Goal: Transaction & Acquisition: Obtain resource

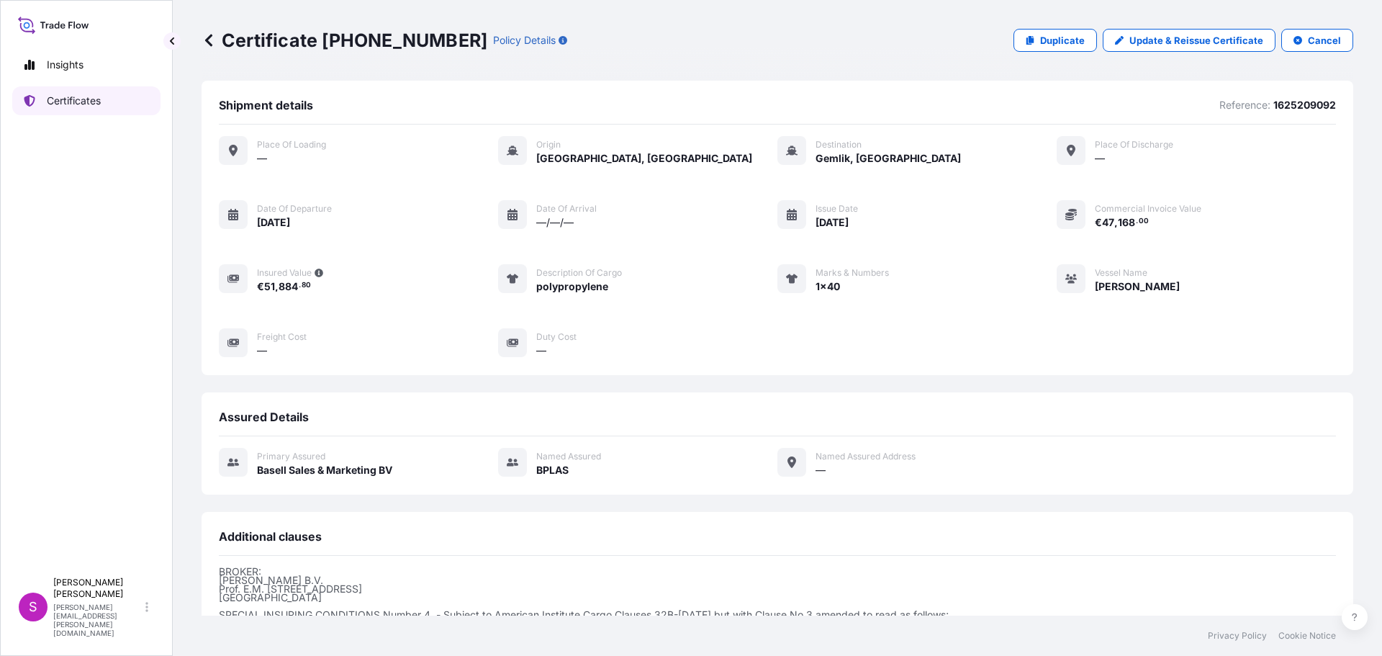
click at [67, 102] on p "Certificates" at bounding box center [74, 101] width 54 height 14
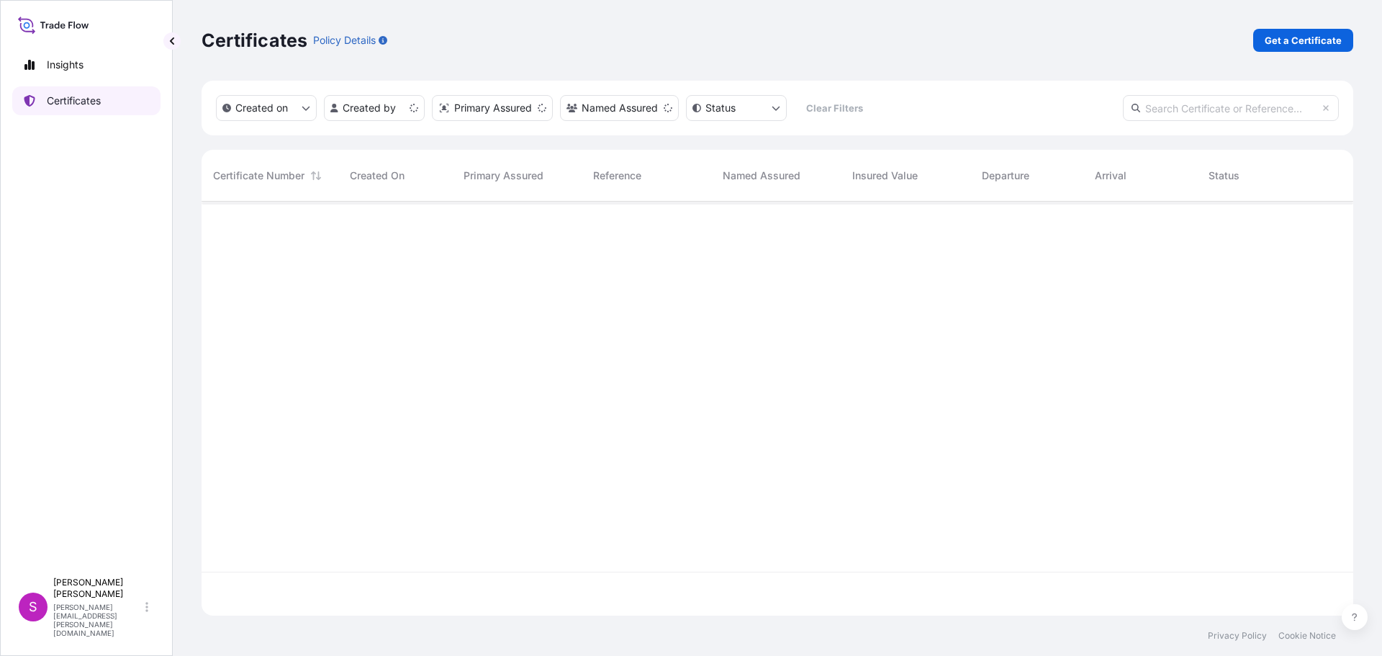
scroll to position [411, 1141]
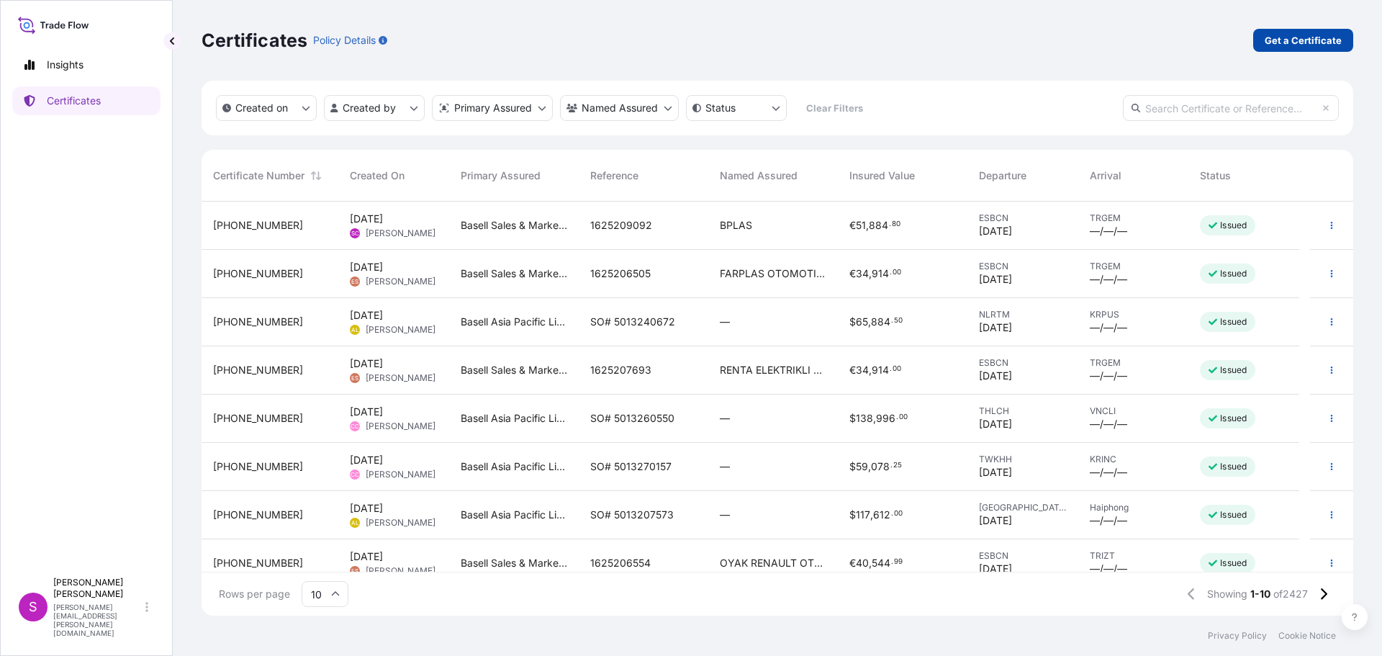
click at [1314, 45] on p "Get a Certificate" at bounding box center [1303, 40] width 77 height 14
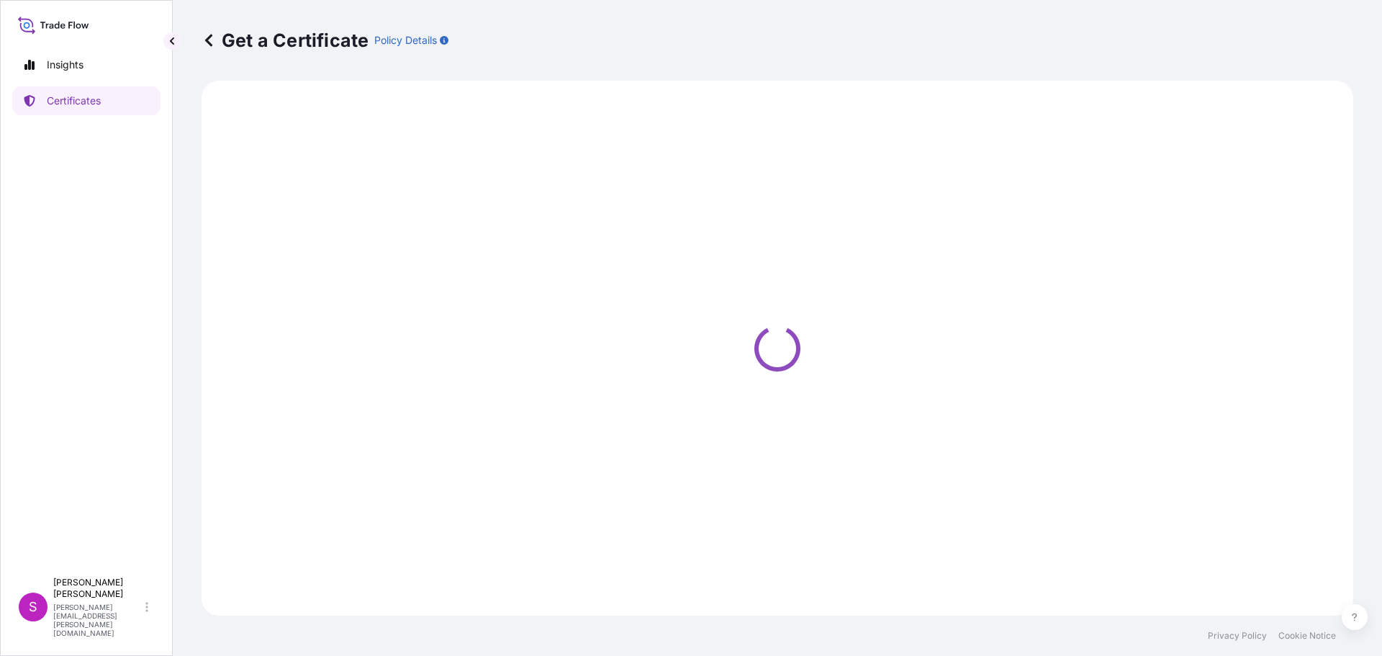
select select "Sea"
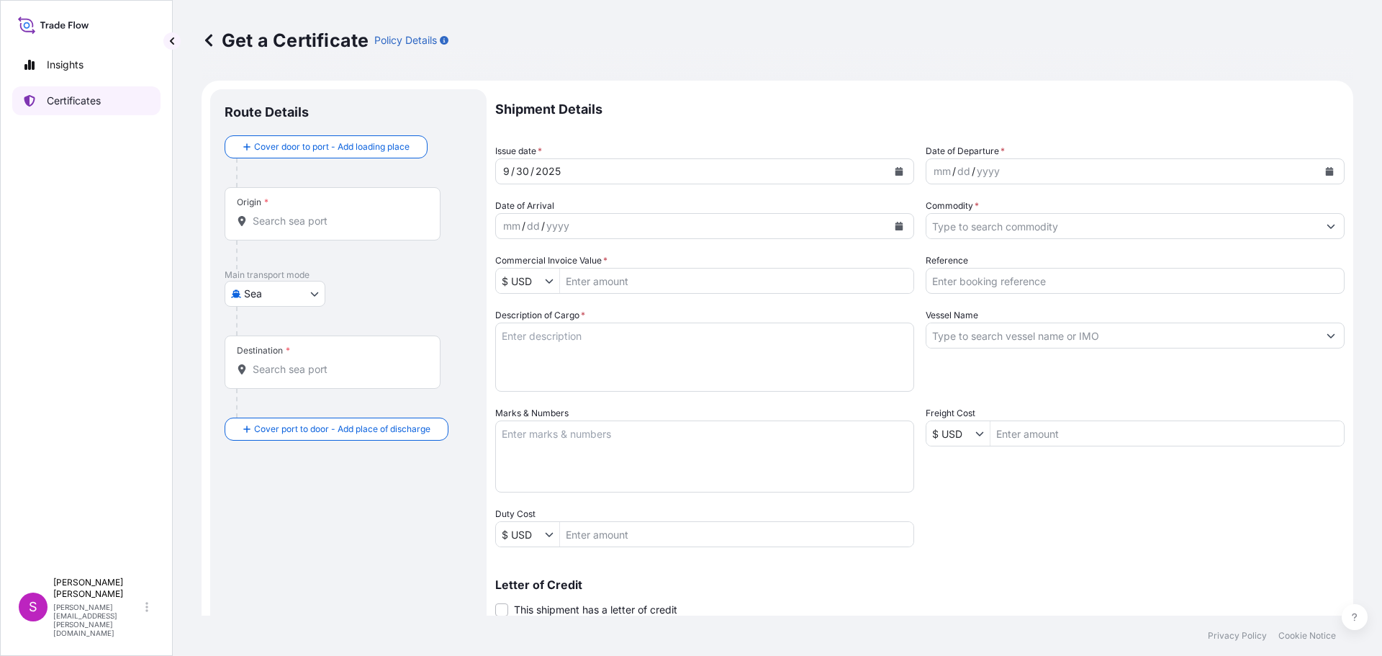
click at [90, 96] on p "Certificates" at bounding box center [74, 101] width 54 height 14
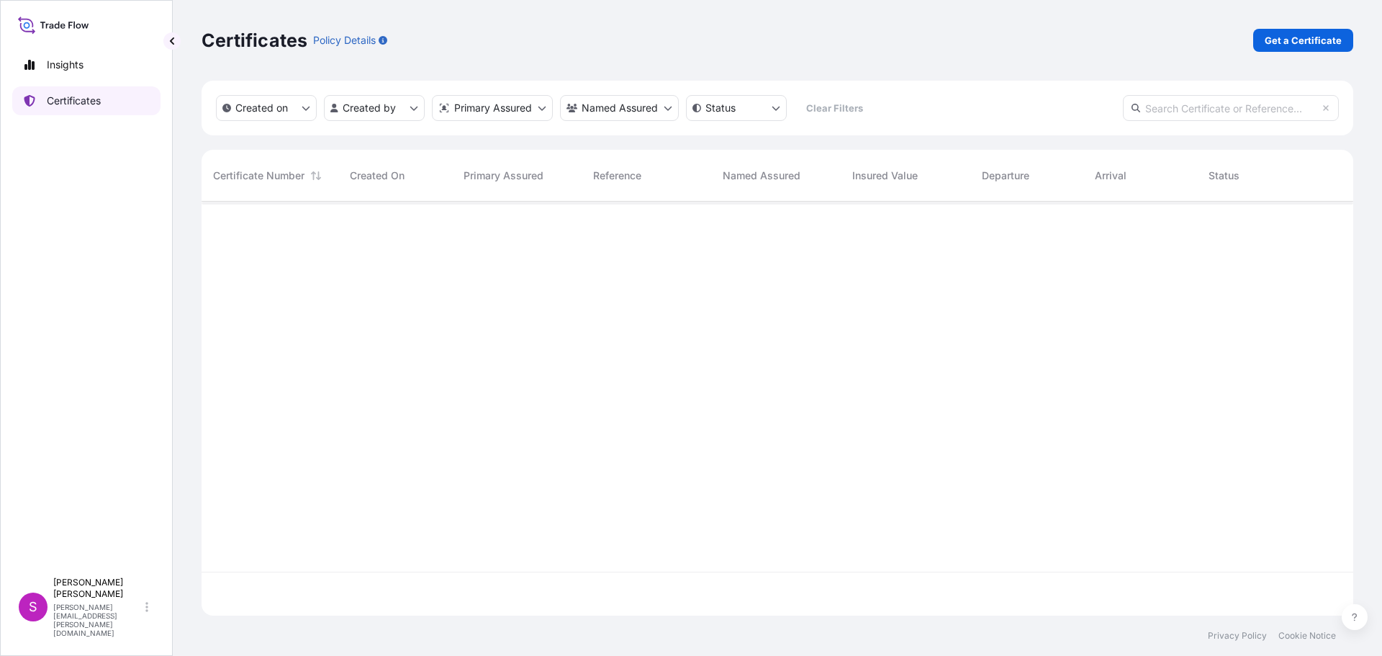
scroll to position [411, 1141]
click at [1311, 39] on p "Get a Certificate" at bounding box center [1303, 40] width 77 height 14
select select "Sea"
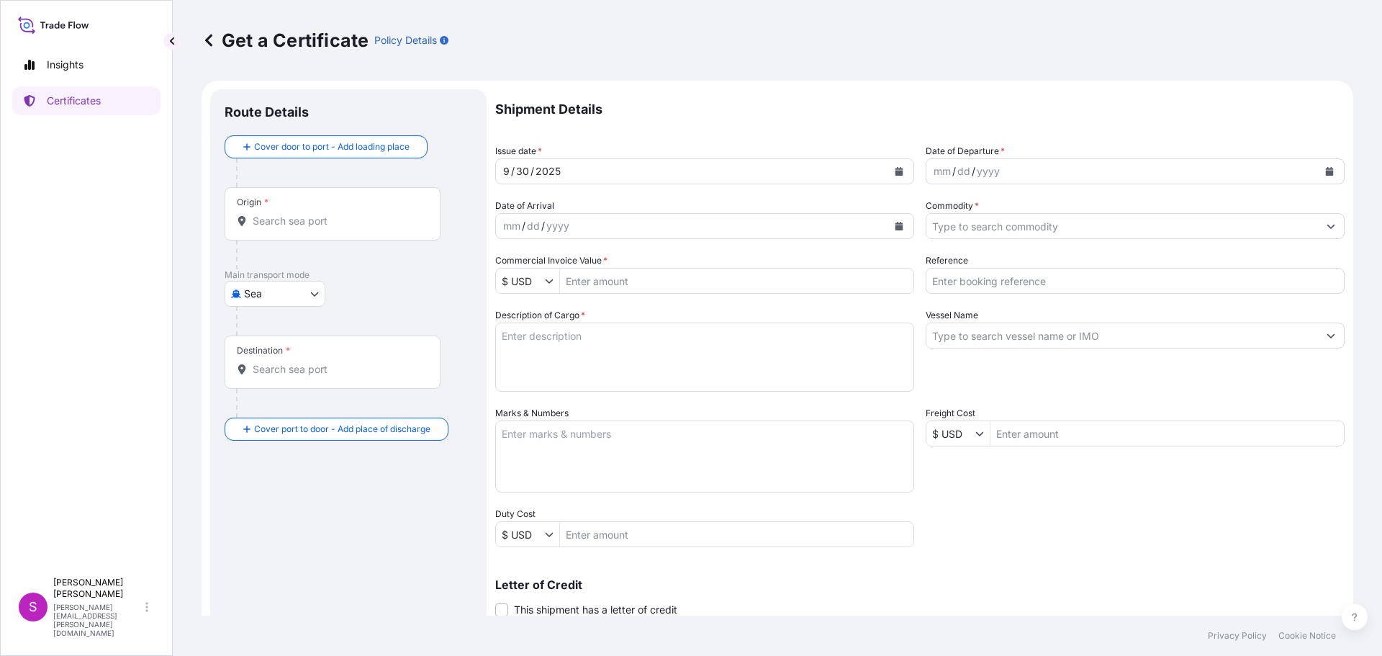
click at [274, 230] on div "Origin *" at bounding box center [333, 213] width 216 height 53
click at [274, 228] on input "Origin *" at bounding box center [338, 221] width 170 height 14
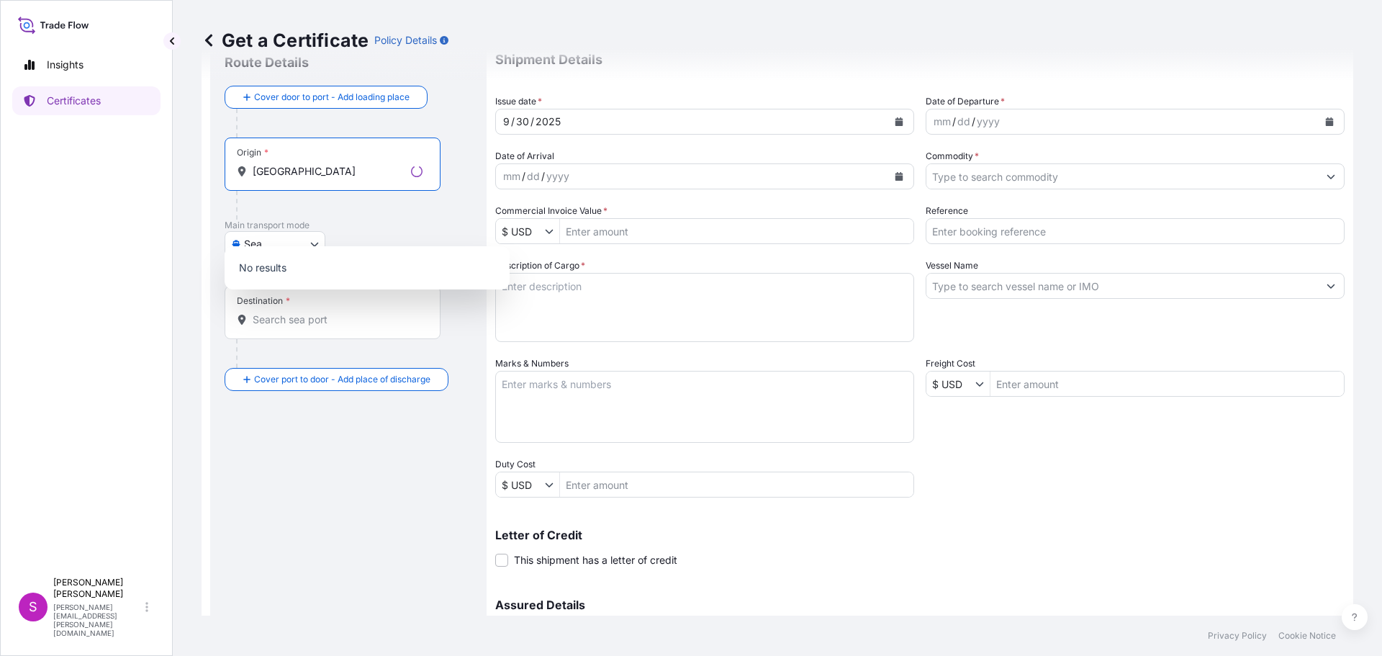
scroll to position [72, 0]
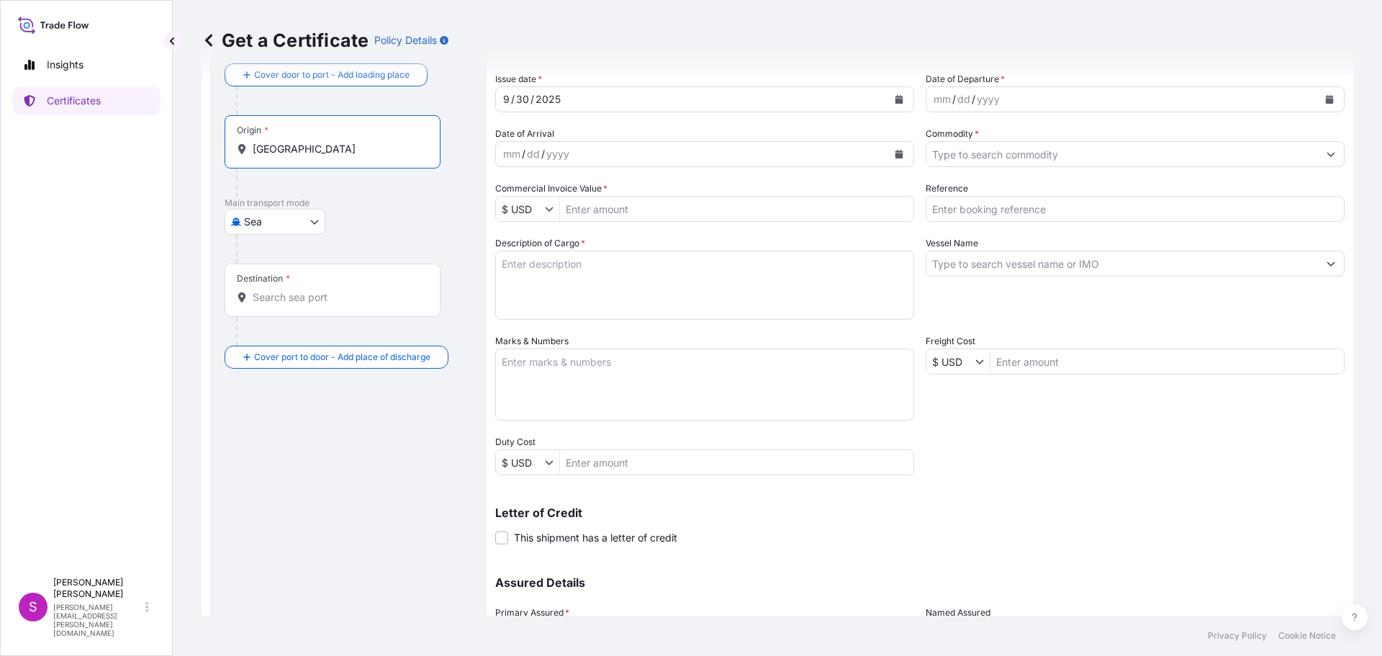
type input "[GEOGRAPHIC_DATA]"
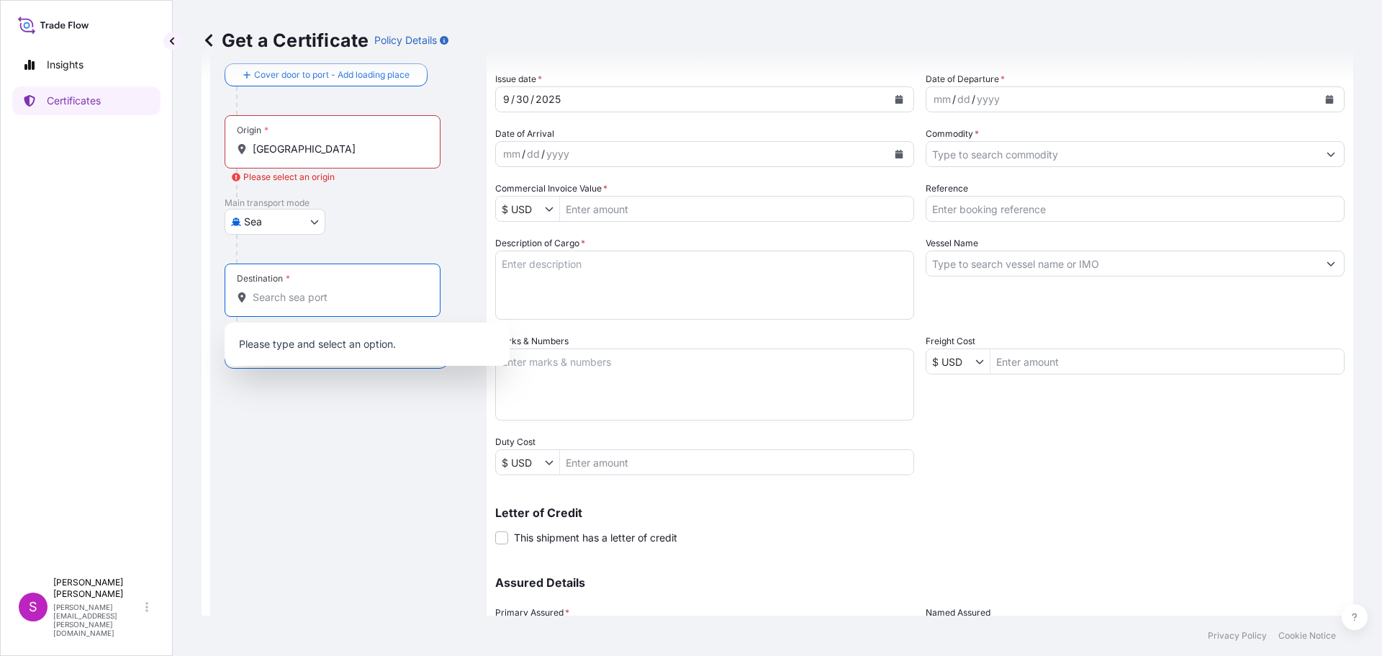
click at [271, 300] on input "Destination *" at bounding box center [338, 297] width 170 height 14
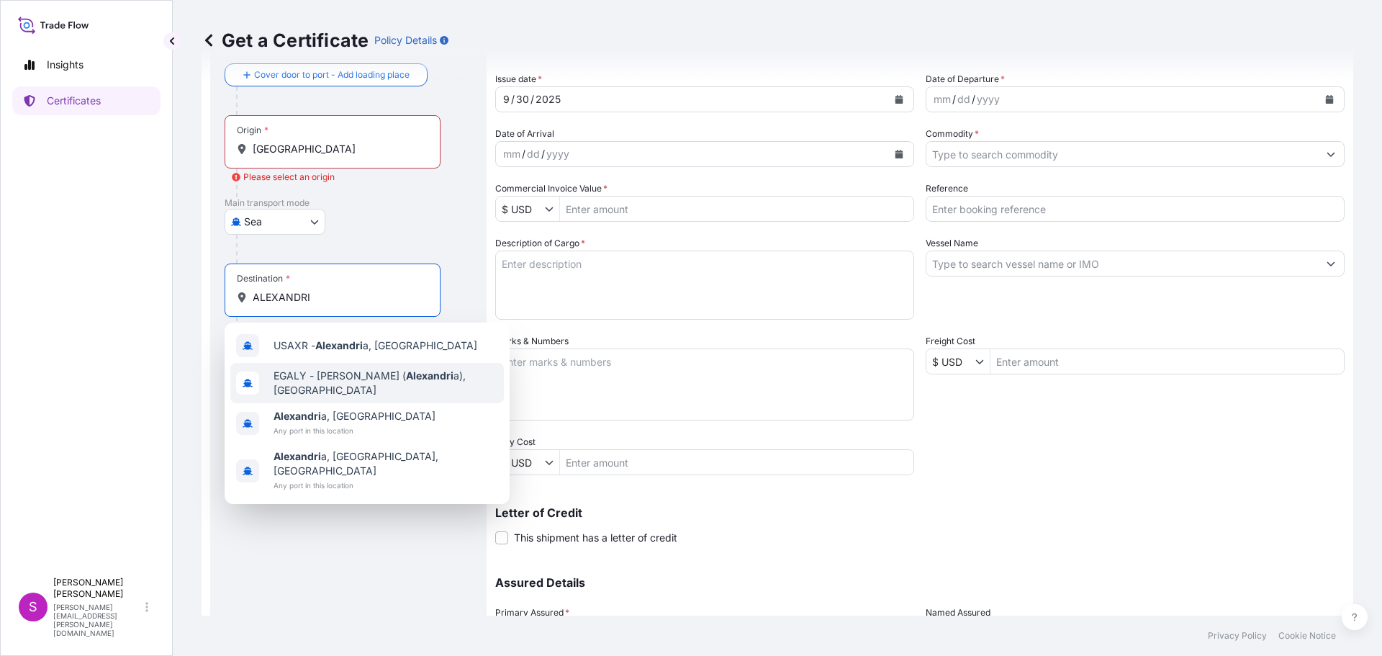
click at [299, 383] on span "EGALY - [PERSON_NAME] ( [PERSON_NAME] a), [GEOGRAPHIC_DATA]" at bounding box center [386, 383] width 225 height 29
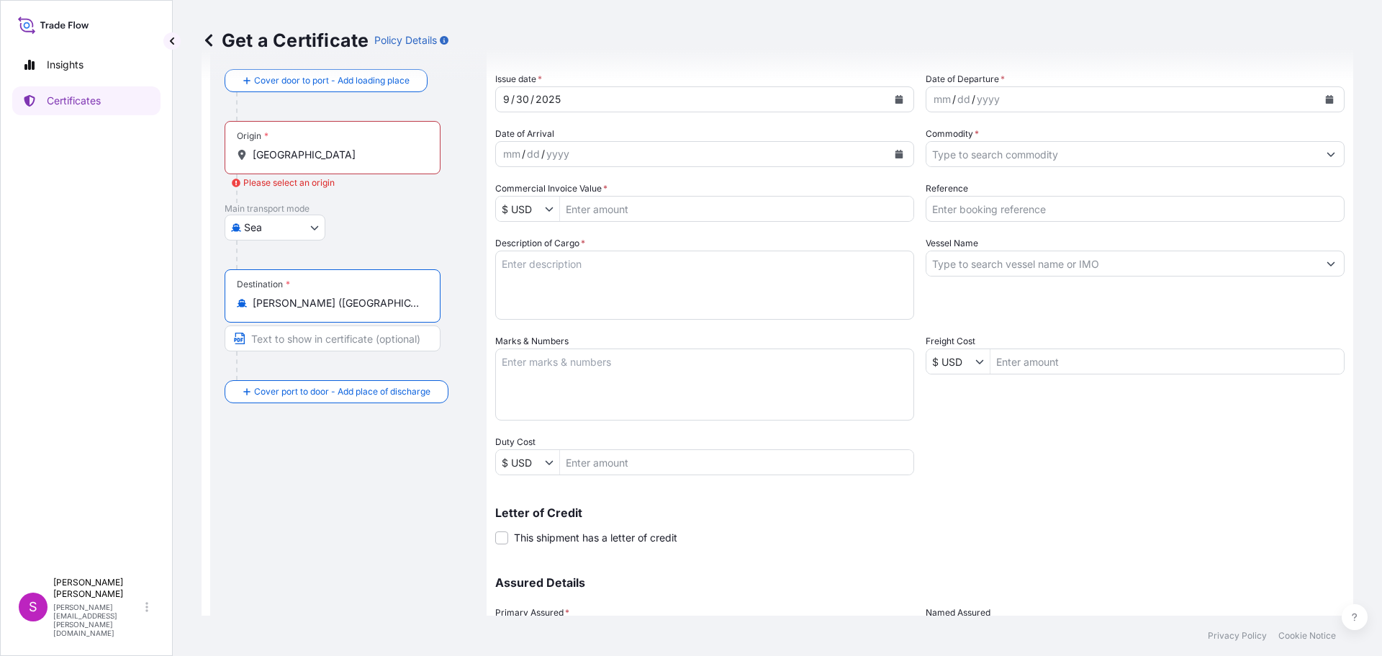
type input "[PERSON_NAME] ([GEOGRAPHIC_DATA]), [GEOGRAPHIC_DATA]"
click at [318, 155] on input "[GEOGRAPHIC_DATA]" at bounding box center [338, 155] width 170 height 14
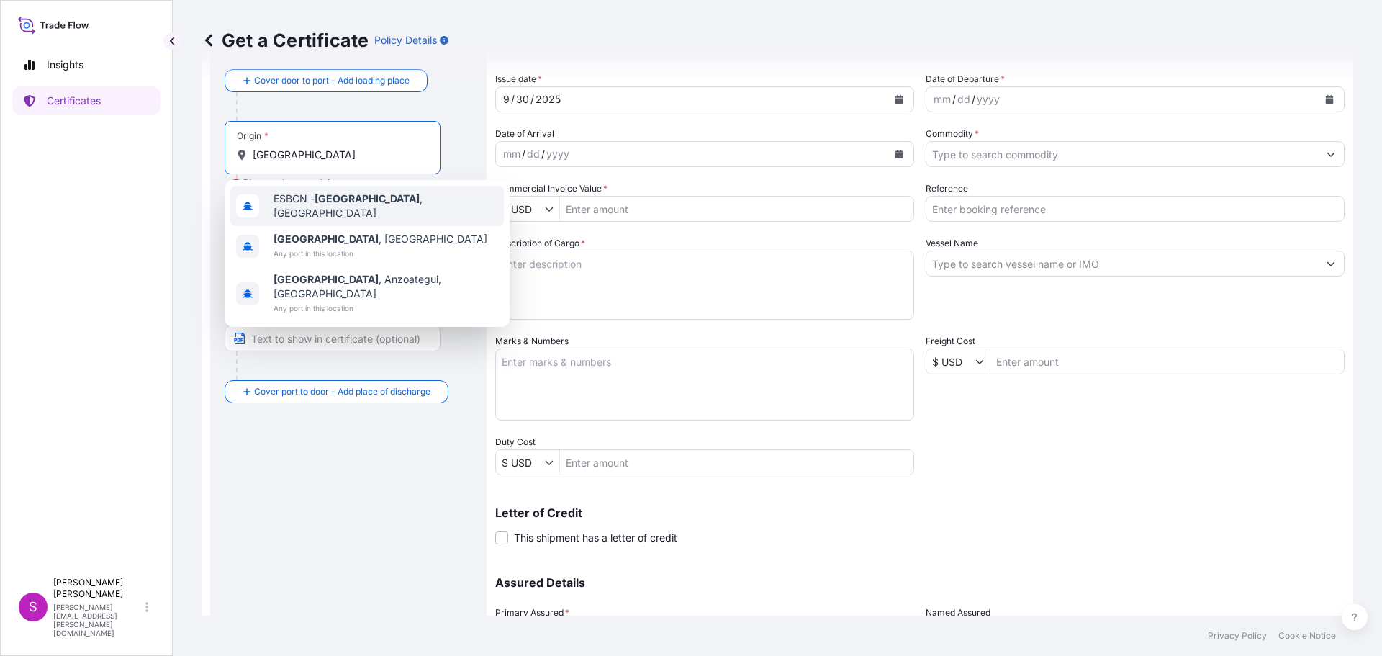
type input "ESBCN - [GEOGRAPHIC_DATA], [GEOGRAPHIC_DATA]"
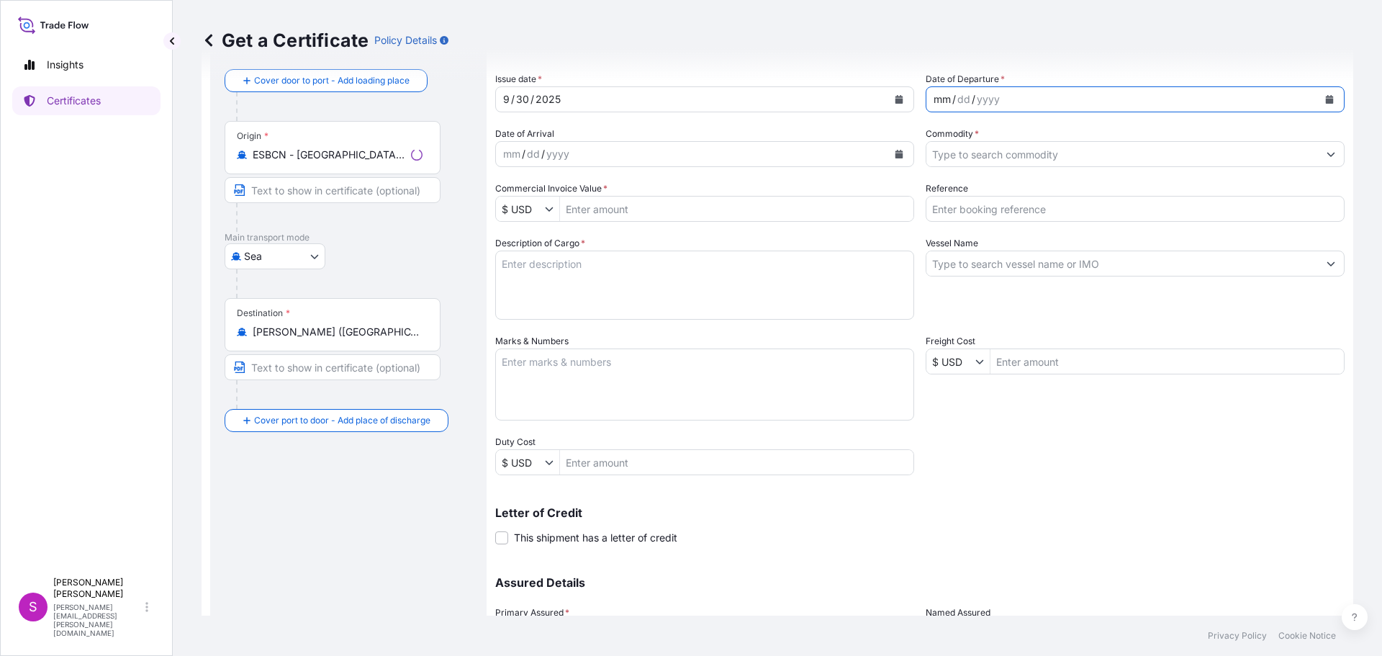
click at [1031, 97] on div "mm / dd / yyyy" at bounding box center [1122, 99] width 392 height 26
click at [1323, 104] on button "Calendar" at bounding box center [1329, 99] width 23 height 23
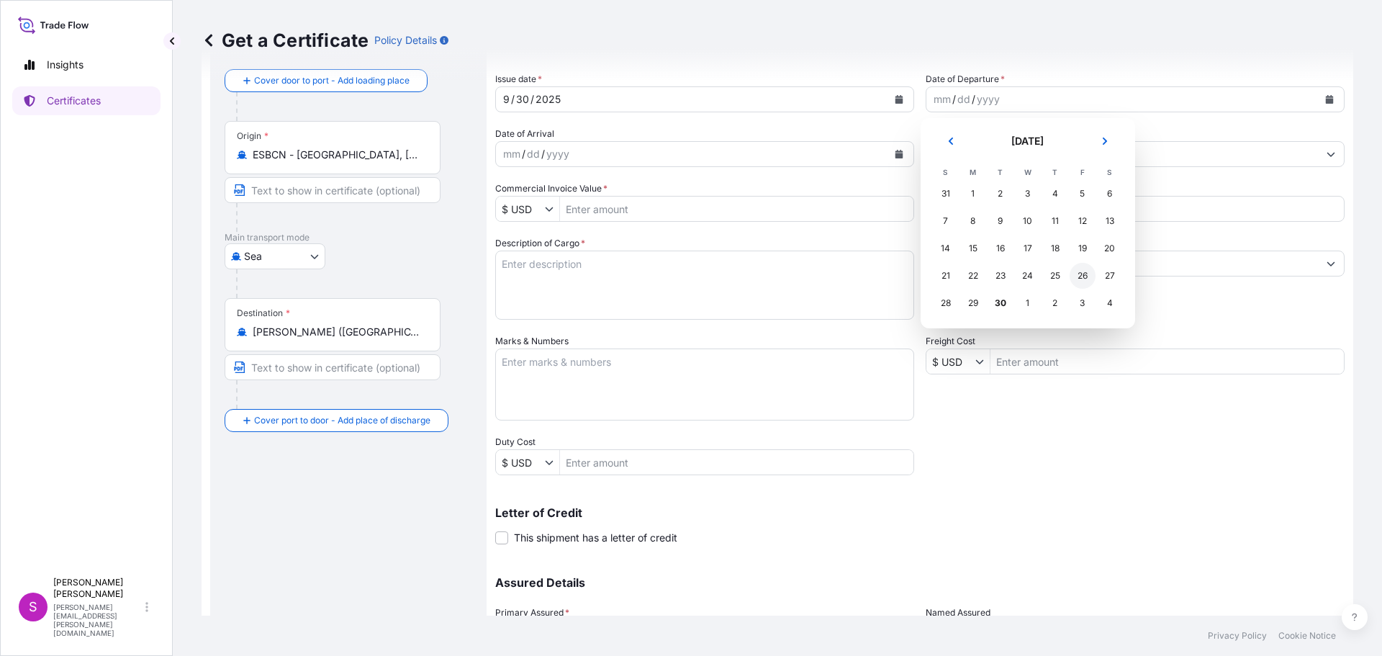
click at [1085, 271] on div "26" at bounding box center [1083, 276] width 26 height 26
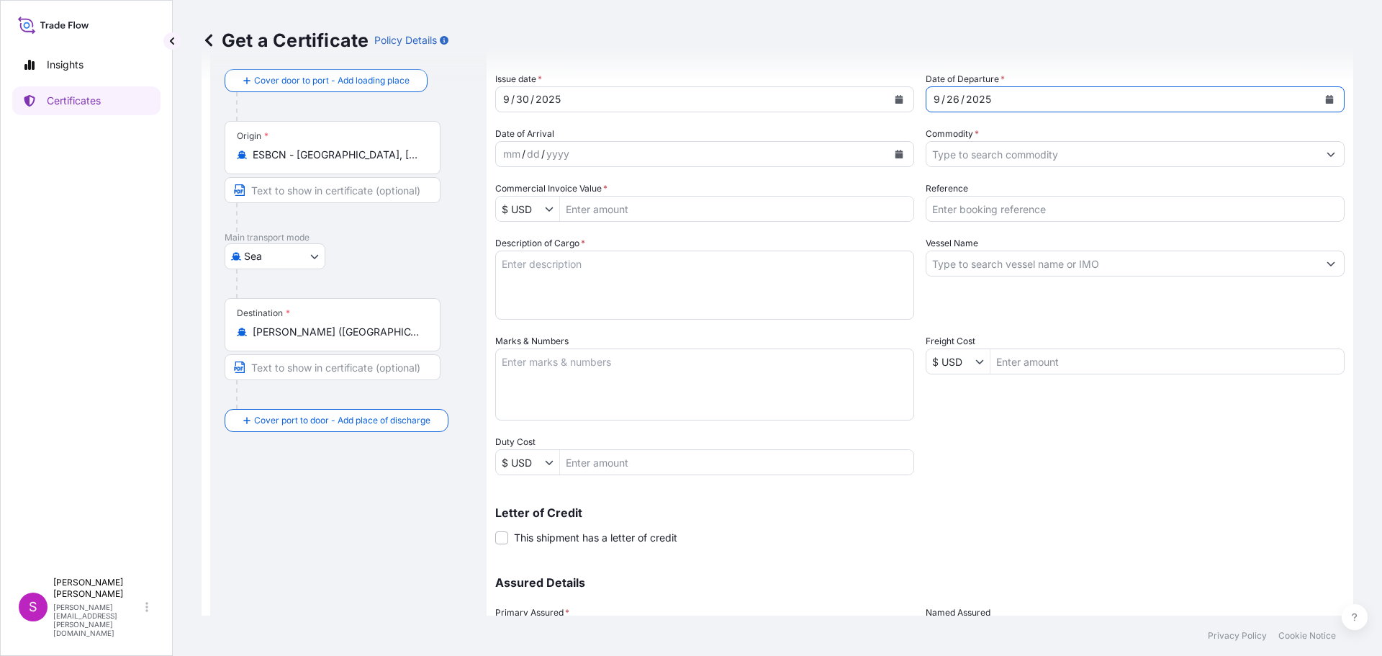
click at [952, 155] on input "Commodity *" at bounding box center [1122, 154] width 392 height 26
click at [1327, 155] on icon "Show suggestions" at bounding box center [1331, 154] width 9 height 9
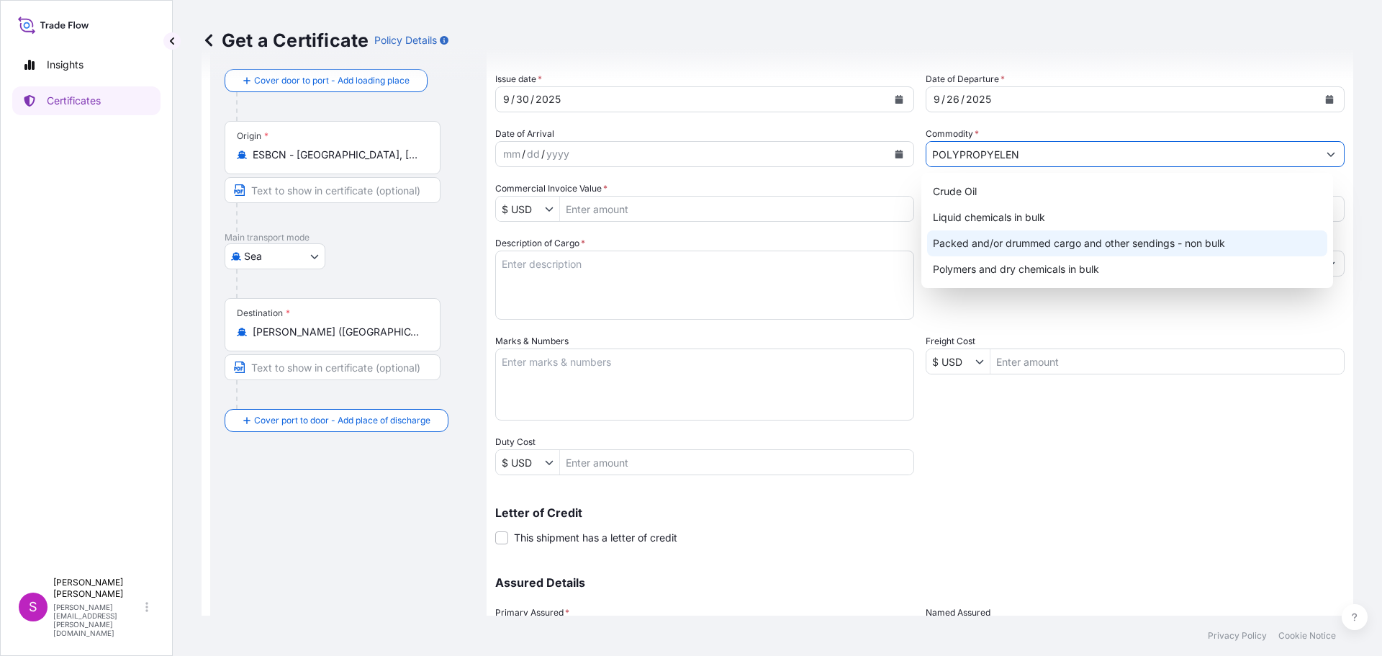
click at [1068, 248] on div "Crude Oil Liquid chemicals in bulk Packed and/or drummed cargo and other sendin…" at bounding box center [1127, 230] width 401 height 104
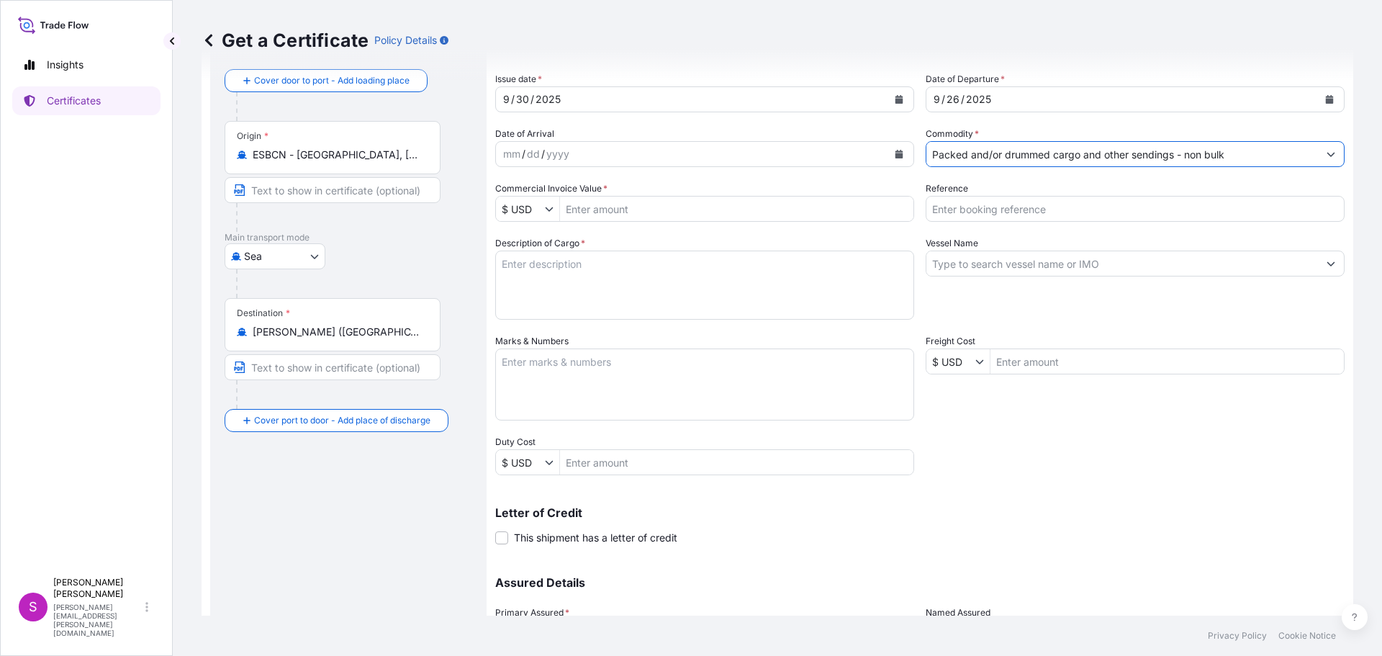
type input "Packed and/or drummed cargo and other sendings - non bulk"
click at [617, 153] on div "mm / dd / yyyy" at bounding box center [692, 154] width 392 height 26
click at [894, 149] on button "Calendar" at bounding box center [898, 154] width 23 height 23
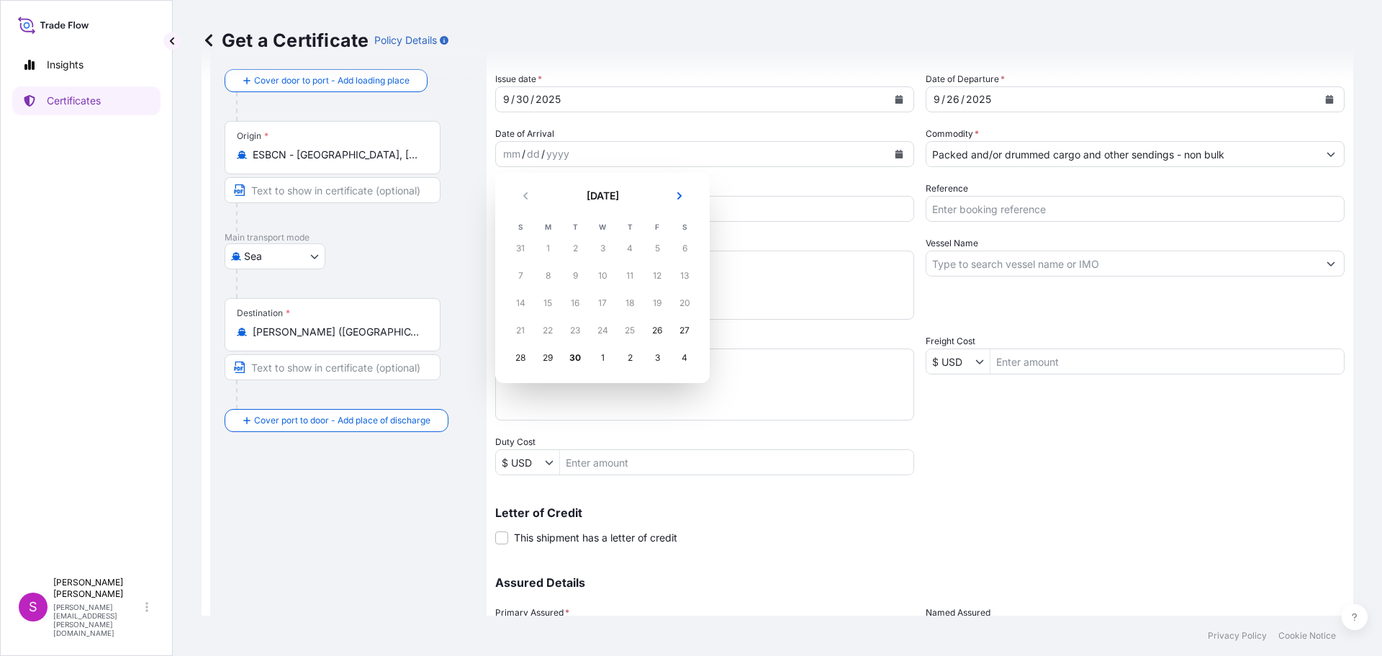
click at [686, 353] on div "4" at bounding box center [685, 358] width 26 height 26
click at [684, 358] on div "4" at bounding box center [685, 358] width 26 height 26
click at [686, 355] on div "4" at bounding box center [685, 358] width 26 height 26
click at [685, 356] on div "4" at bounding box center [685, 358] width 26 height 26
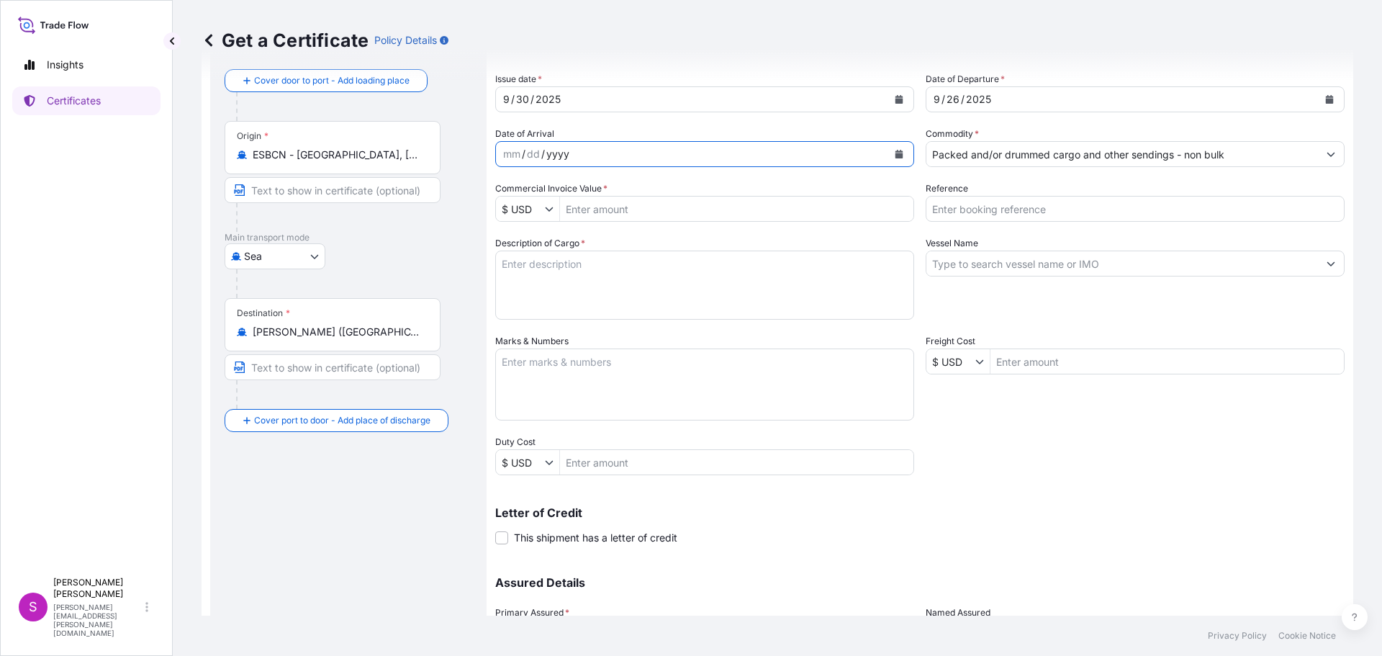
click at [555, 148] on div "yyyy" at bounding box center [558, 153] width 26 height 17
click at [895, 152] on icon "Calendar" at bounding box center [899, 154] width 8 height 9
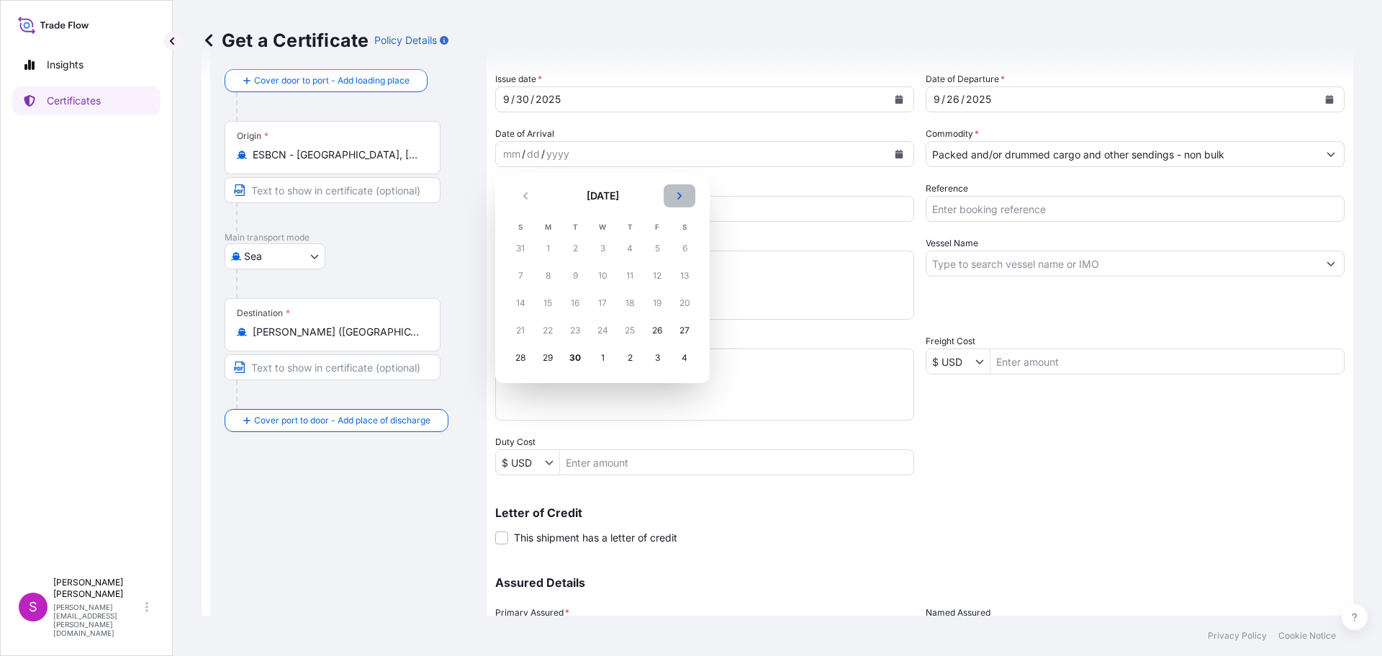
click at [683, 193] on icon "Next" at bounding box center [679, 195] width 9 height 9
click at [687, 248] on div "4" at bounding box center [685, 248] width 26 height 26
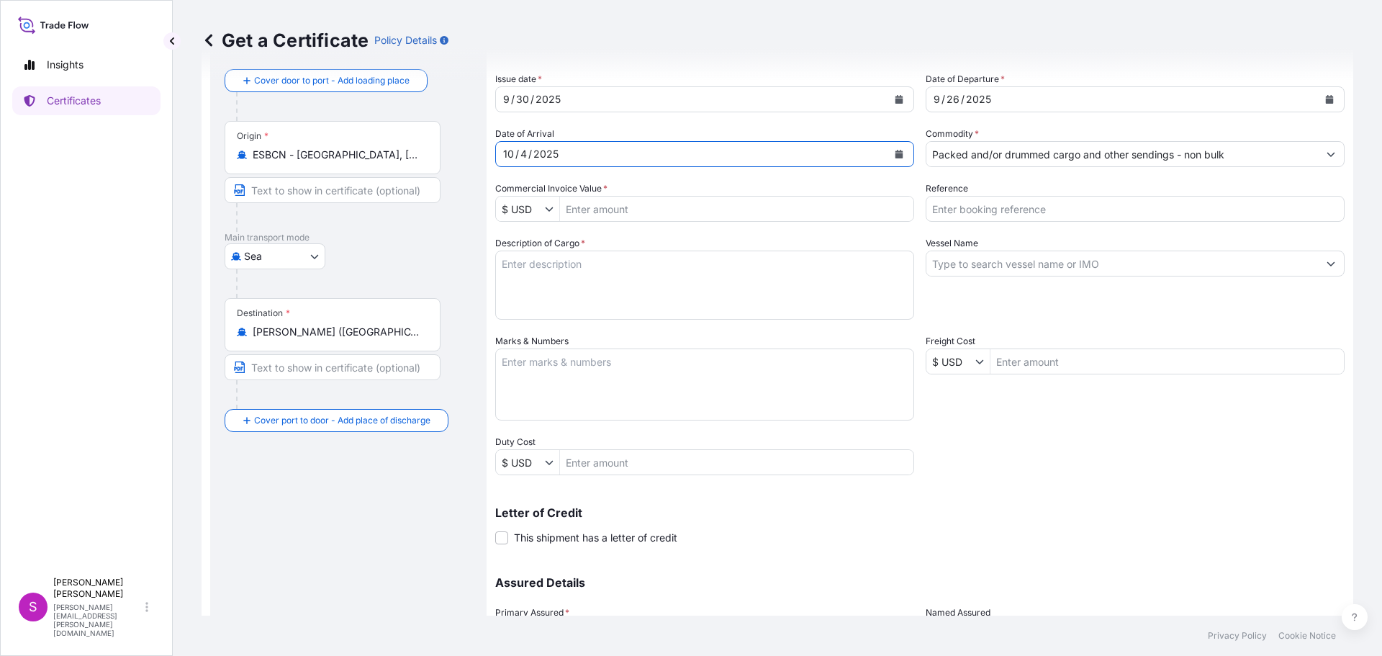
click at [548, 210] on icon "Show suggestions" at bounding box center [550, 209] width 8 height 4
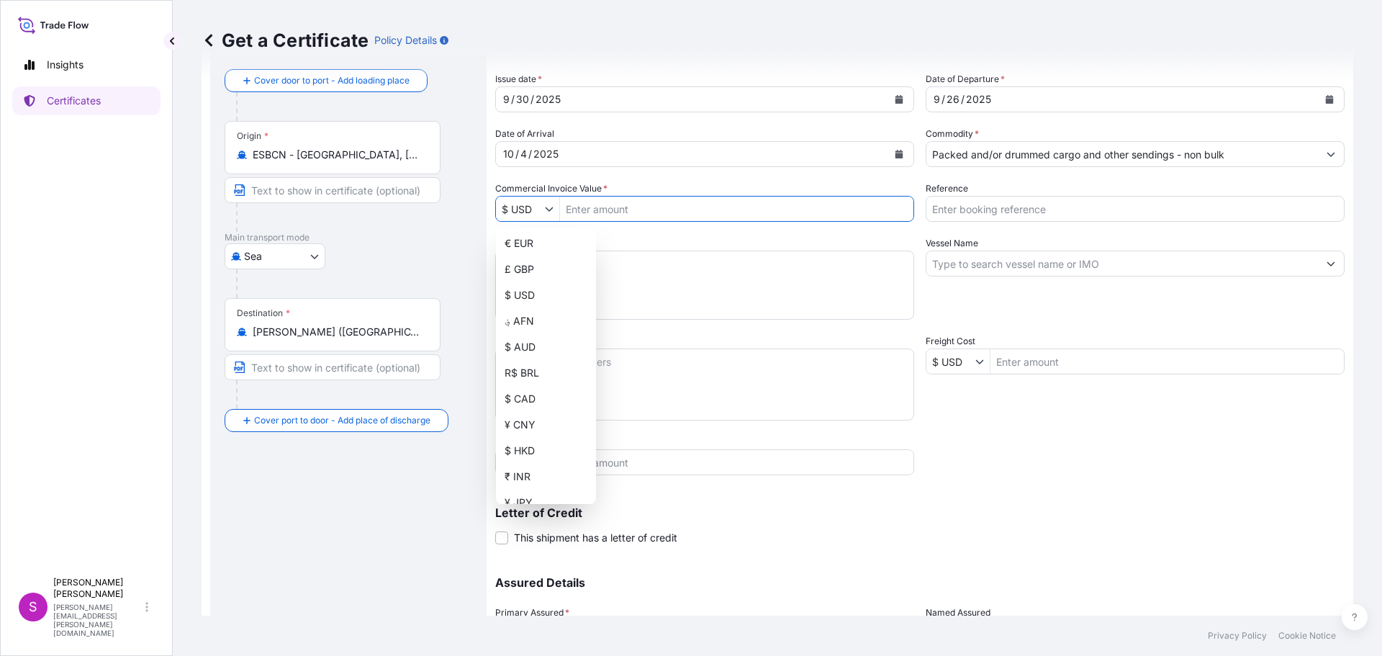
click at [631, 211] on input "Commercial Invoice Value *" at bounding box center [736, 209] width 353 height 26
type input "118,000"
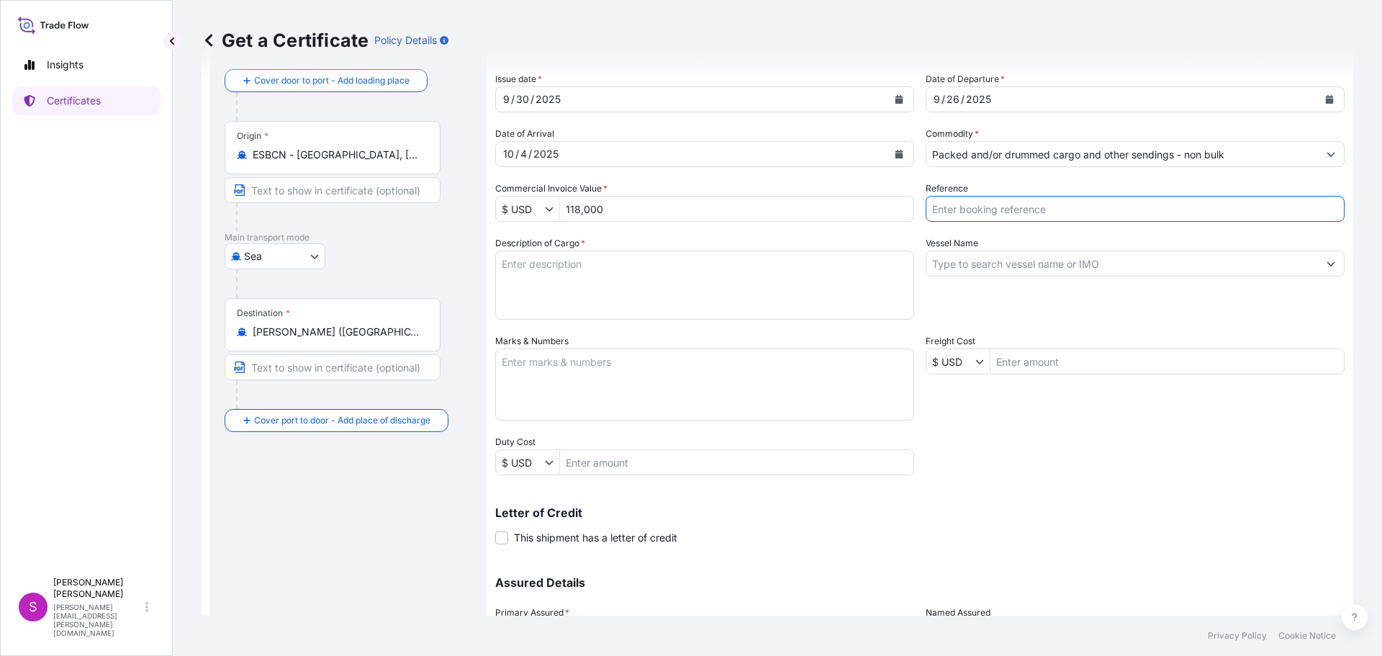
click at [1023, 207] on input "Reference" at bounding box center [1135, 209] width 419 height 26
type input "1625208849"
click at [550, 268] on textarea "Description of Cargo *" at bounding box center [704, 284] width 419 height 69
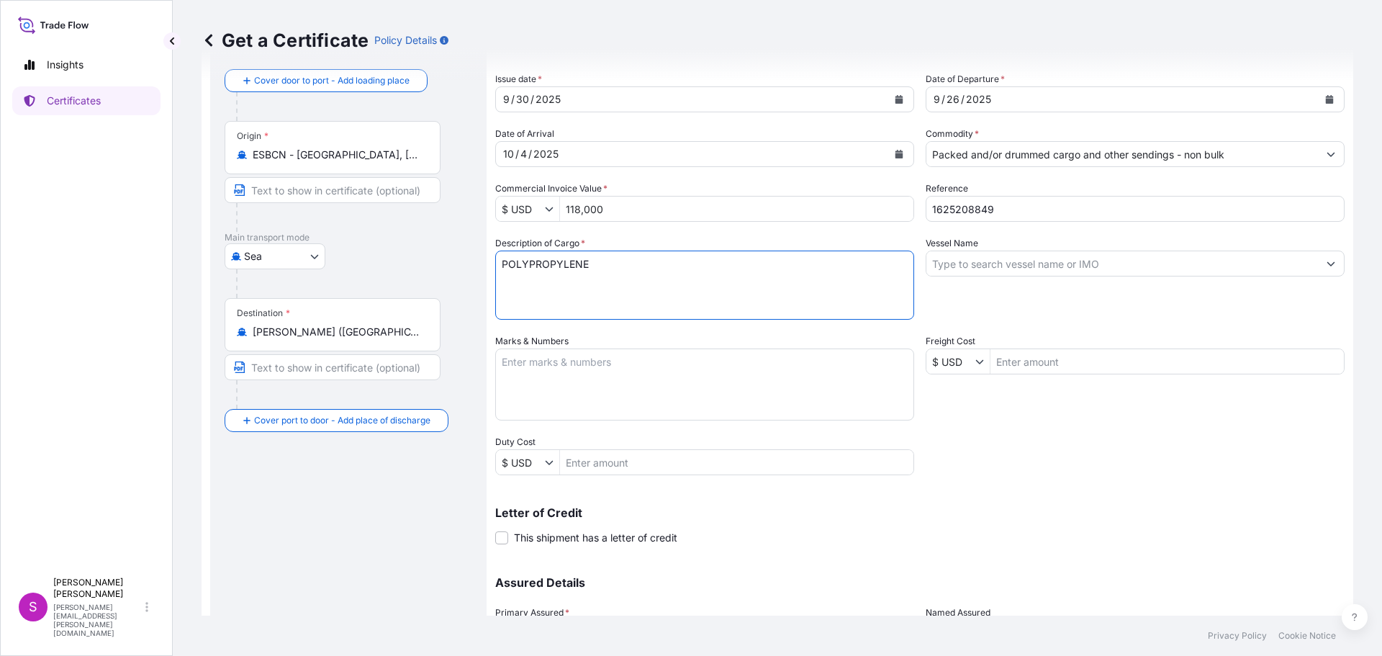
type textarea "POLYPROPYLENE"
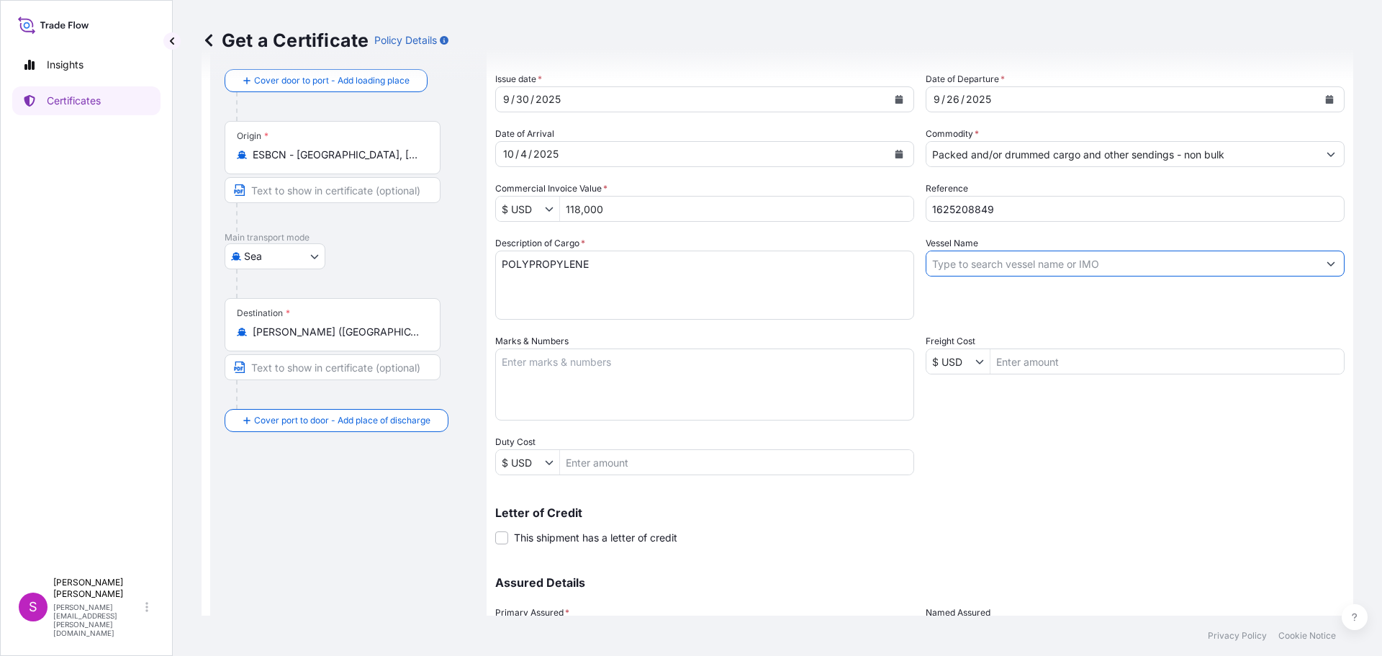
click at [965, 262] on input "Vessel Name" at bounding box center [1122, 263] width 392 height 26
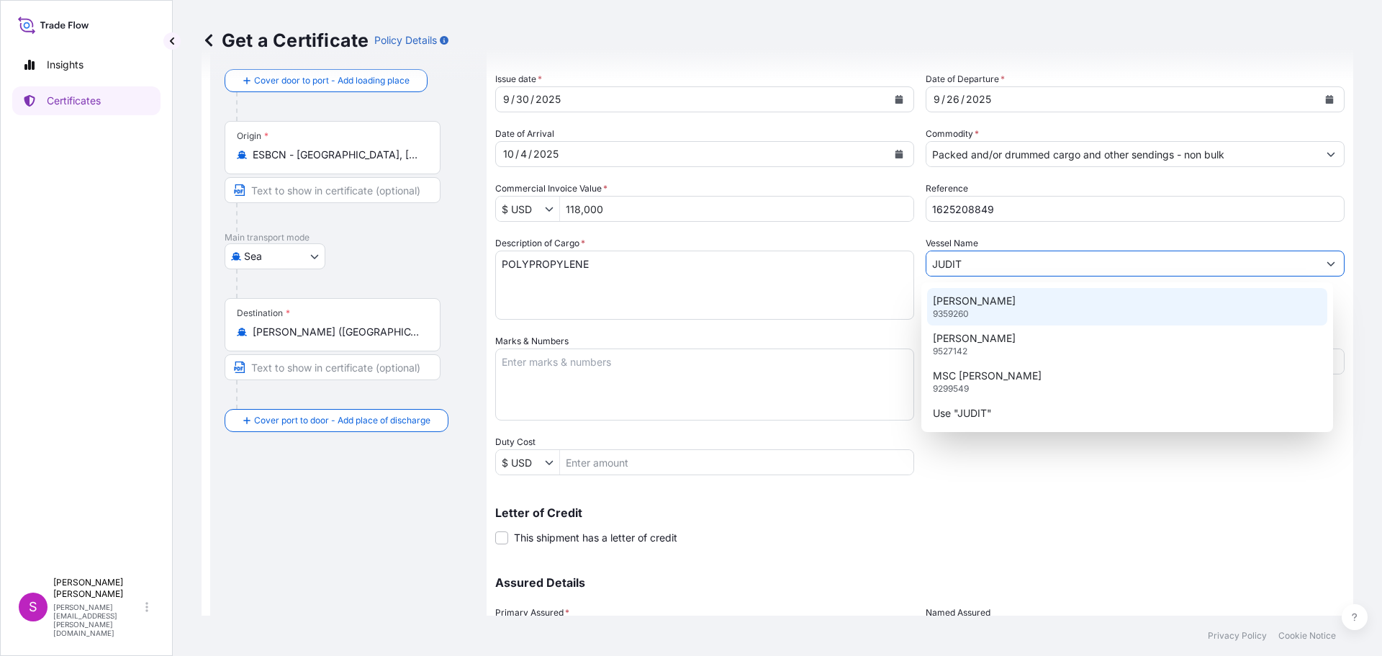
click at [1029, 294] on div "[PERSON_NAME] 9359260" at bounding box center [1127, 306] width 401 height 37
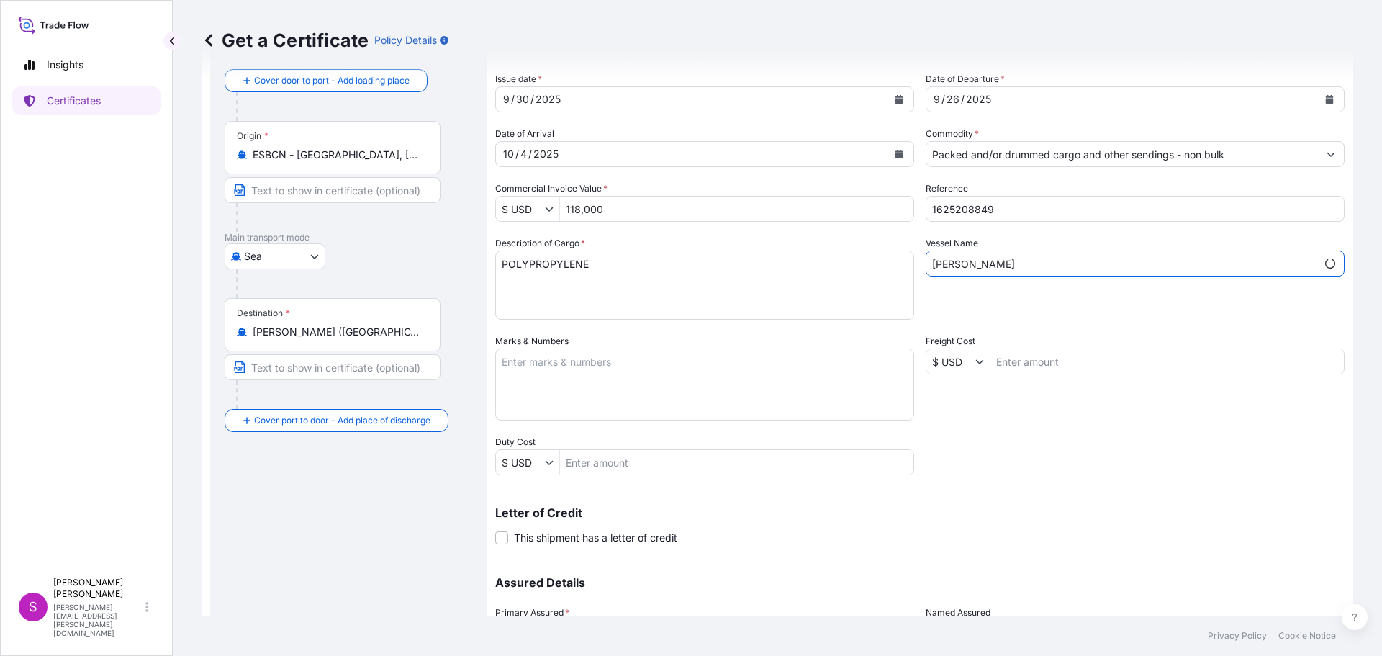
type input "[PERSON_NAME]"
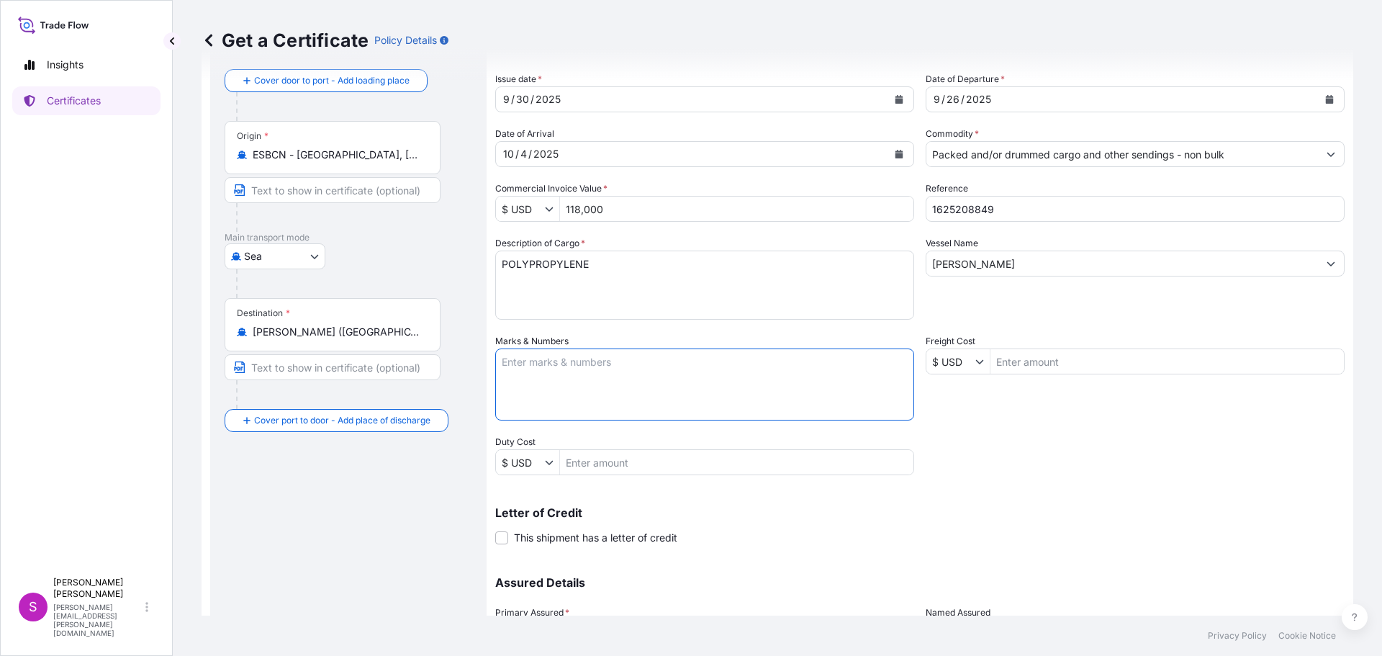
click at [584, 372] on textarea "Marks & Numbers" at bounding box center [704, 384] width 419 height 72
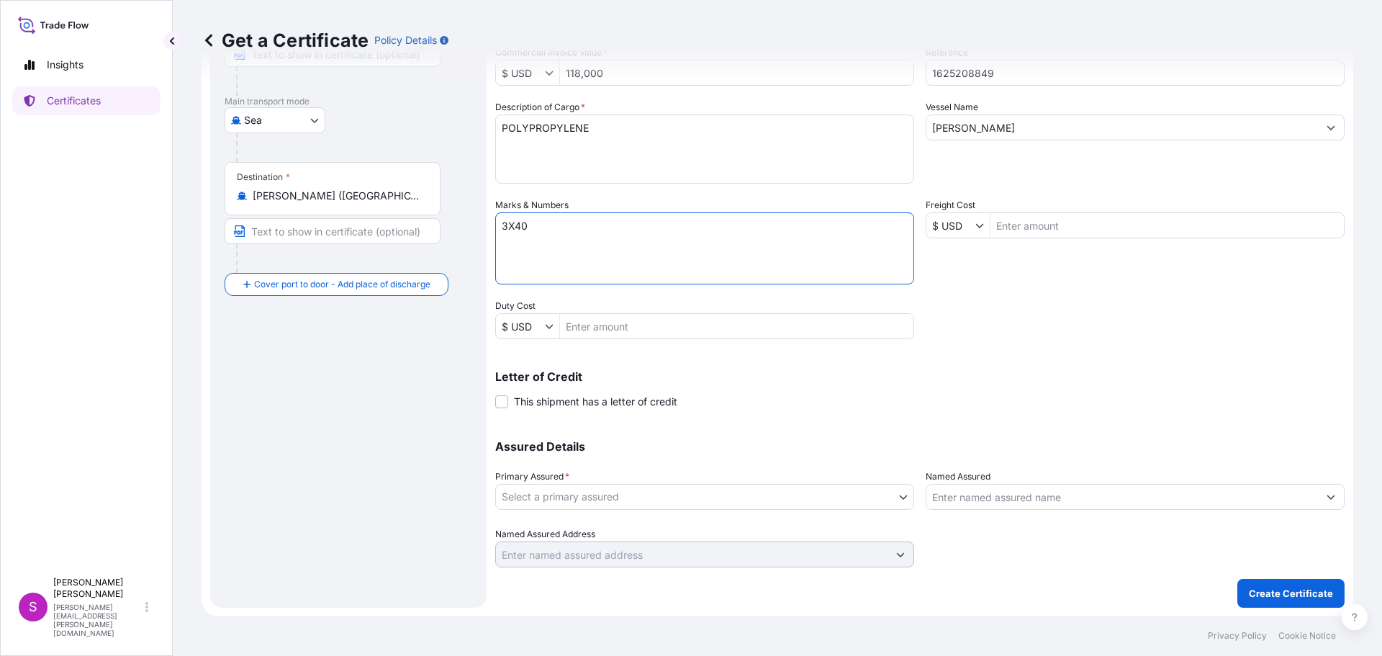
scroll to position [209, 0]
type textarea "3X40"
click at [970, 484] on input "Named Assured" at bounding box center [1122, 496] width 392 height 26
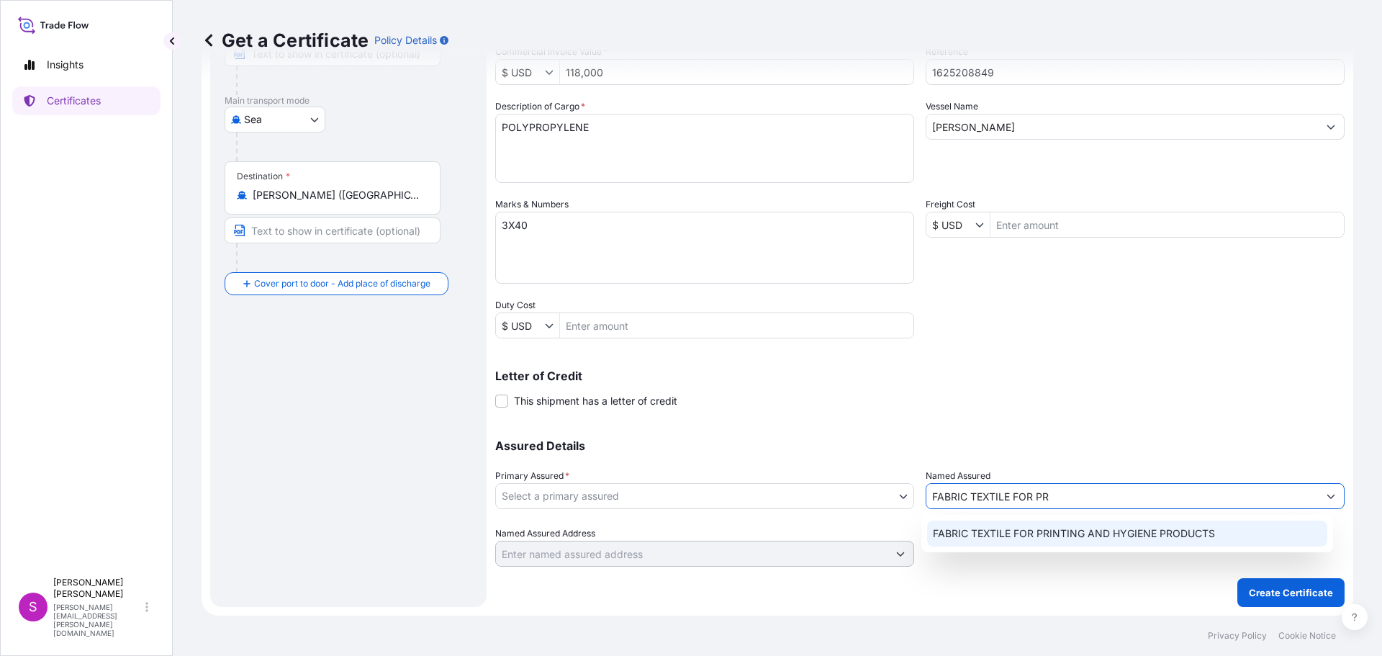
click at [1019, 529] on span "FABRIC TEXTILE FOR PRINTING AND HYGIENE PRODUCTS" at bounding box center [1074, 533] width 282 height 14
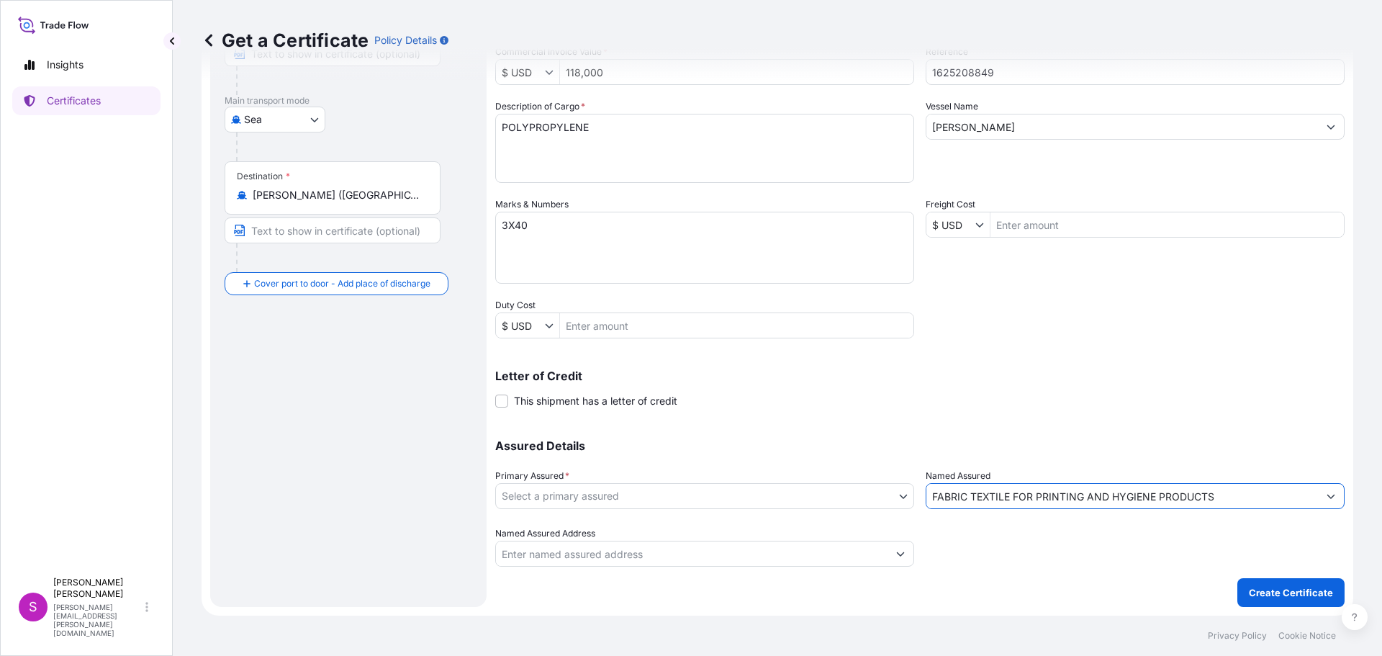
type input "FABRIC TEXTILE FOR PRINTING AND HYGIENE PRODUCTS"
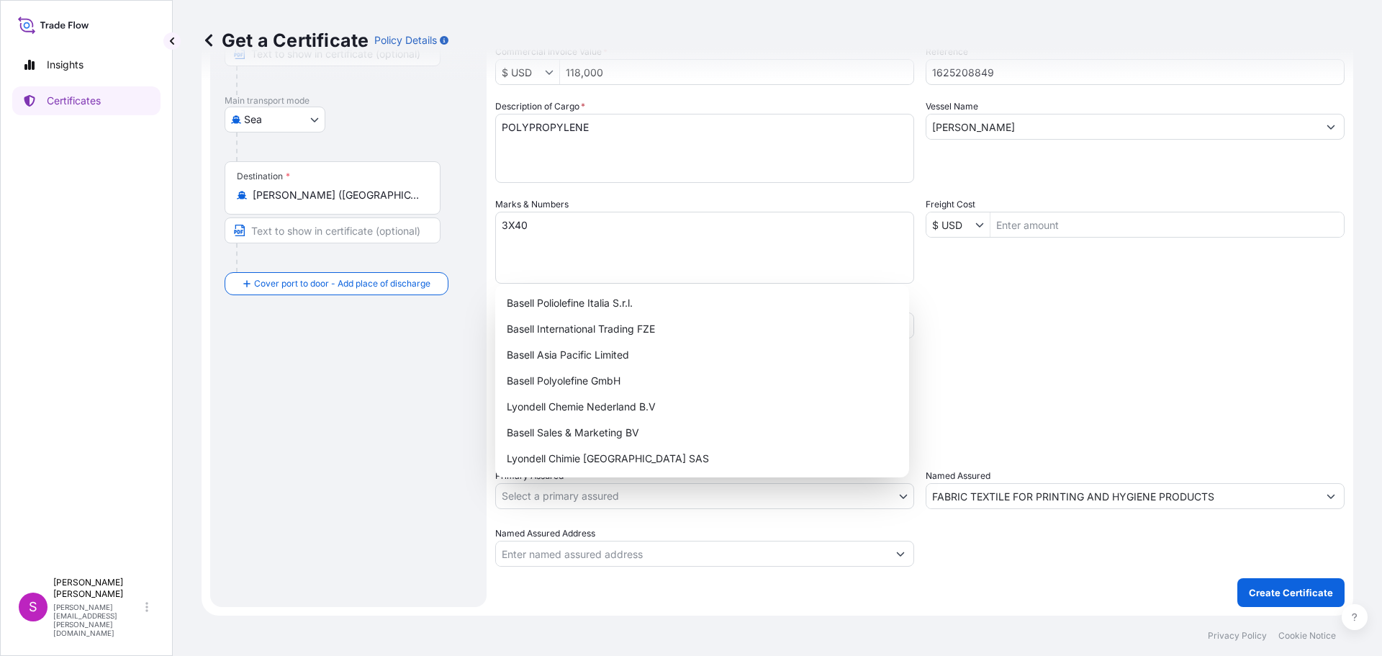
click at [569, 494] on body "1 option available. 0 options available. 1 option available. Insights Certifica…" at bounding box center [691, 328] width 1382 height 656
click at [580, 331] on div "Basell International Trading FZE" at bounding box center [702, 329] width 402 height 26
select select "32039"
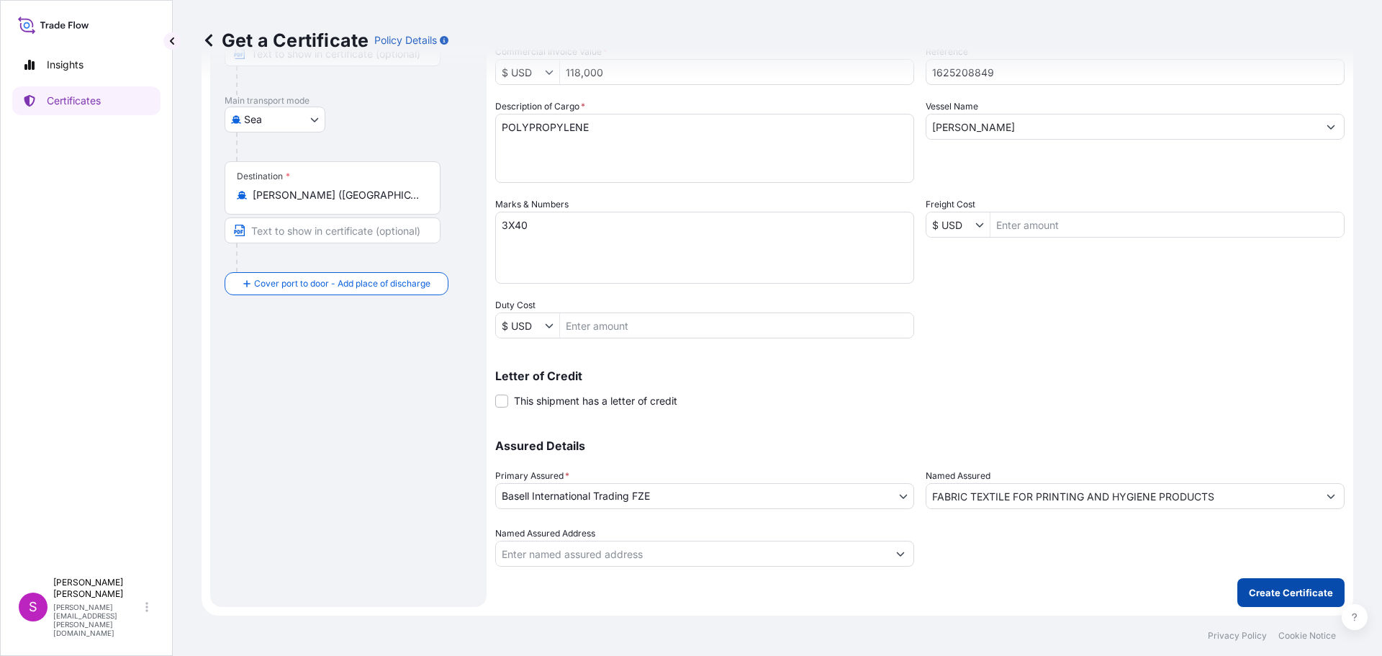
click at [1308, 582] on button "Create Certificate" at bounding box center [1290, 592] width 107 height 29
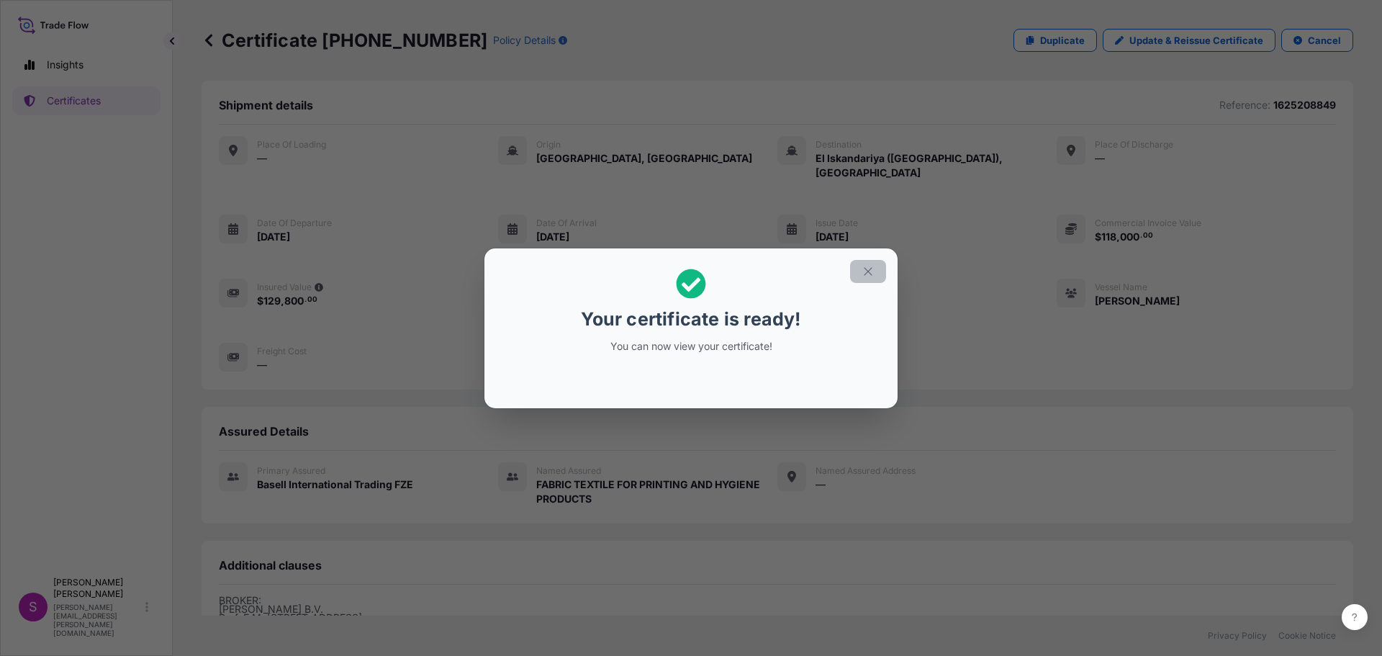
click at [874, 266] on button "button" at bounding box center [868, 271] width 36 height 23
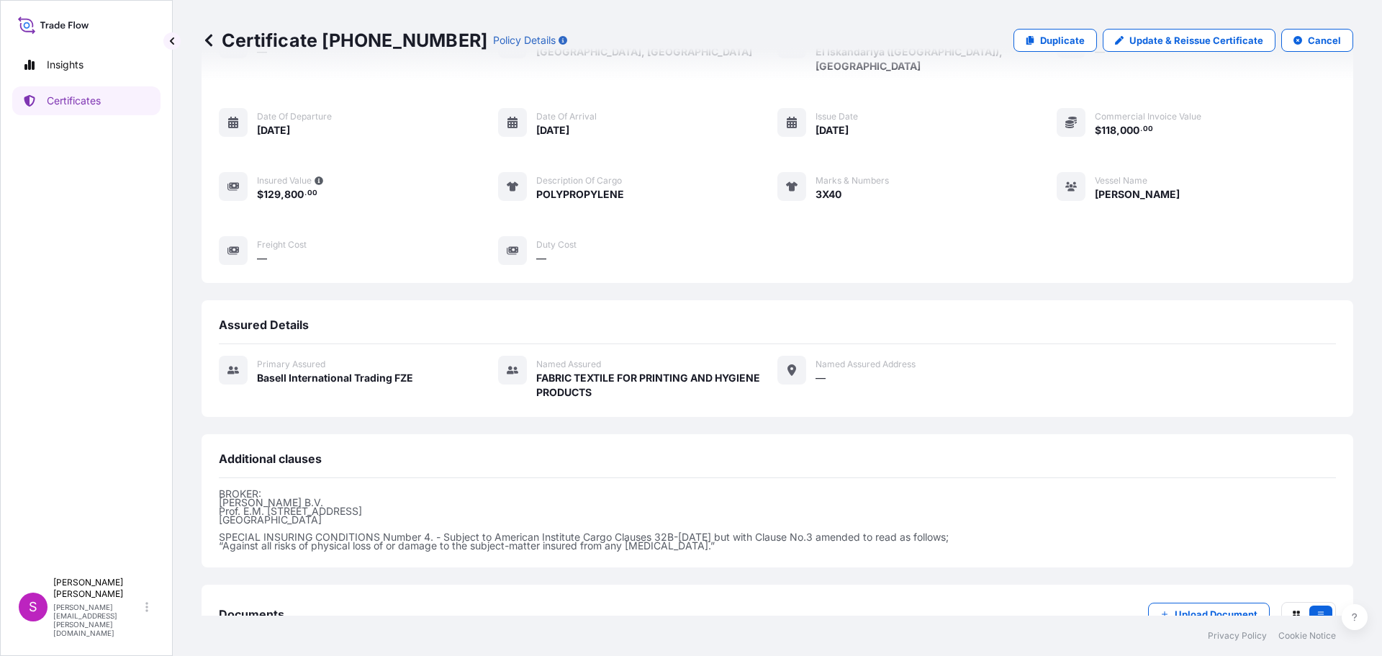
scroll to position [196, 0]
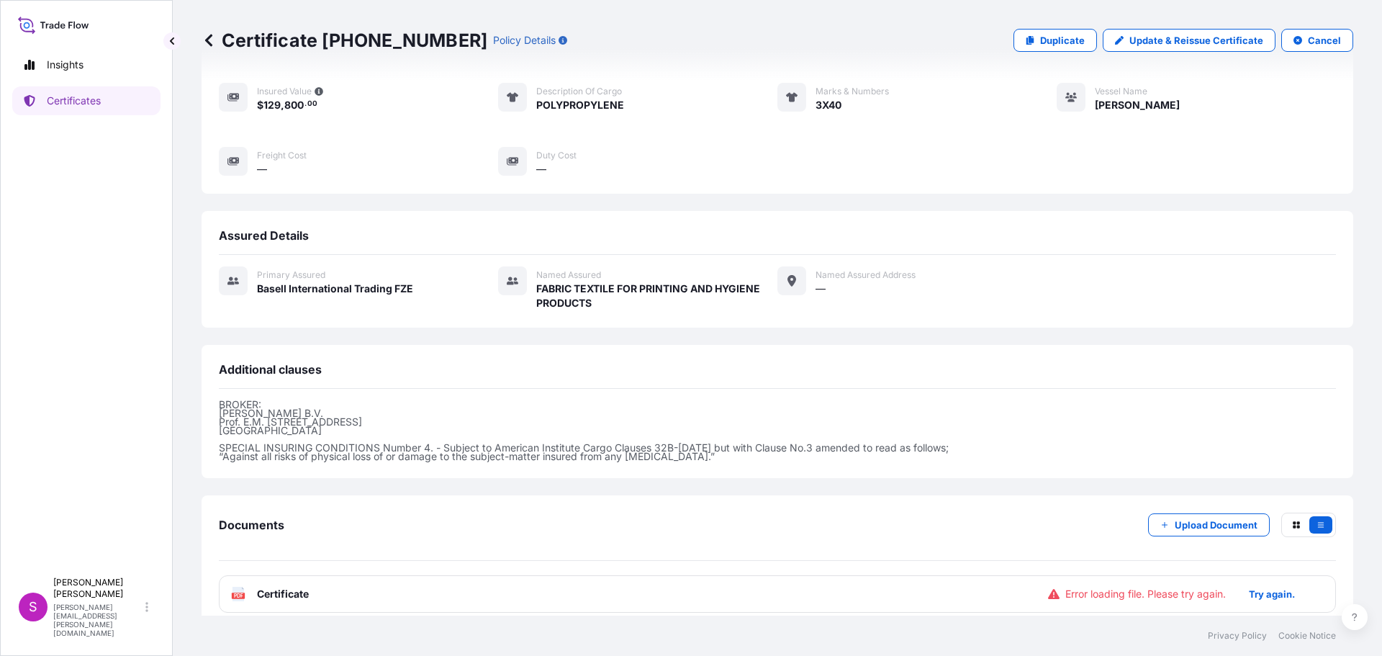
click at [233, 587] on icon at bounding box center [238, 594] width 12 height 14
click at [238, 587] on icon at bounding box center [238, 594] width 12 height 14
click at [237, 593] on text "PDF" at bounding box center [238, 595] width 9 height 5
click at [239, 587] on g "PDF" at bounding box center [238, 594] width 13 height 14
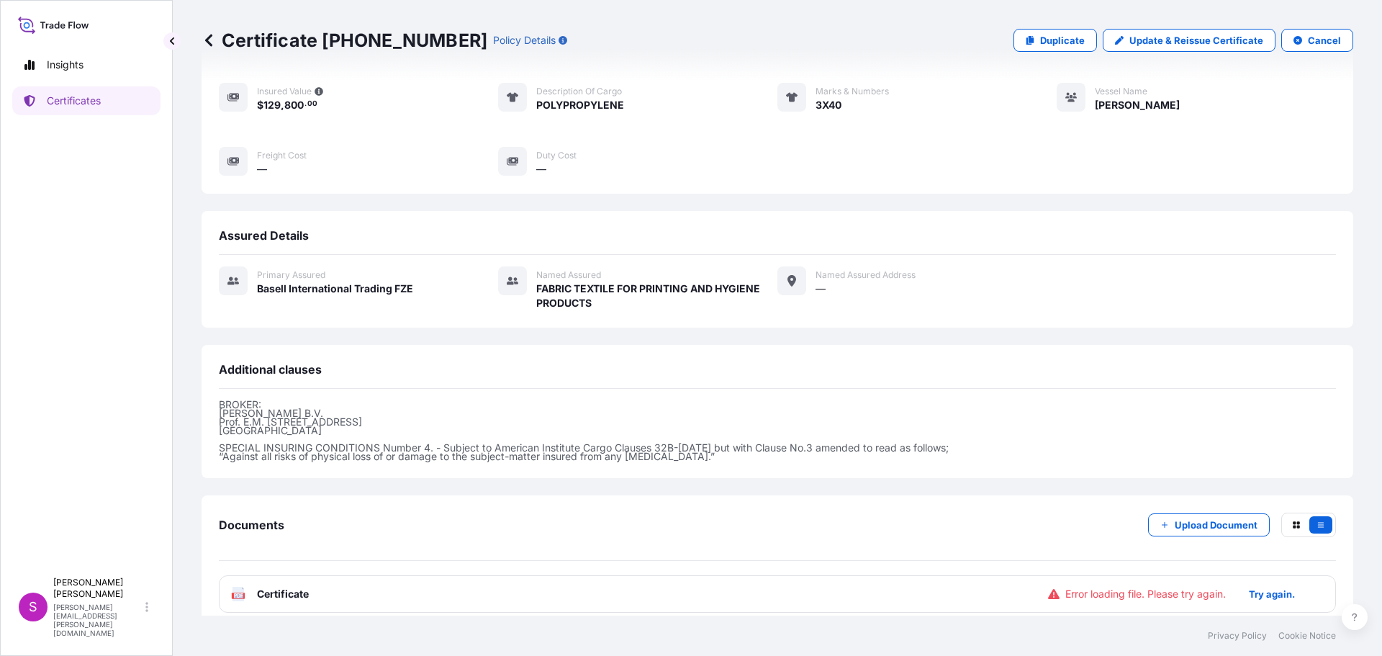
click at [239, 592] on rect at bounding box center [238, 595] width 13 height 6
click at [1280, 587] on p "Try again." at bounding box center [1272, 594] width 46 height 14
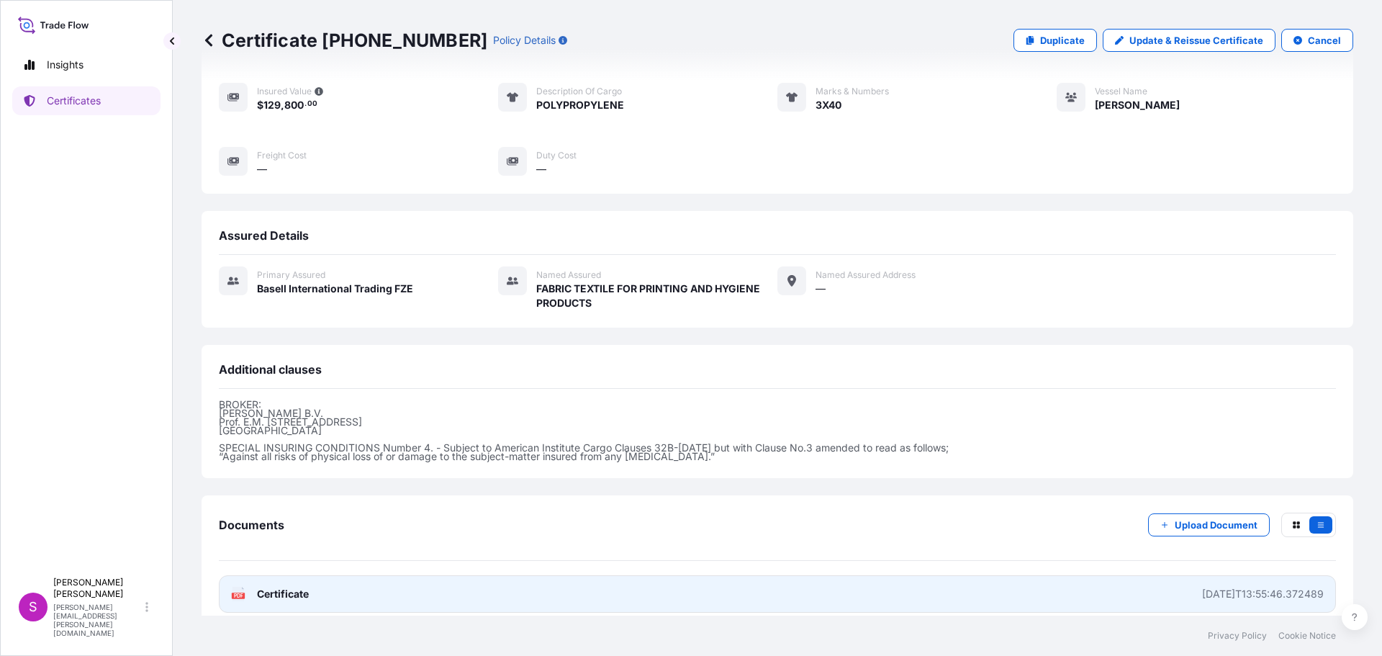
click at [246, 587] on div "PDF Certificate" at bounding box center [270, 594] width 78 height 14
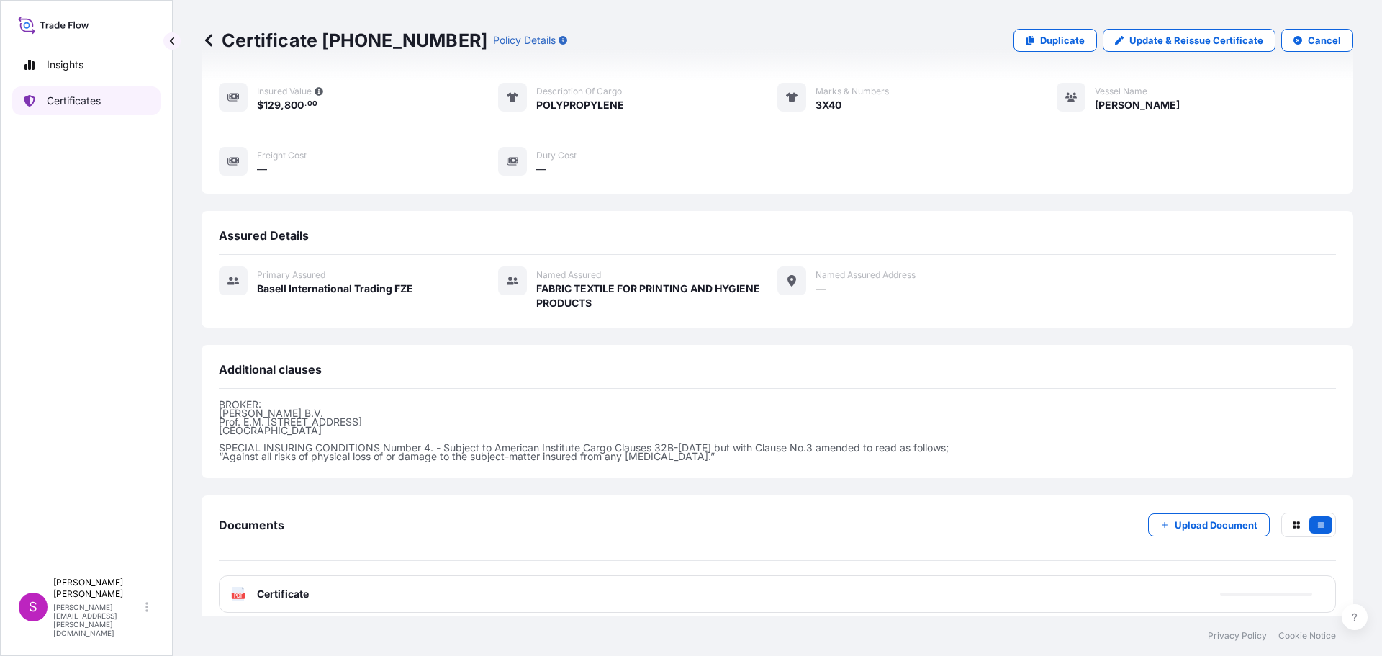
click at [70, 101] on p "Certificates" at bounding box center [74, 101] width 54 height 14
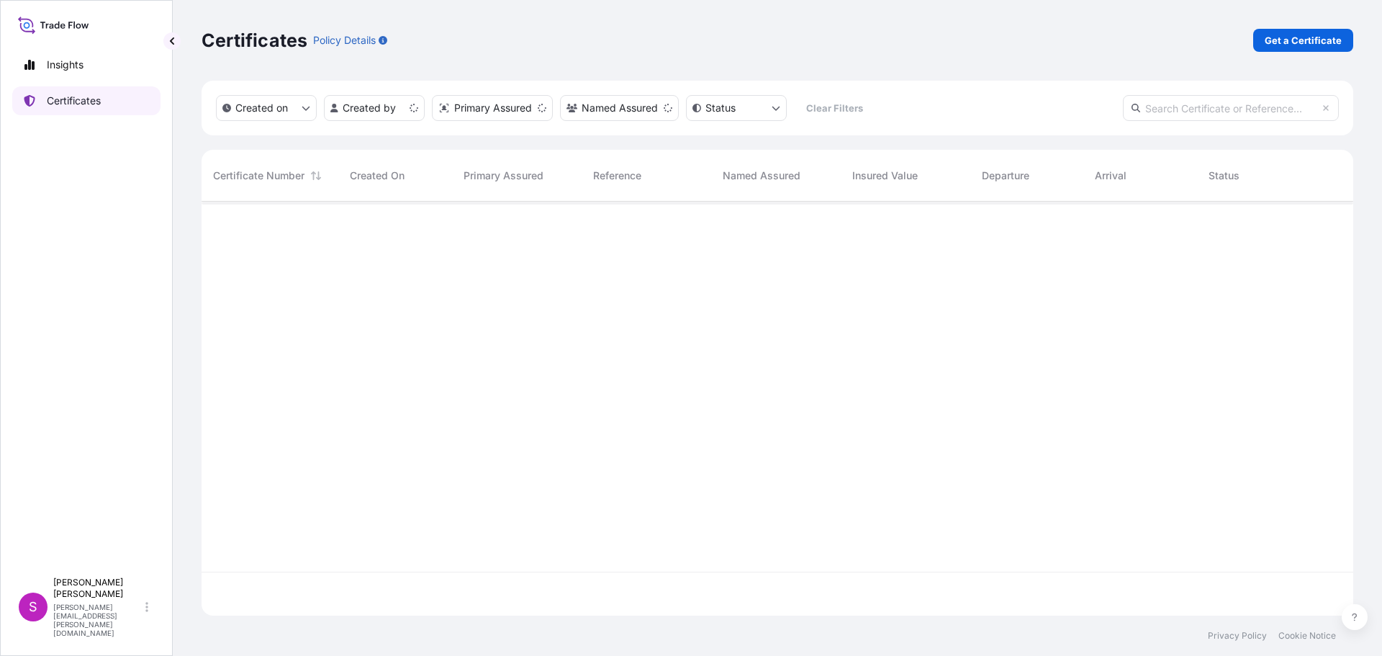
scroll to position [411, 1141]
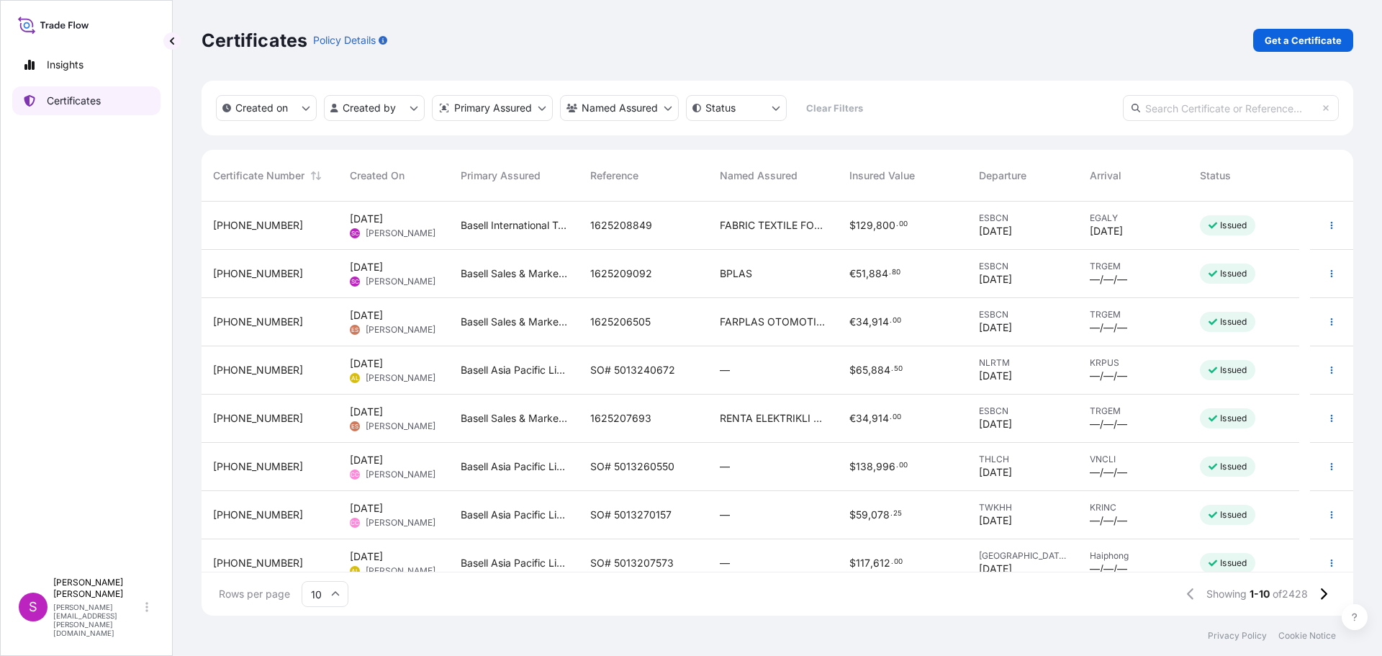
click at [89, 92] on link "Certificates" at bounding box center [86, 100] width 148 height 29
click at [1336, 38] on p "Get a Certificate" at bounding box center [1303, 40] width 77 height 14
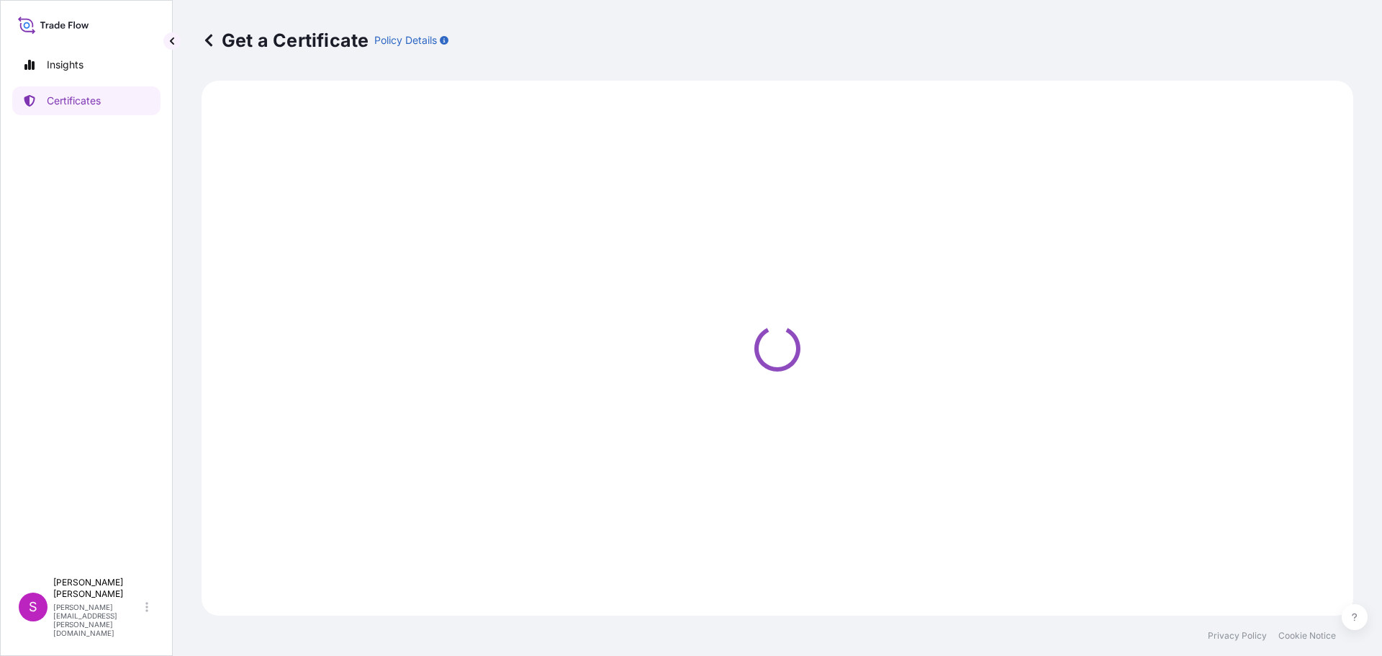
select select "Sea"
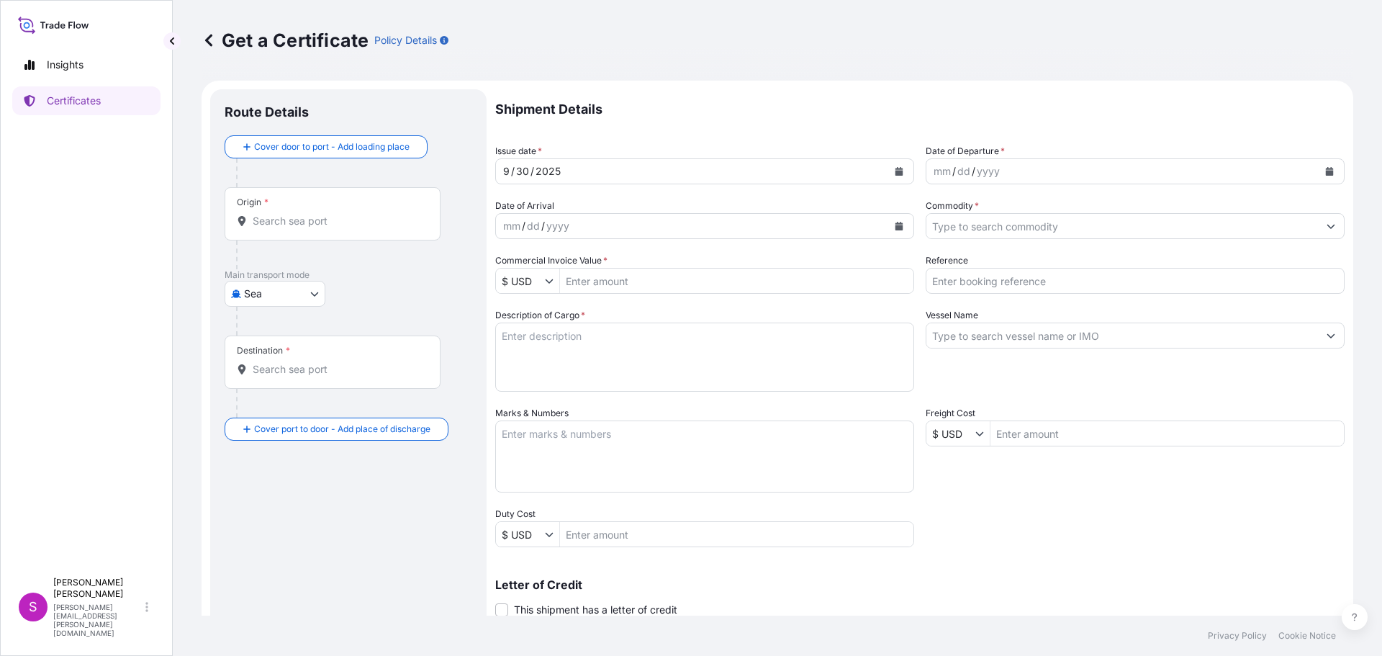
click at [267, 230] on div "Origin *" at bounding box center [333, 213] width 216 height 53
click at [267, 228] on input "Origin *" at bounding box center [338, 221] width 170 height 14
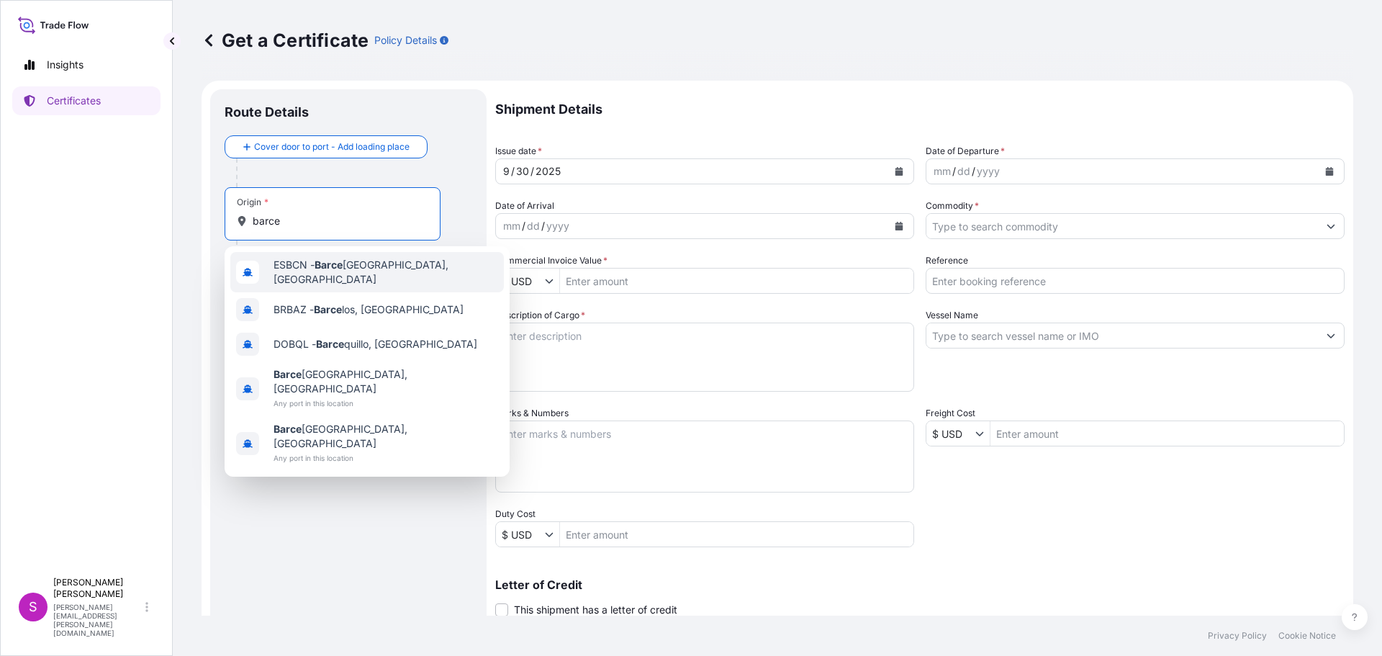
click at [313, 271] on span "ESBCN - [PERSON_NAME], [GEOGRAPHIC_DATA]" at bounding box center [386, 272] width 225 height 29
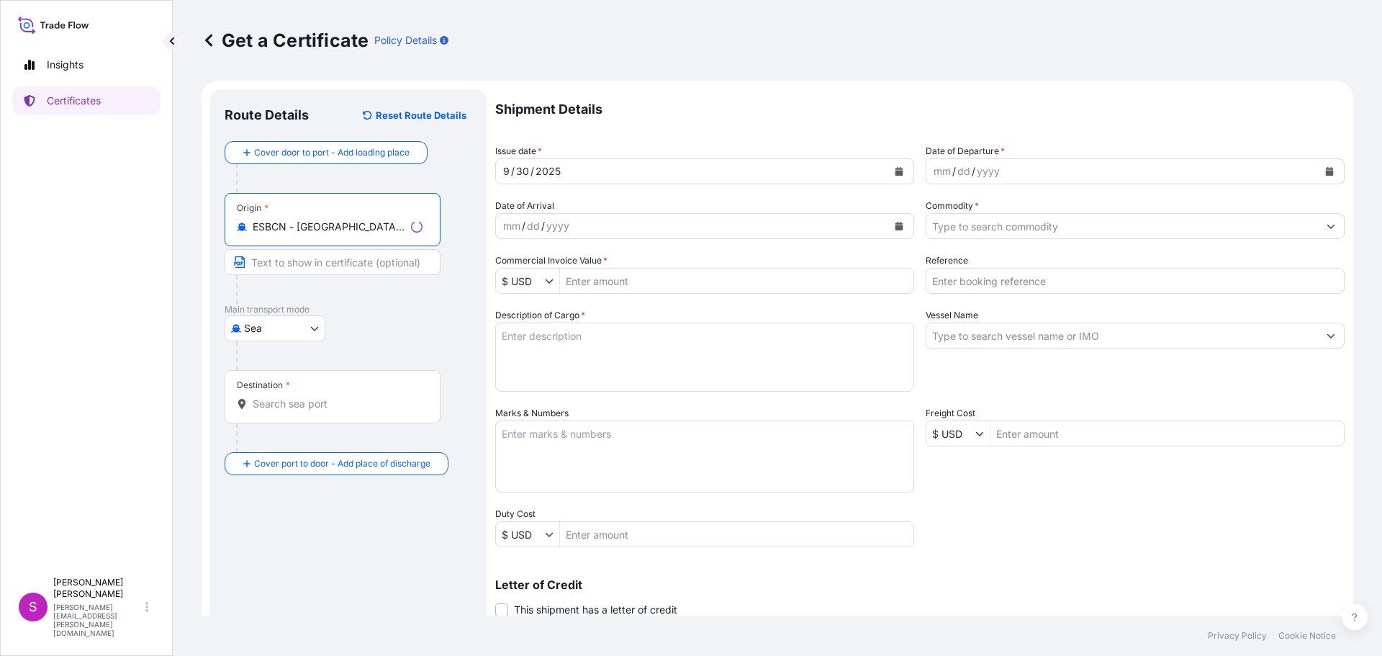
type input "ESBCN - [GEOGRAPHIC_DATA], [GEOGRAPHIC_DATA]"
click at [274, 402] on input "Destination *" at bounding box center [338, 404] width 170 height 14
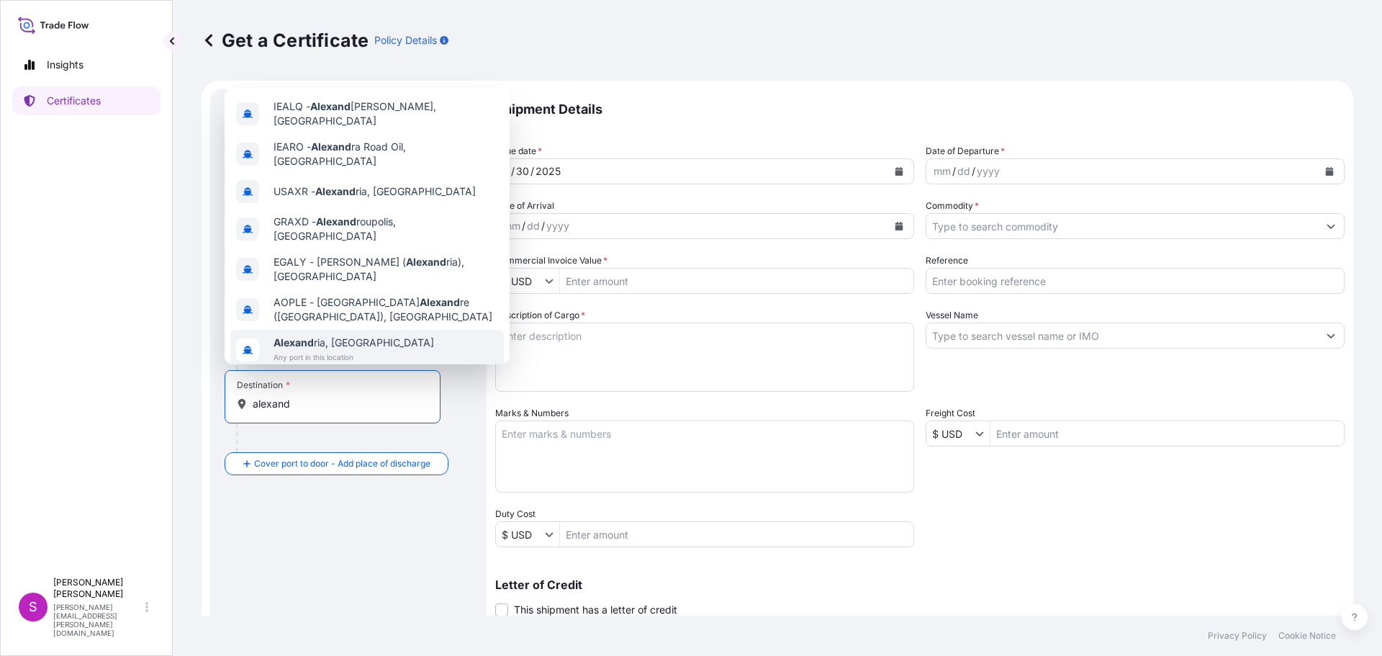
click at [348, 335] on span "[PERSON_NAME], [GEOGRAPHIC_DATA]" at bounding box center [354, 342] width 161 height 14
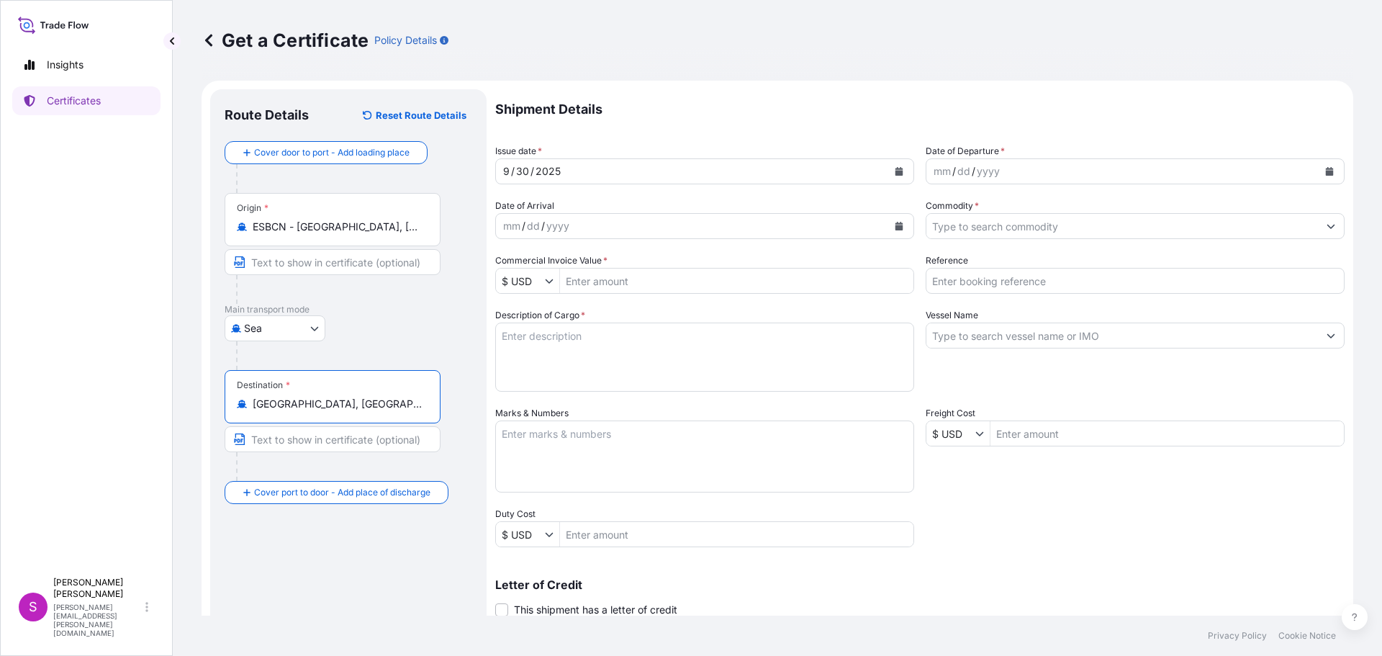
type input "[GEOGRAPHIC_DATA], [GEOGRAPHIC_DATA]"
click at [1143, 178] on div "mm / dd / yyyy" at bounding box center [1122, 171] width 392 height 26
click at [1326, 172] on icon "Calendar" at bounding box center [1330, 171] width 8 height 9
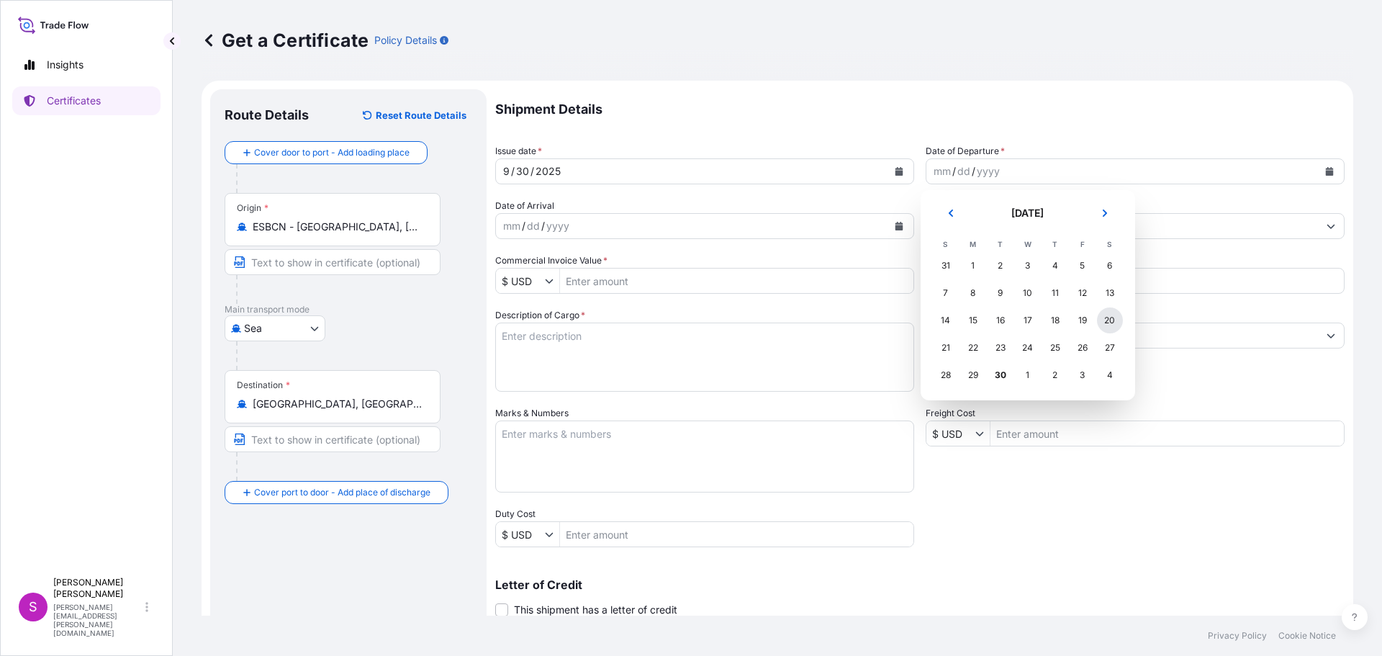
click at [1109, 318] on div "20" at bounding box center [1110, 320] width 26 height 26
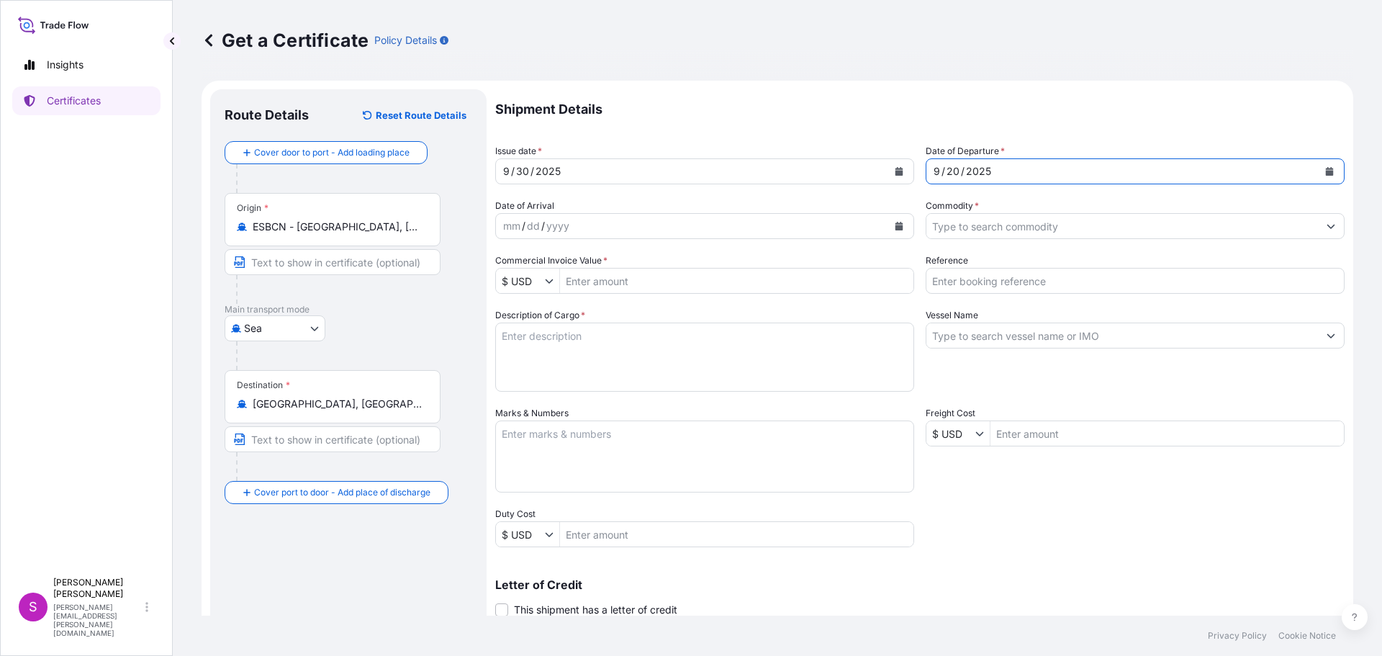
click at [895, 225] on icon "Calendar" at bounding box center [899, 226] width 8 height 9
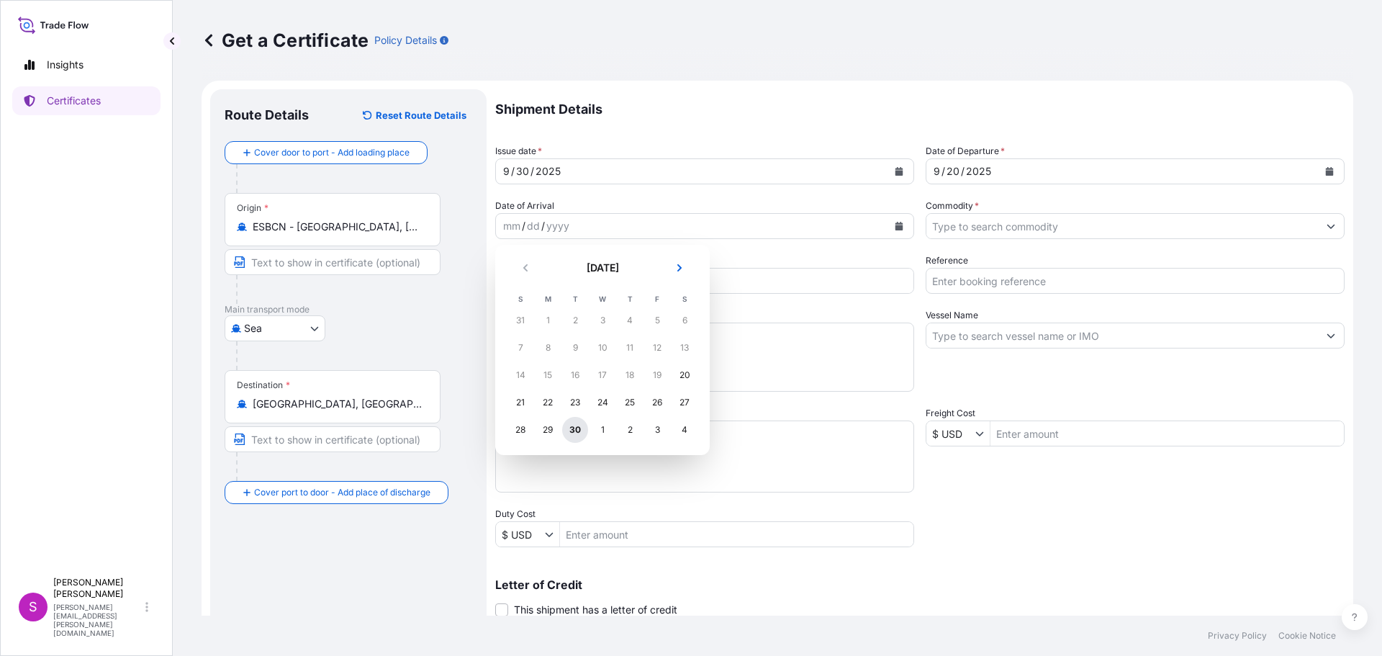
click at [581, 429] on div "30" at bounding box center [575, 430] width 26 height 26
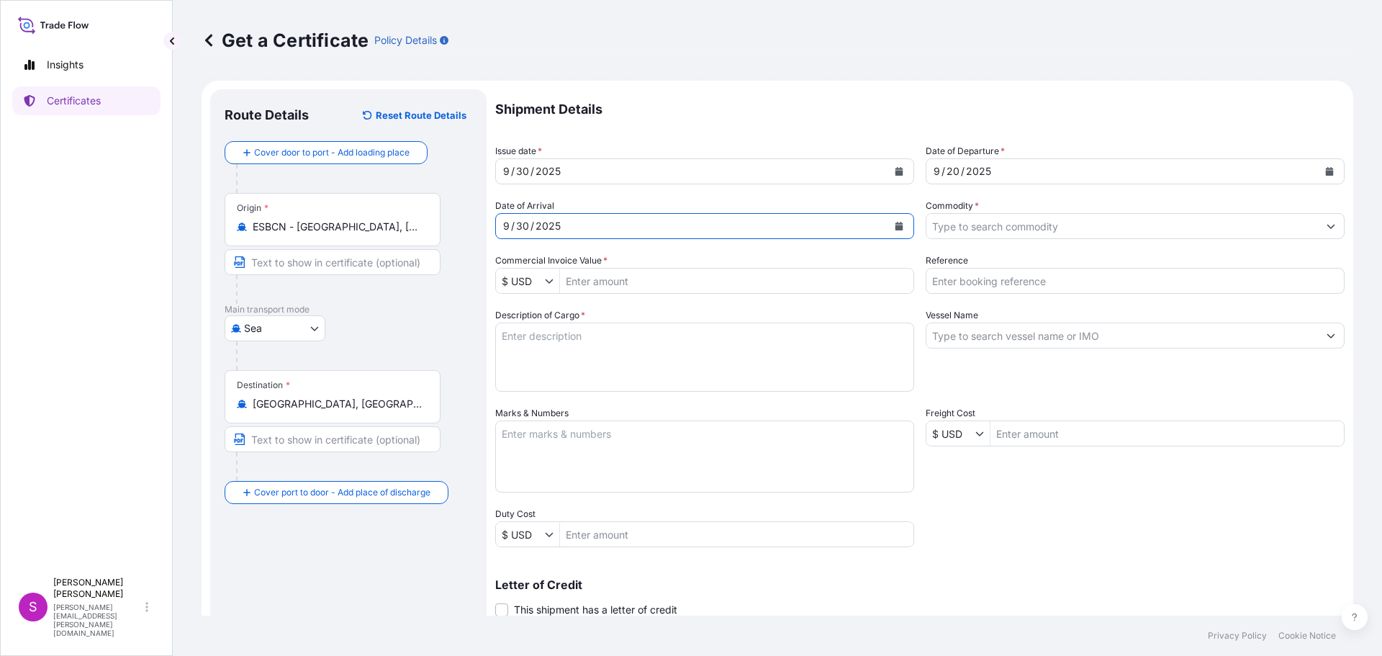
click at [972, 219] on input "Commodity *" at bounding box center [1122, 226] width 392 height 26
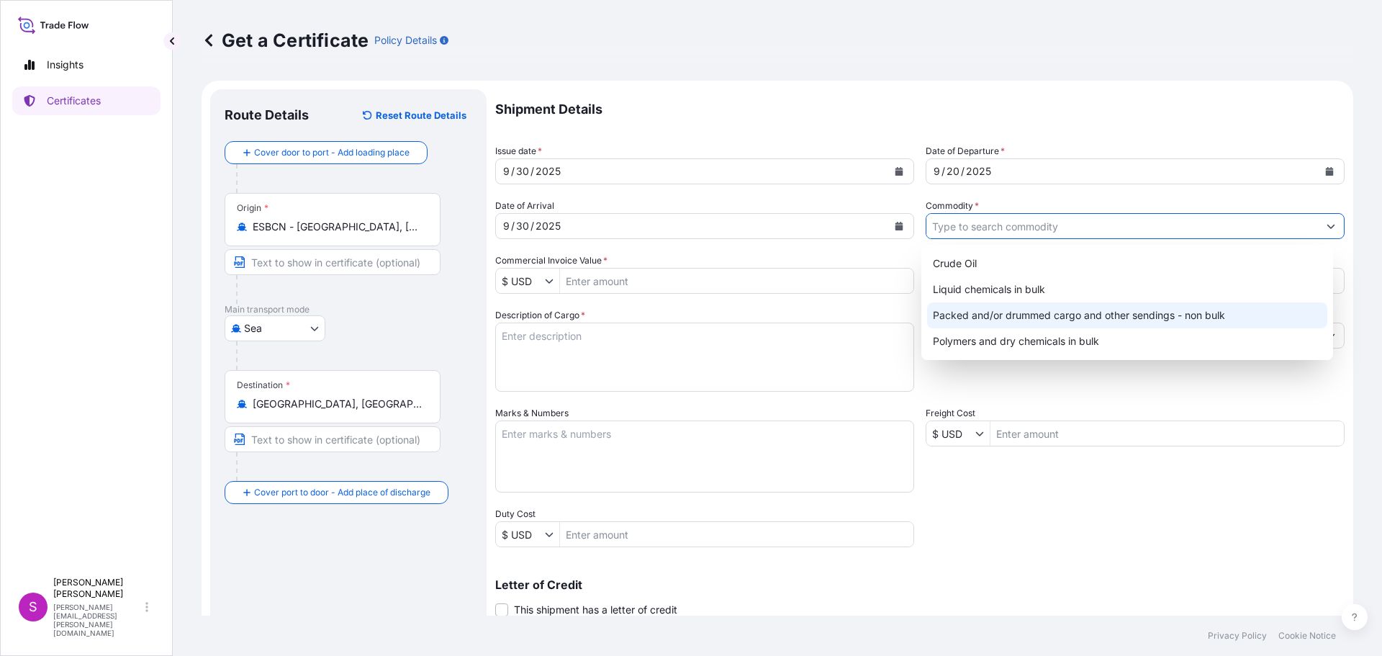
click at [1015, 317] on div "Packed and/or drummed cargo and other sendings - non bulk" at bounding box center [1127, 315] width 401 height 26
type input "Packed and/or drummed cargo and other sendings - non bulk"
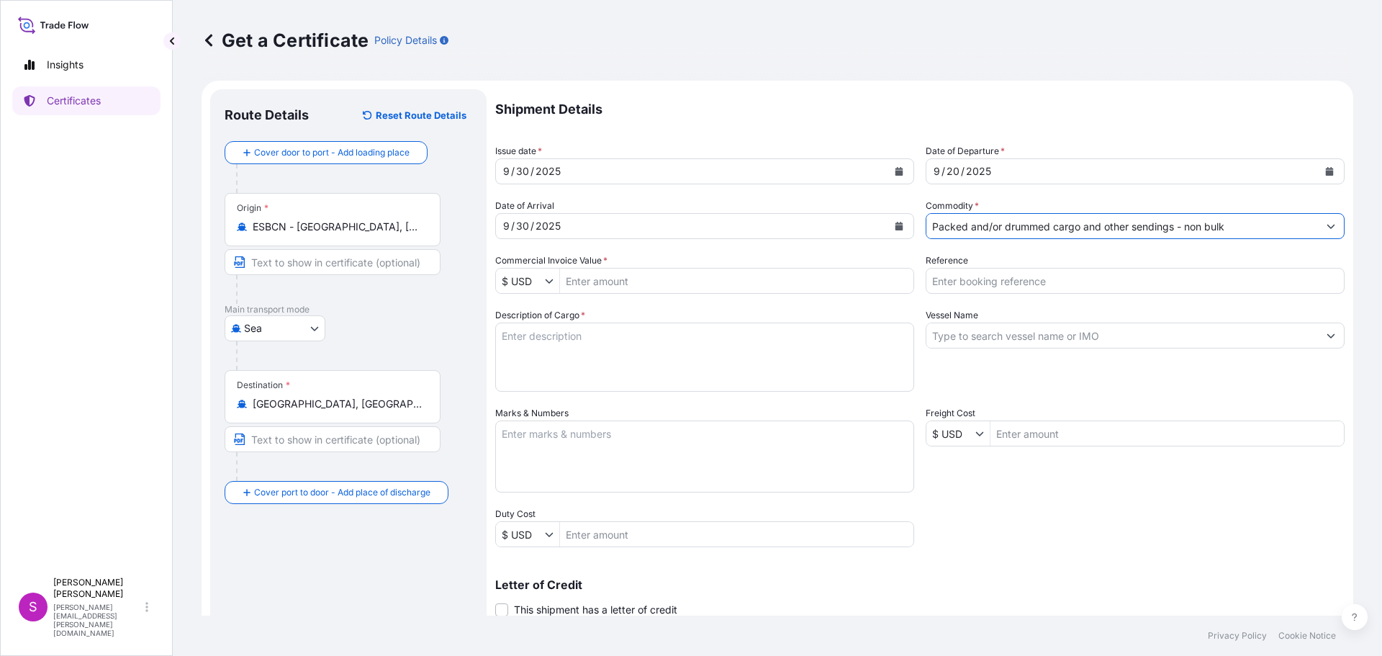
click at [551, 286] on button "Show suggestions" at bounding box center [552, 281] width 14 height 14
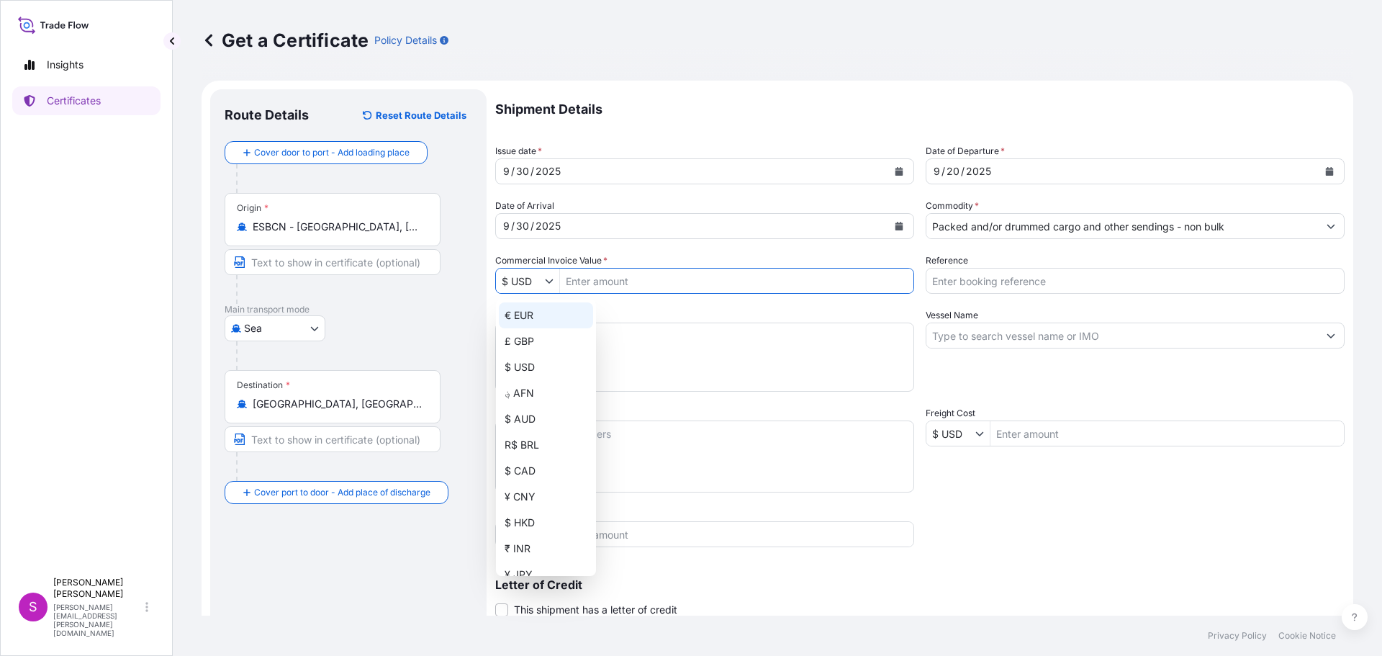
click at [531, 312] on div "€ EUR" at bounding box center [546, 315] width 94 height 26
type input "€ EUR"
click at [615, 285] on input "Commercial Invoice Value *" at bounding box center [736, 281] width 353 height 26
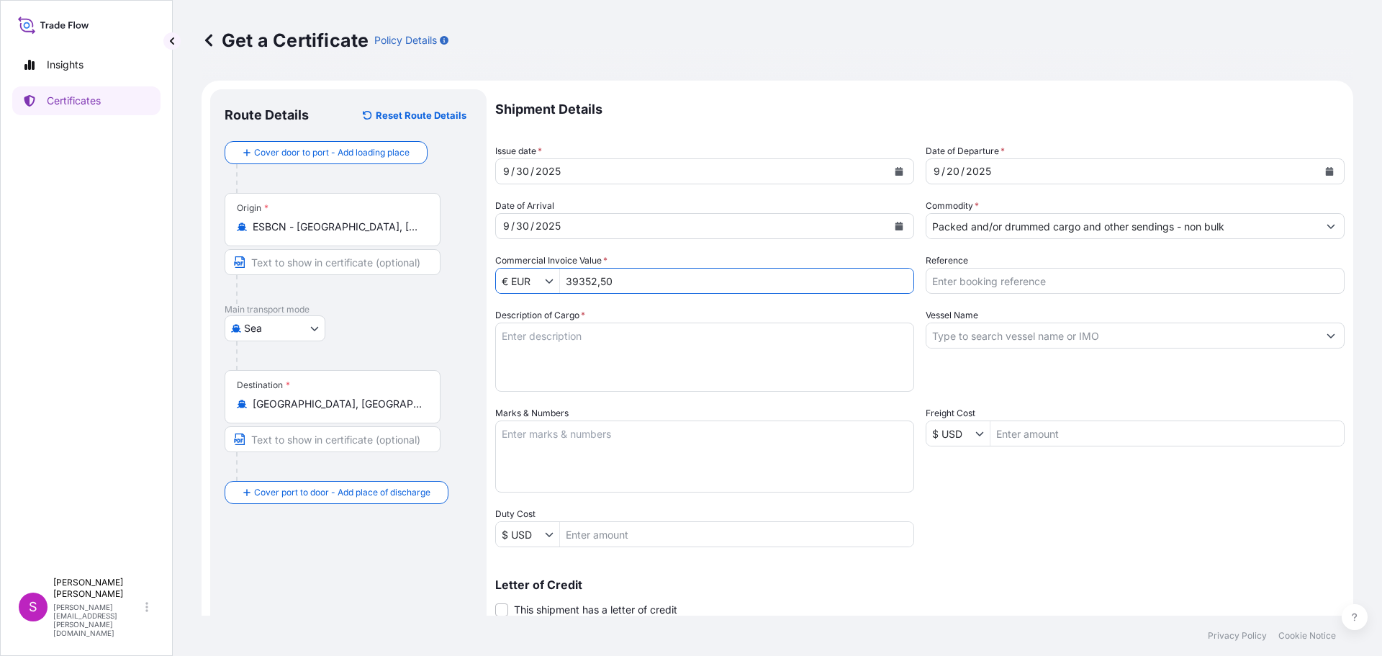
type input "3,935,250"
click at [955, 271] on input "Reference" at bounding box center [1135, 281] width 419 height 26
click at [926, 286] on input "625208555" at bounding box center [1135, 281] width 419 height 26
type input "1625208555"
click at [702, 351] on textarea "Description of Cargo *" at bounding box center [704, 356] width 419 height 69
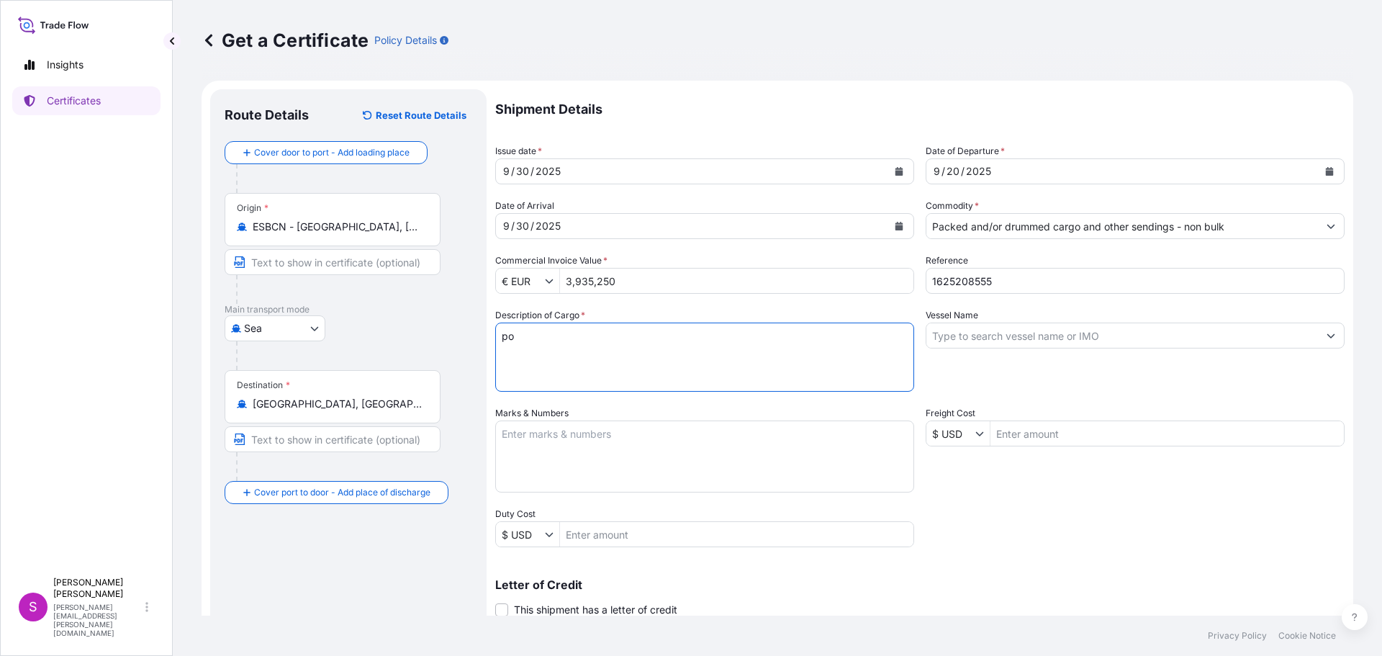
type textarea "p"
type textarea "P"
type textarea "O"
type textarea "POLYPROPYLENBE"
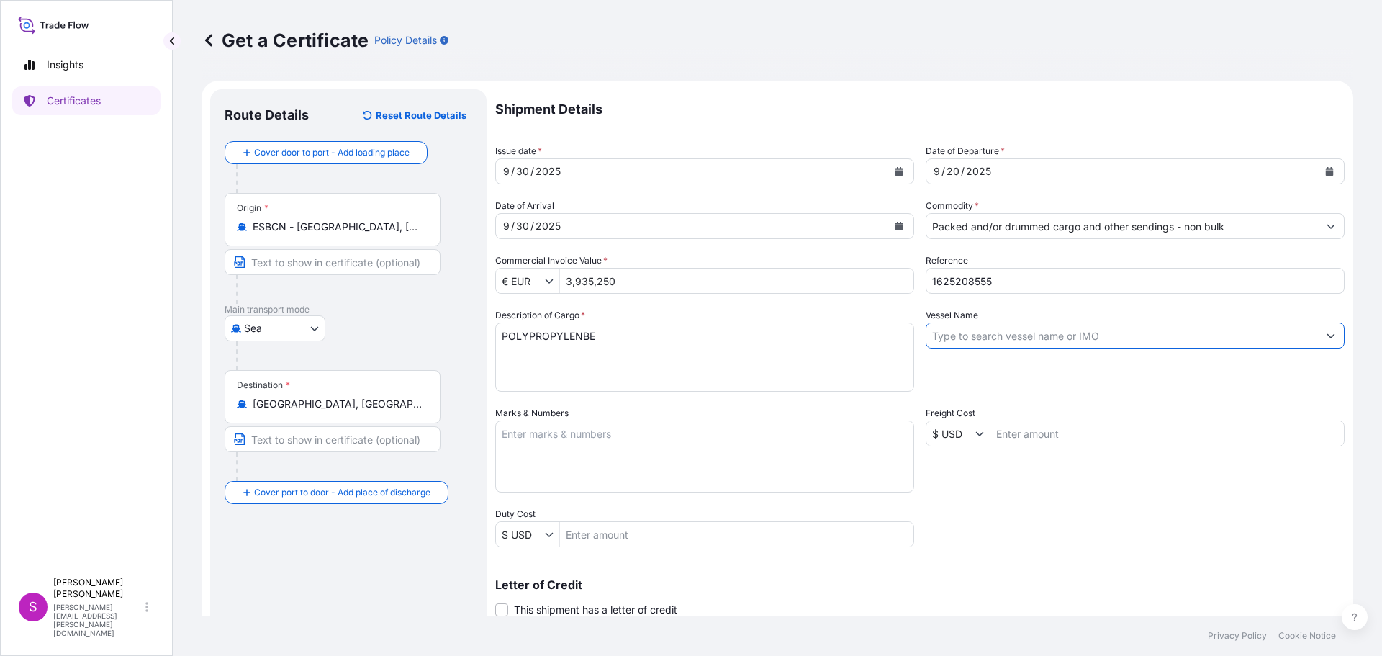
click at [996, 335] on input "Vessel Name" at bounding box center [1122, 335] width 392 height 26
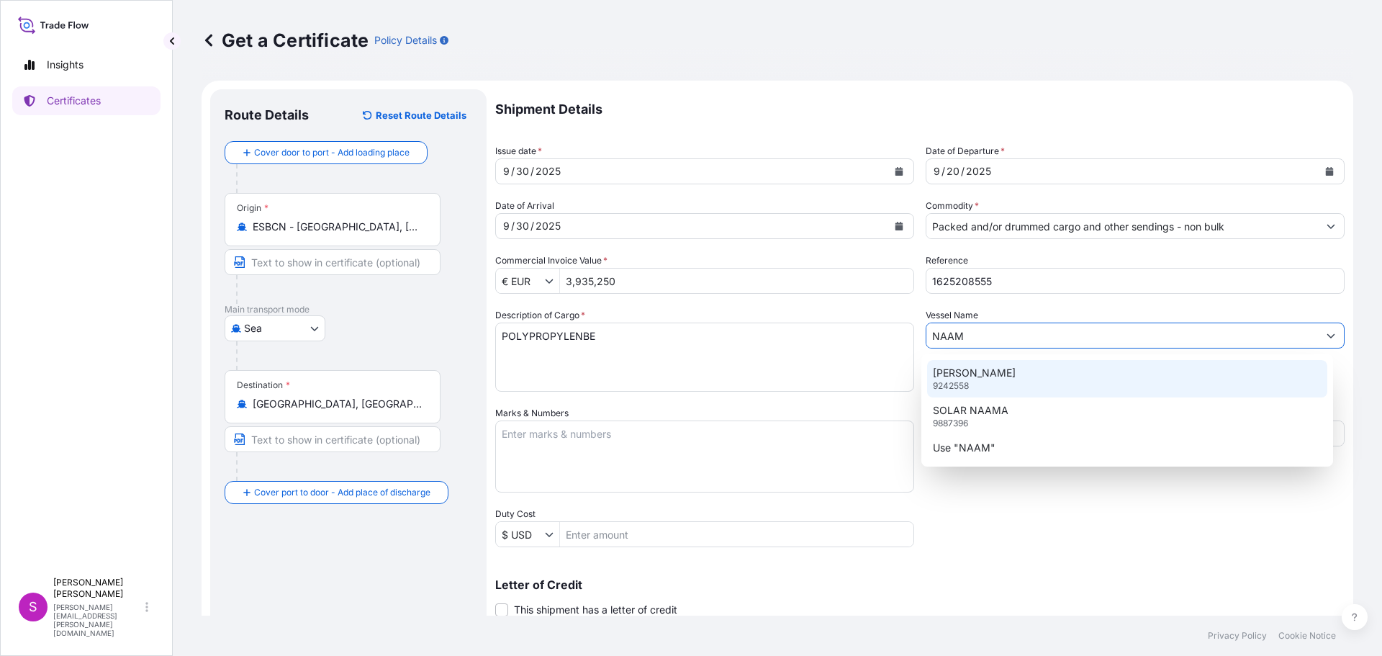
click at [982, 381] on div "[PERSON_NAME] 9242558" at bounding box center [1127, 378] width 401 height 37
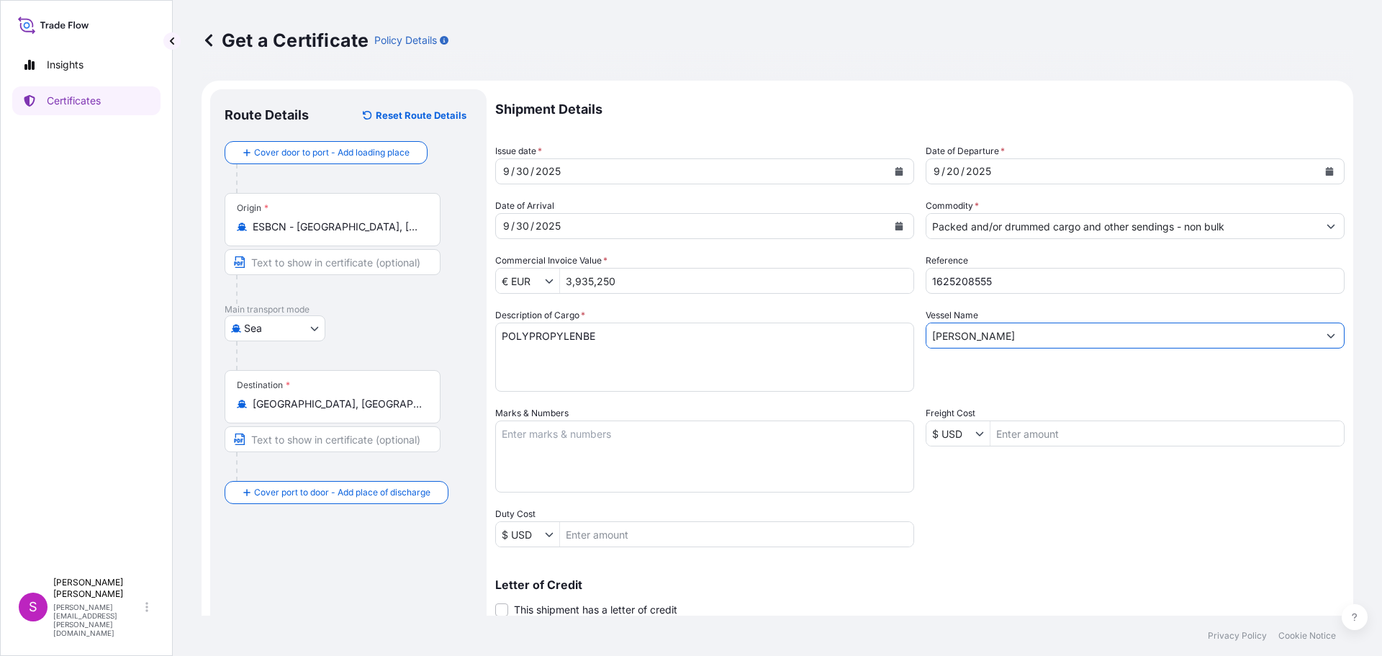
type input "[PERSON_NAME]"
click at [622, 454] on textarea "Marks & Numbers" at bounding box center [704, 456] width 419 height 72
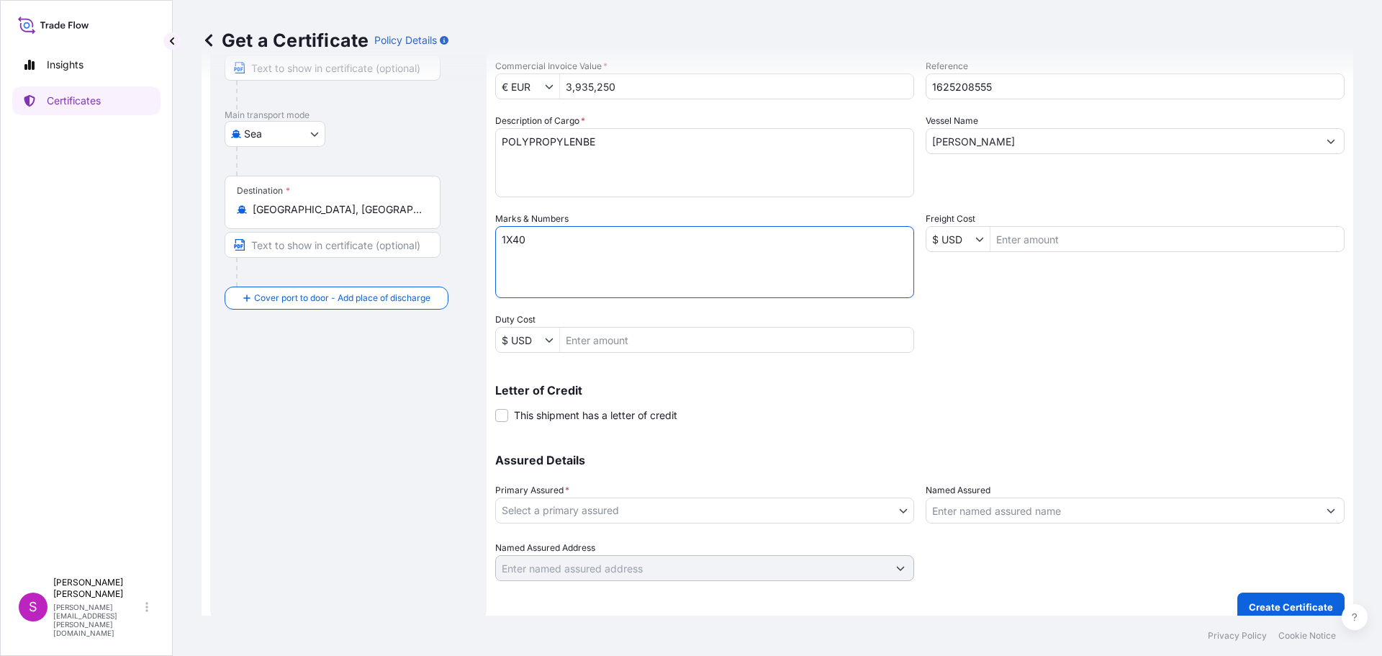
scroll to position [209, 0]
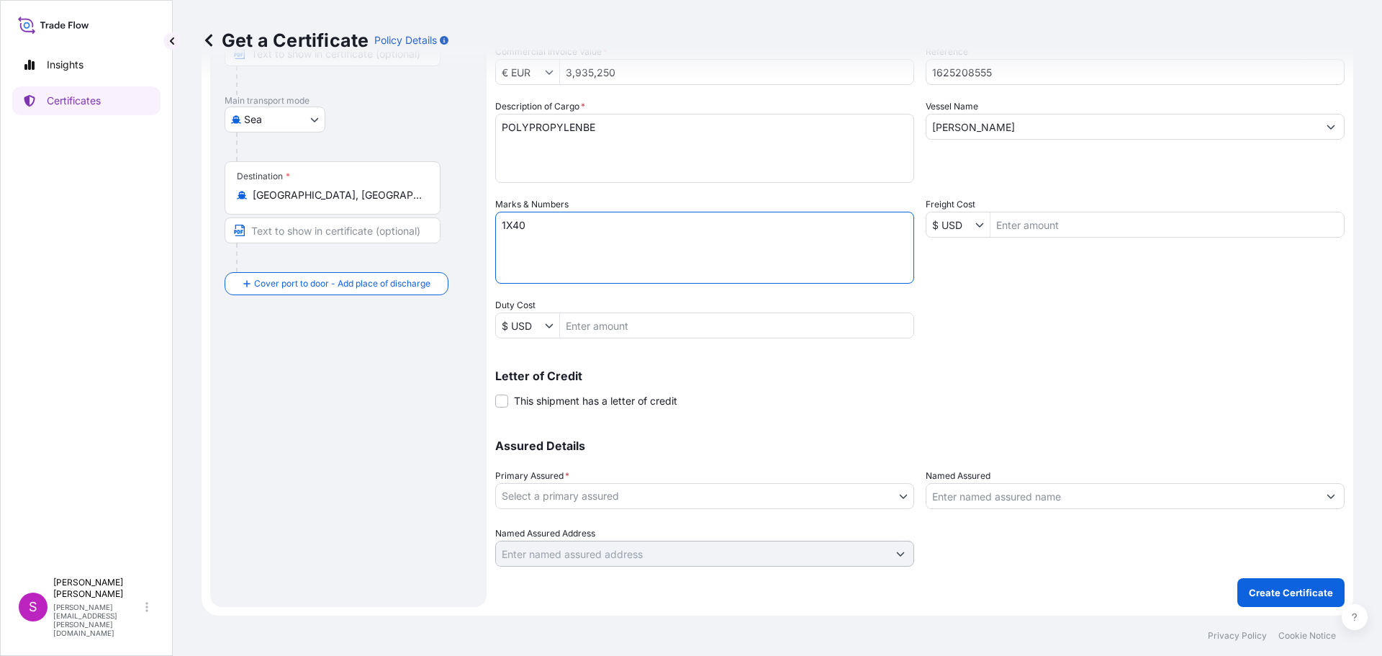
type textarea "1X40"
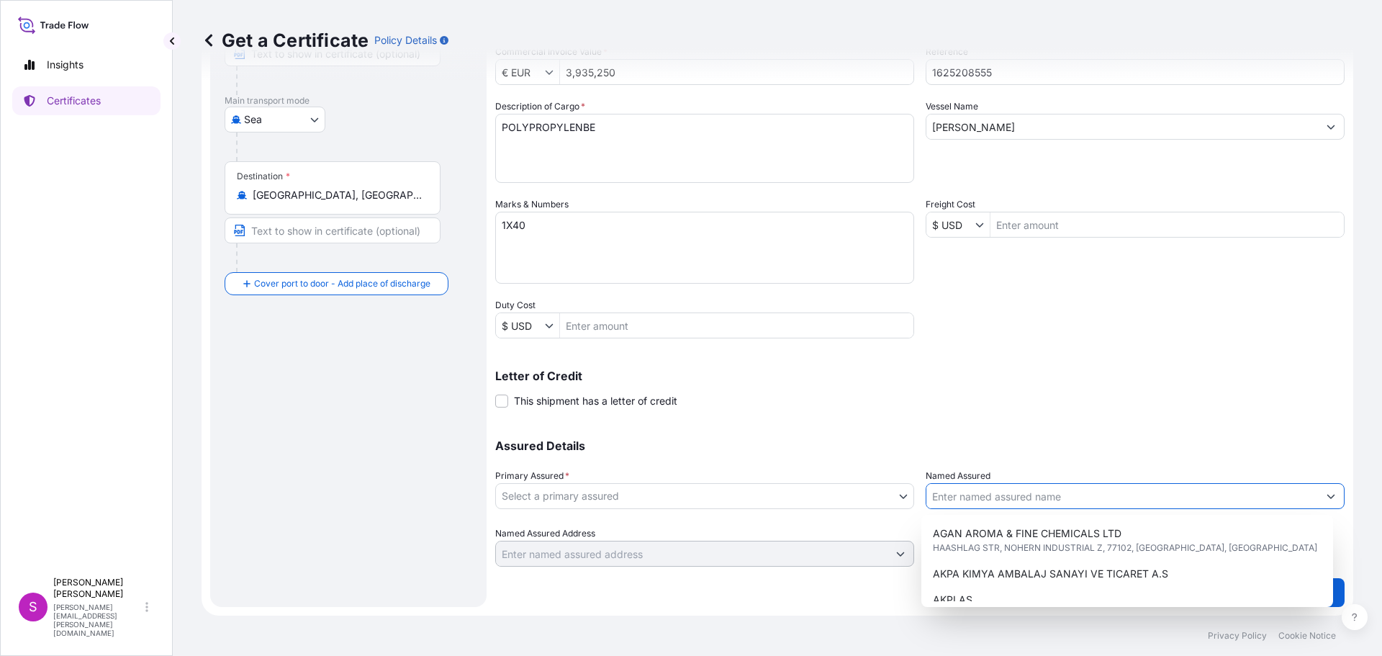
click at [966, 495] on input "Named Assured" at bounding box center [1122, 496] width 392 height 26
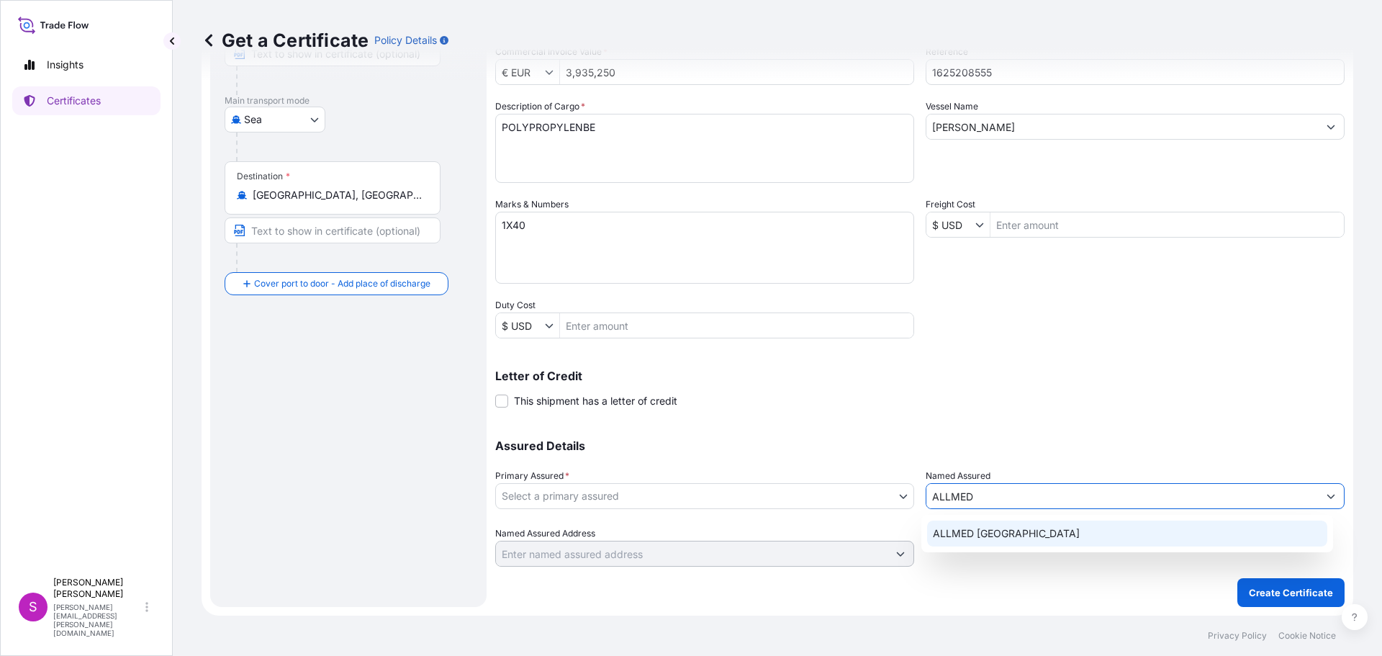
click at [1033, 538] on span "ALLMED [GEOGRAPHIC_DATA]" at bounding box center [1006, 533] width 147 height 14
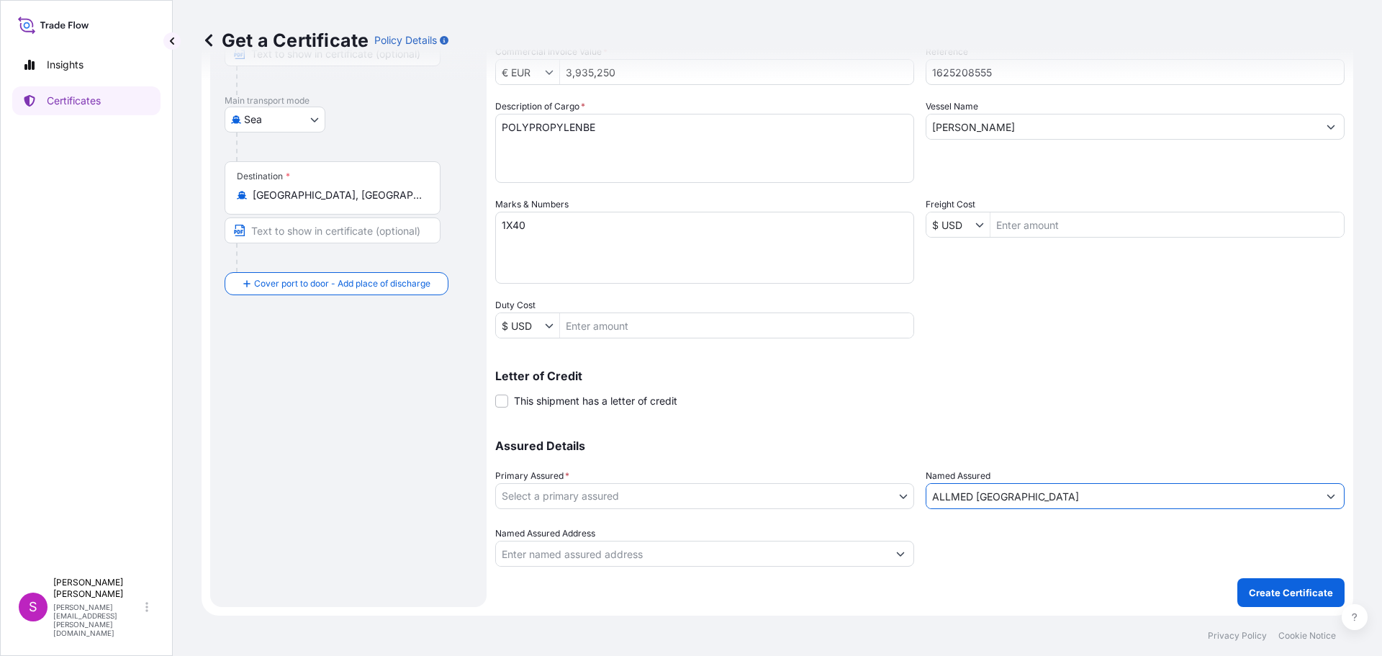
type input "ALLMED [GEOGRAPHIC_DATA]"
drag, startPoint x: 860, startPoint y: 554, endPoint x: 623, endPoint y: 566, distance: 237.8
click at [841, 557] on input "Named Assured Address" at bounding box center [692, 554] width 392 height 26
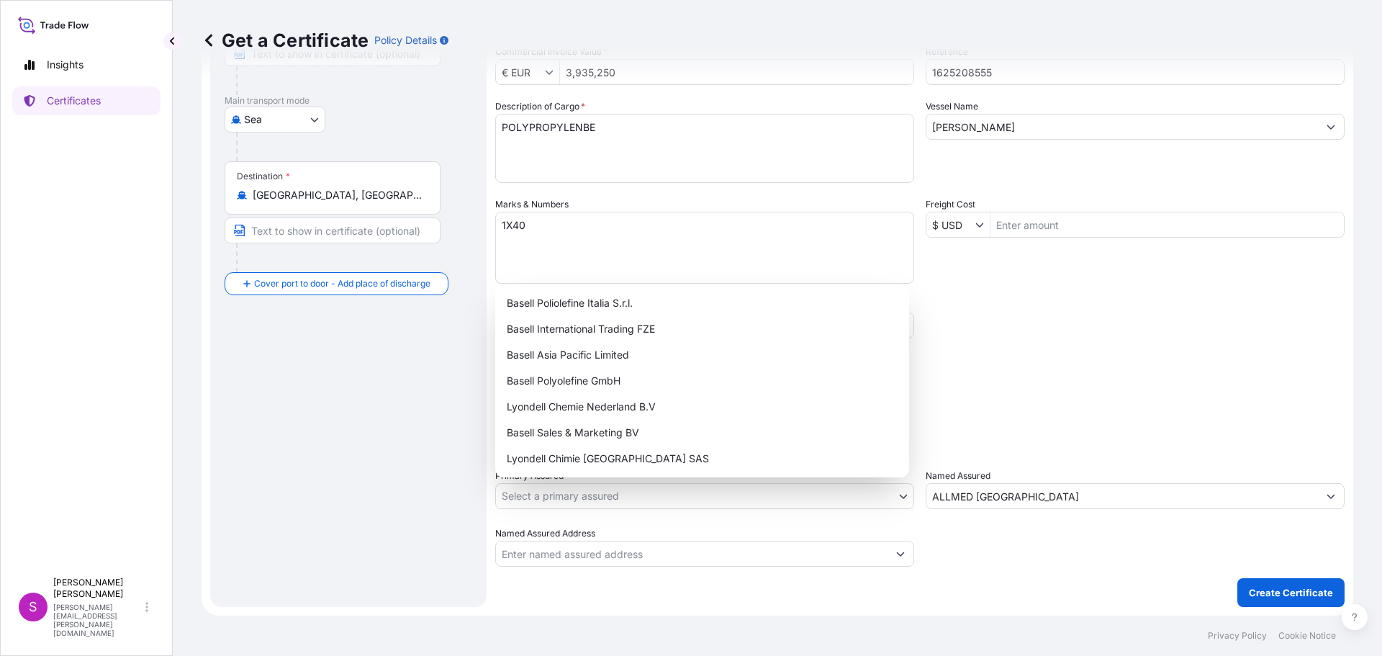
click at [574, 486] on body "8 options available. 5 options available. 2 options available. 1 option availab…" at bounding box center [691, 328] width 1382 height 656
click at [572, 330] on div "Basell International Trading FZE" at bounding box center [702, 329] width 402 height 26
select select "32039"
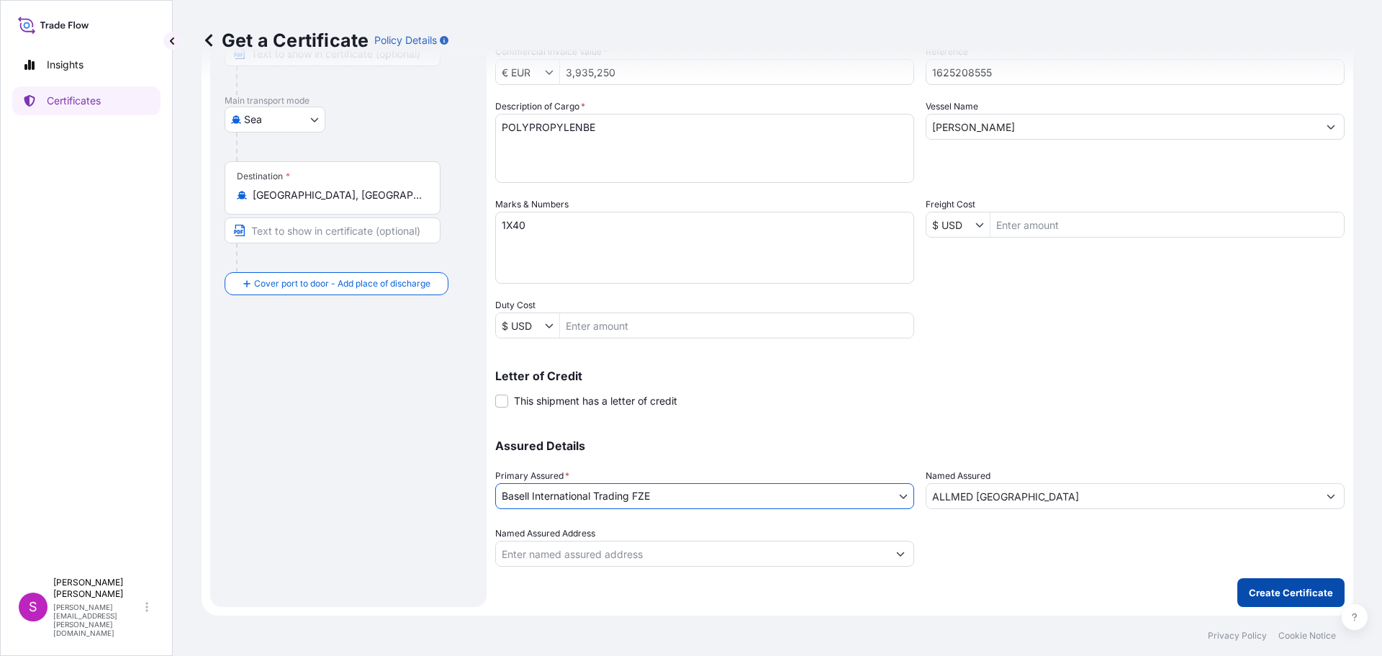
click at [1302, 583] on button "Create Certificate" at bounding box center [1290, 592] width 107 height 29
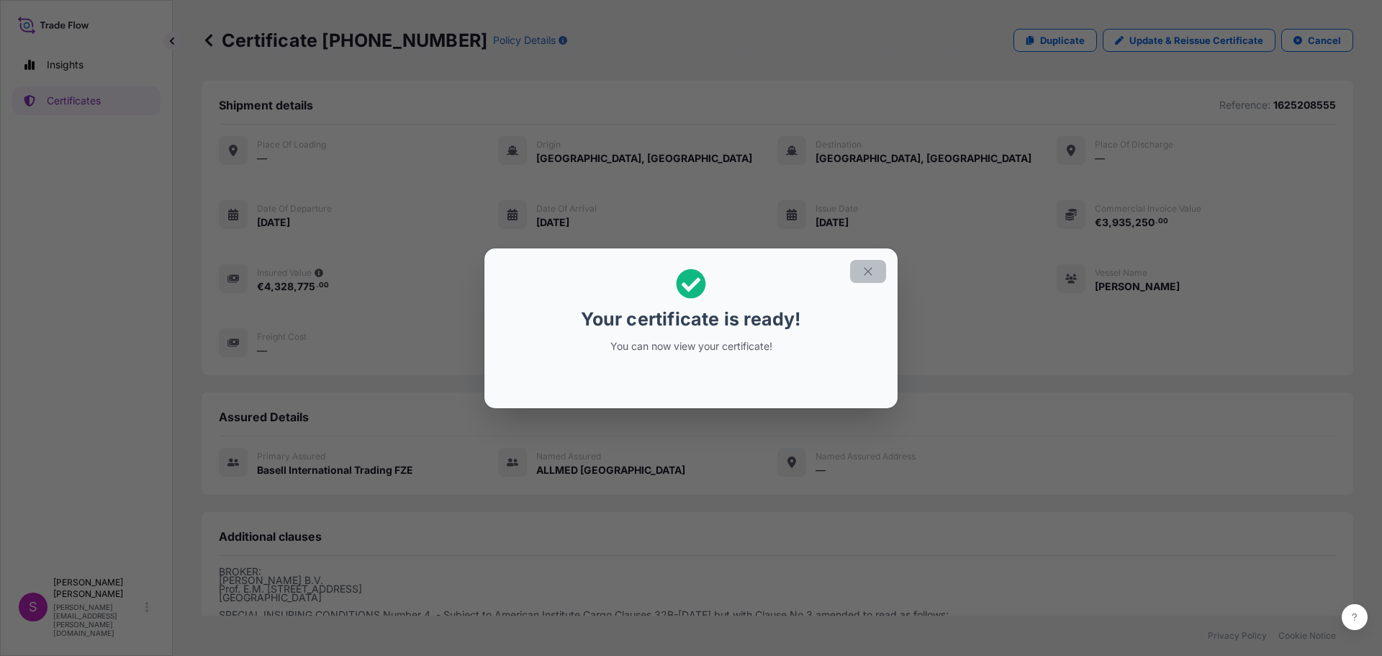
click at [864, 271] on icon "button" at bounding box center [868, 271] width 13 height 13
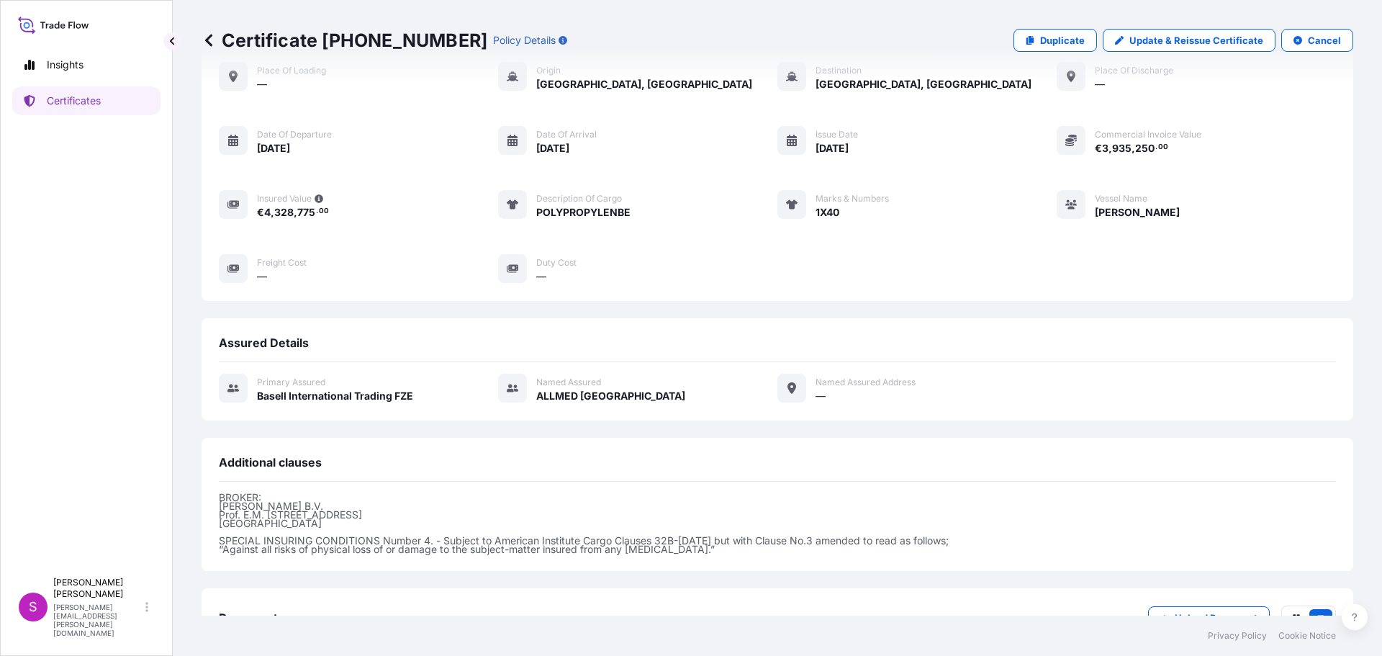
scroll to position [181, 0]
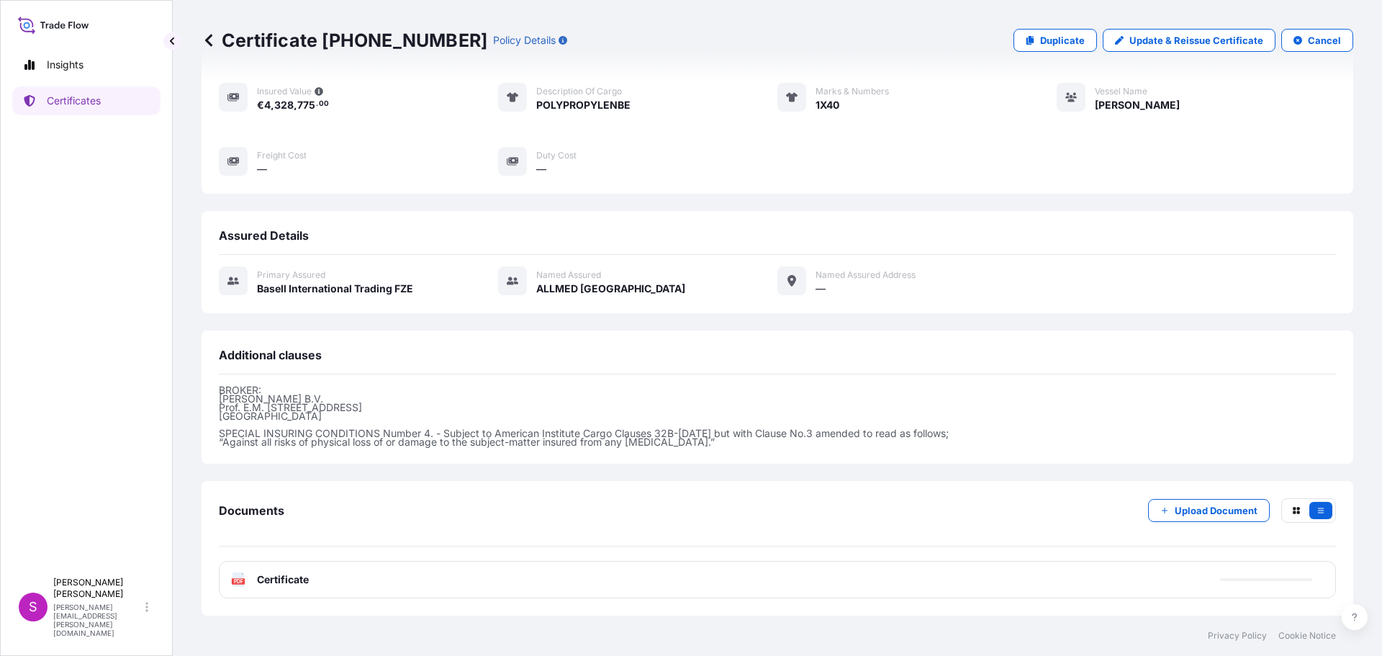
click at [235, 584] on rect at bounding box center [238, 581] width 13 height 6
click at [235, 574] on icon at bounding box center [238, 579] width 12 height 14
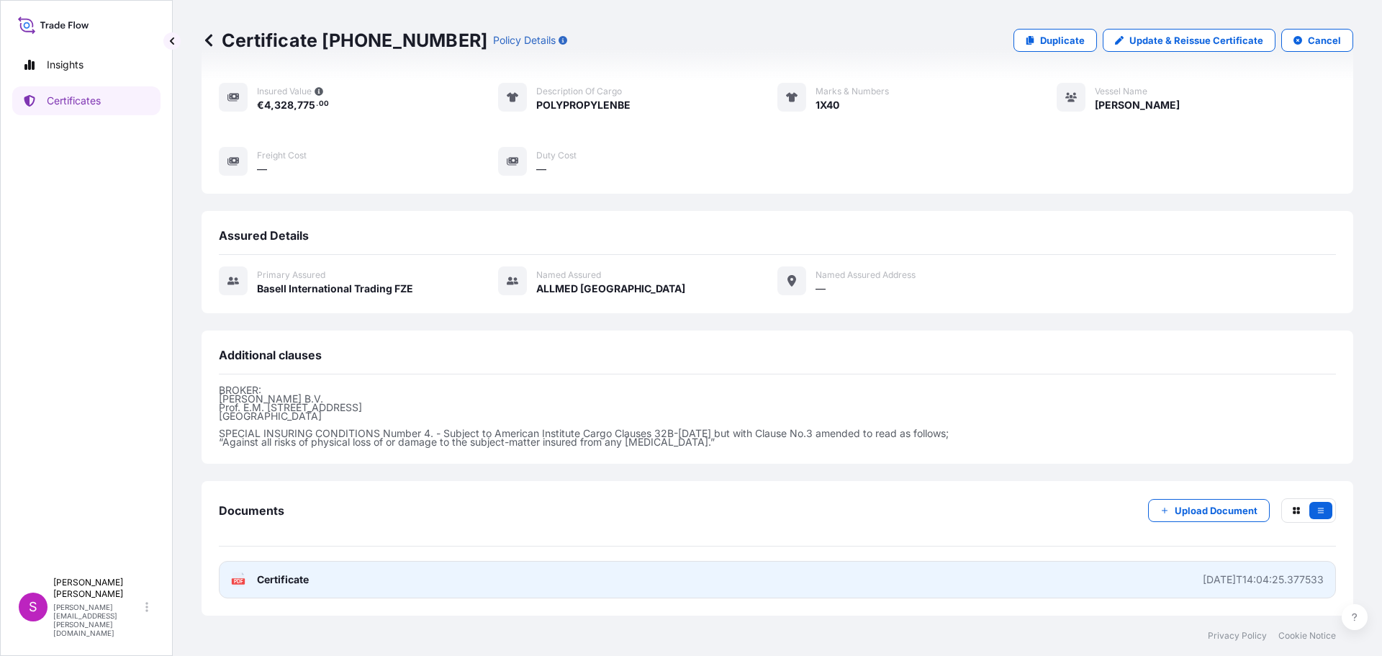
click at [237, 578] on icon at bounding box center [238, 579] width 12 height 14
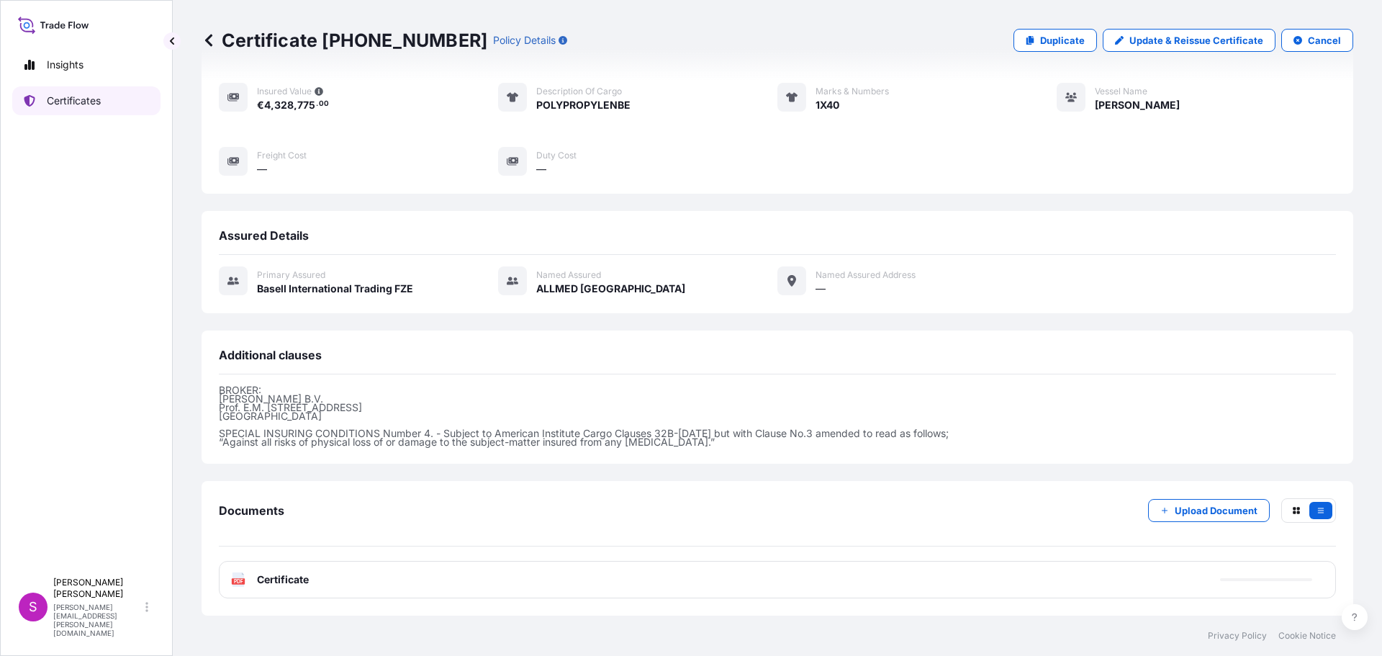
click at [53, 103] on p "Certificates" at bounding box center [74, 101] width 54 height 14
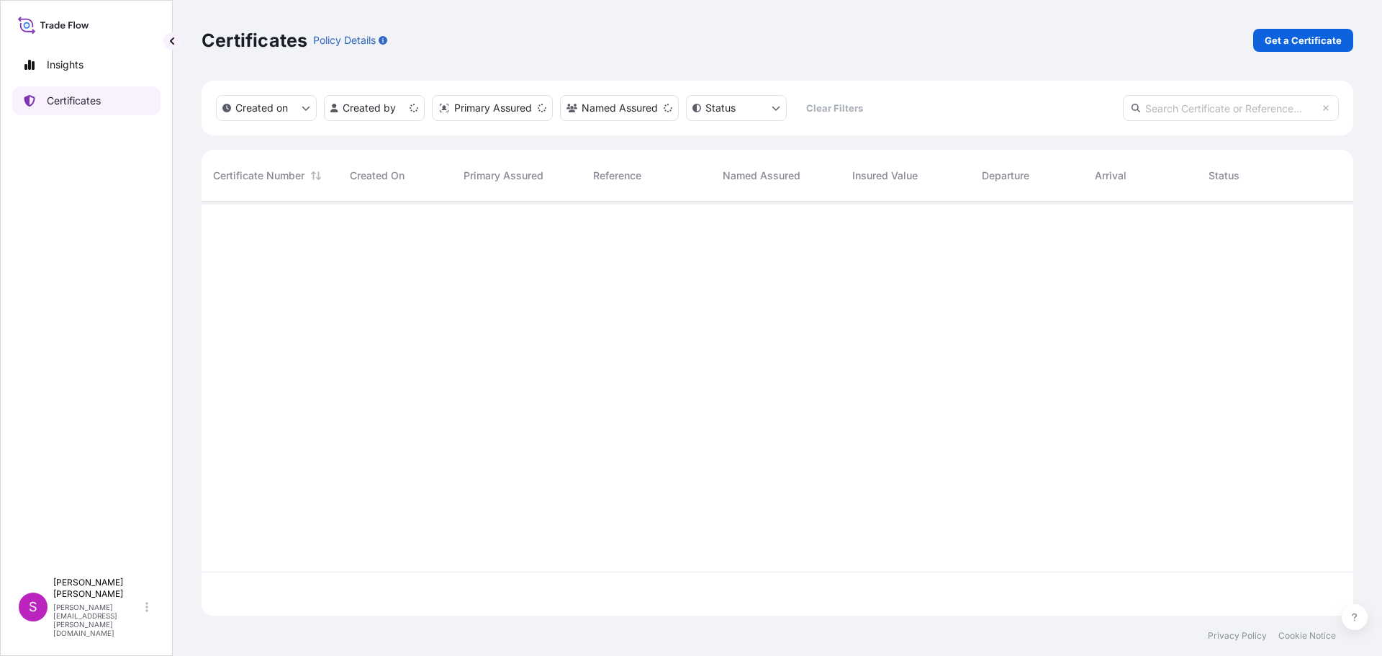
scroll to position [411, 1141]
click at [1316, 44] on p "Get a Certificate" at bounding box center [1303, 40] width 77 height 14
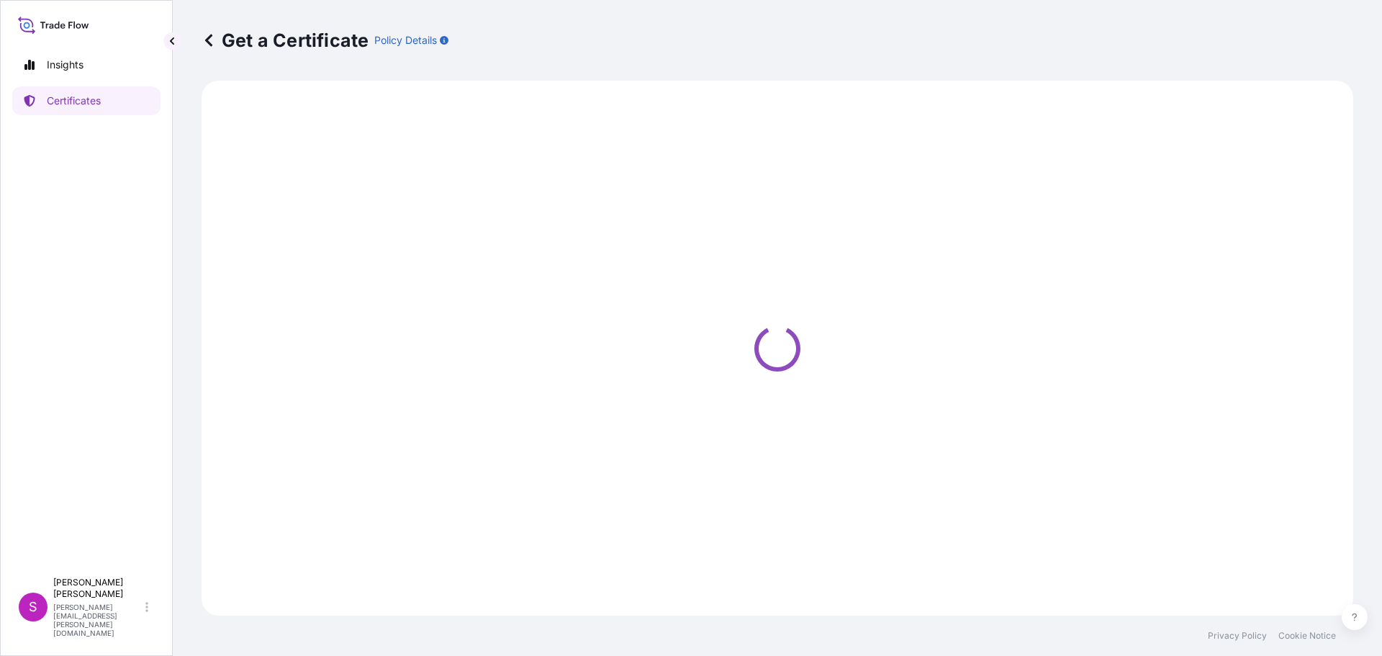
select select "Sea"
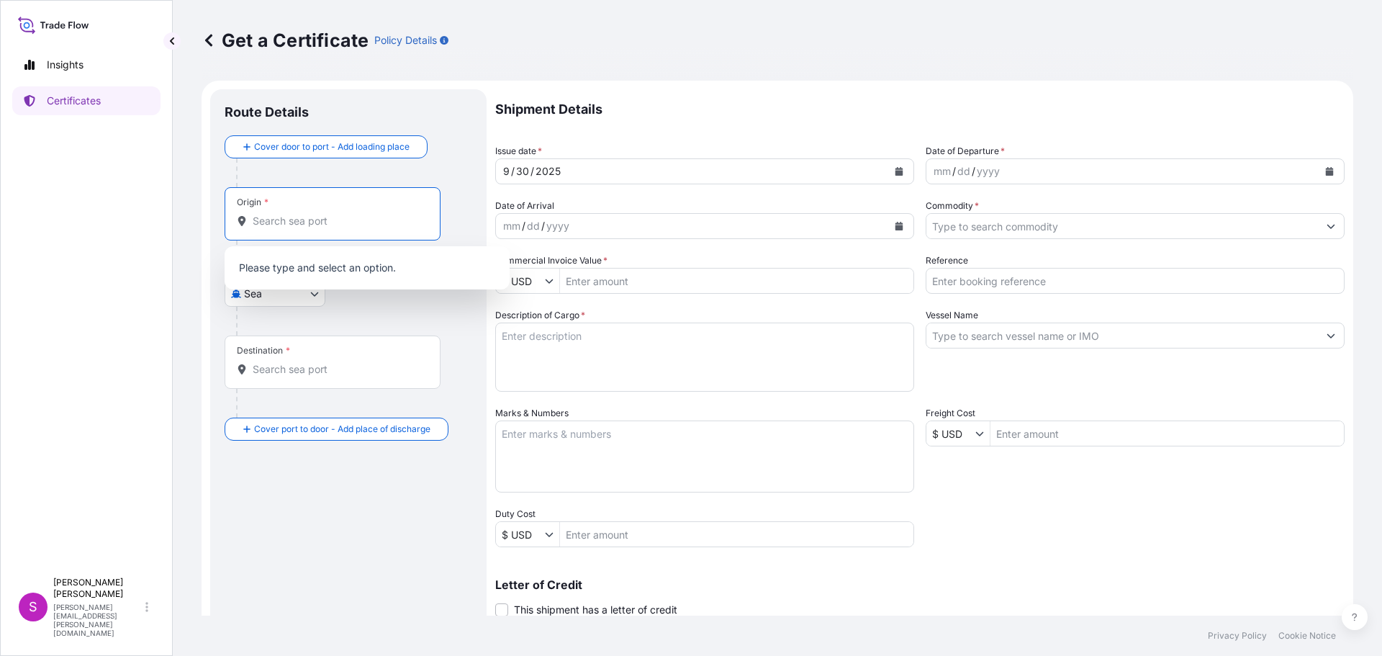
click at [289, 217] on input "Origin *" at bounding box center [338, 221] width 170 height 14
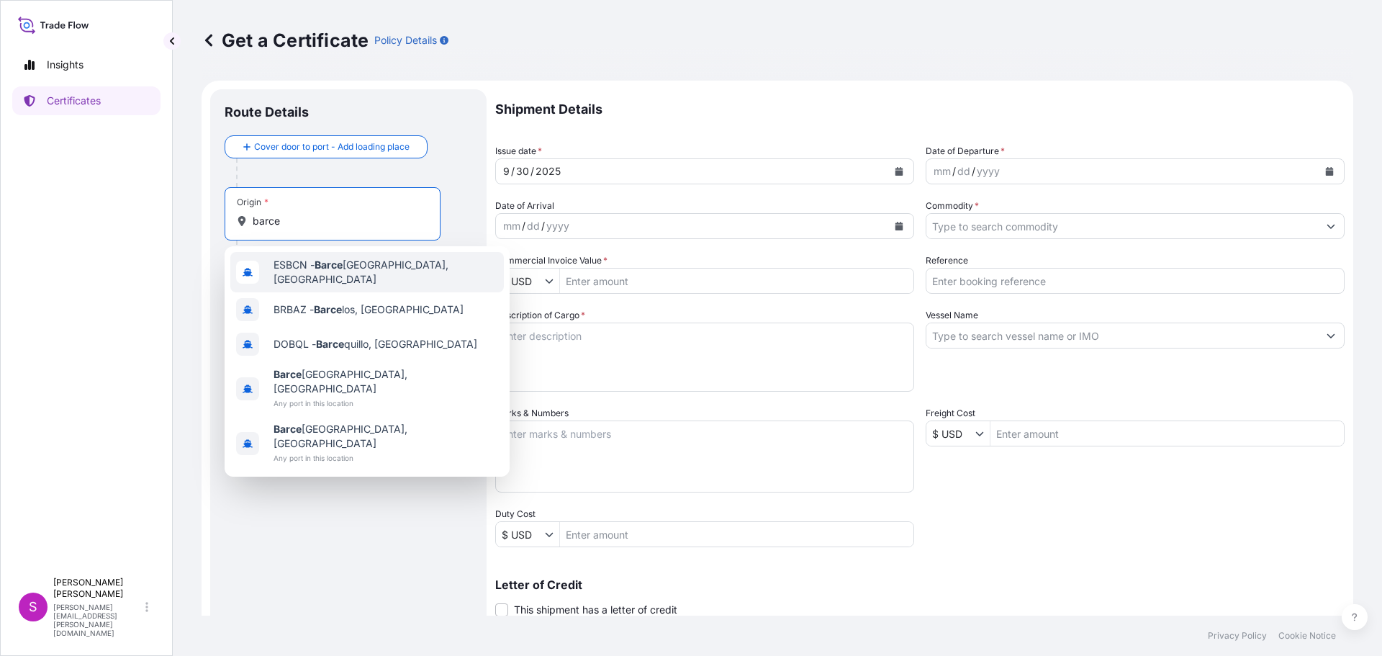
click at [320, 274] on span "ESBCN - [PERSON_NAME], [GEOGRAPHIC_DATA]" at bounding box center [386, 272] width 225 height 29
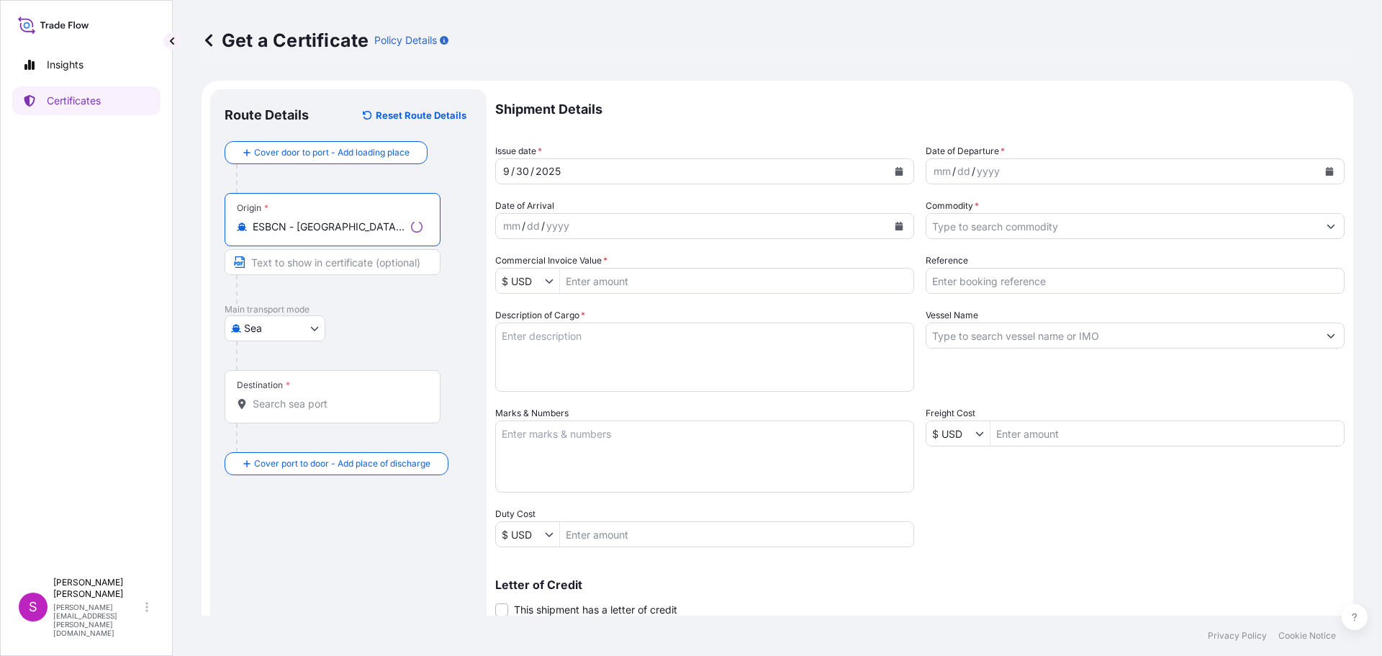
type input "ESBCN - [GEOGRAPHIC_DATA], [GEOGRAPHIC_DATA]"
click at [281, 406] on input "Destination *" at bounding box center [338, 404] width 170 height 14
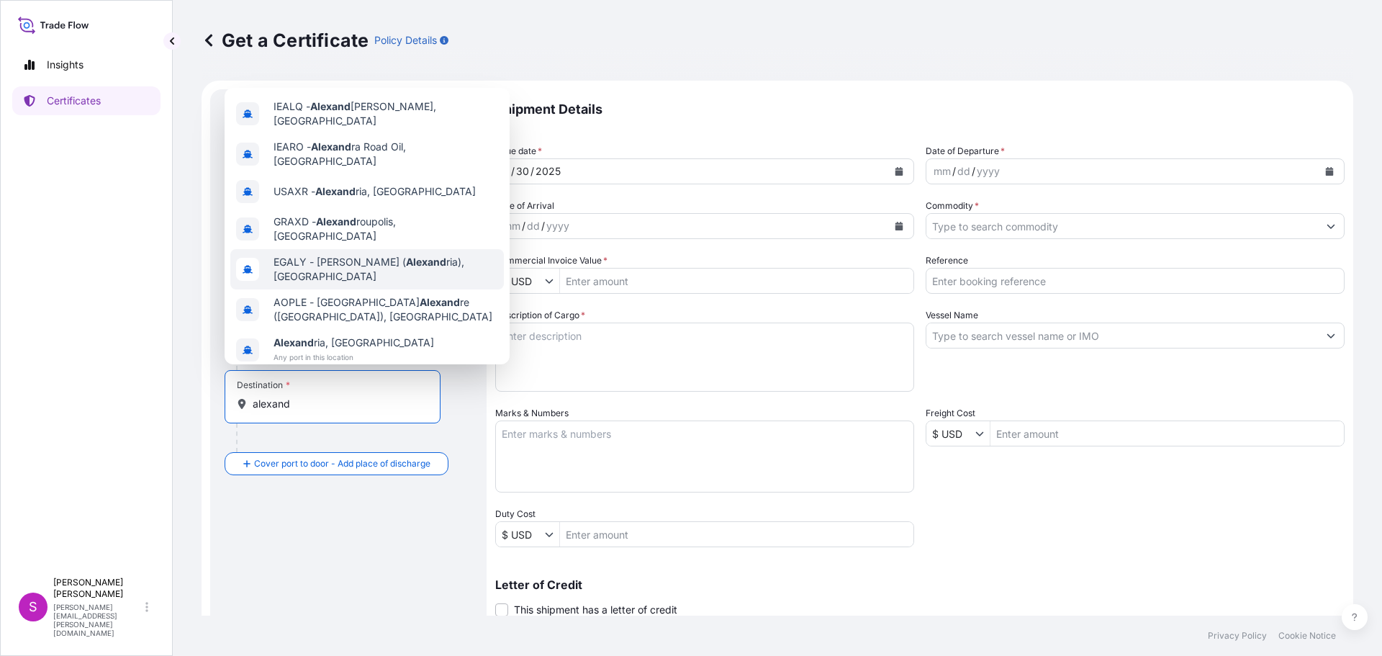
click at [318, 255] on span "EGALY - [PERSON_NAME] ( [PERSON_NAME]), [GEOGRAPHIC_DATA]" at bounding box center [386, 269] width 225 height 29
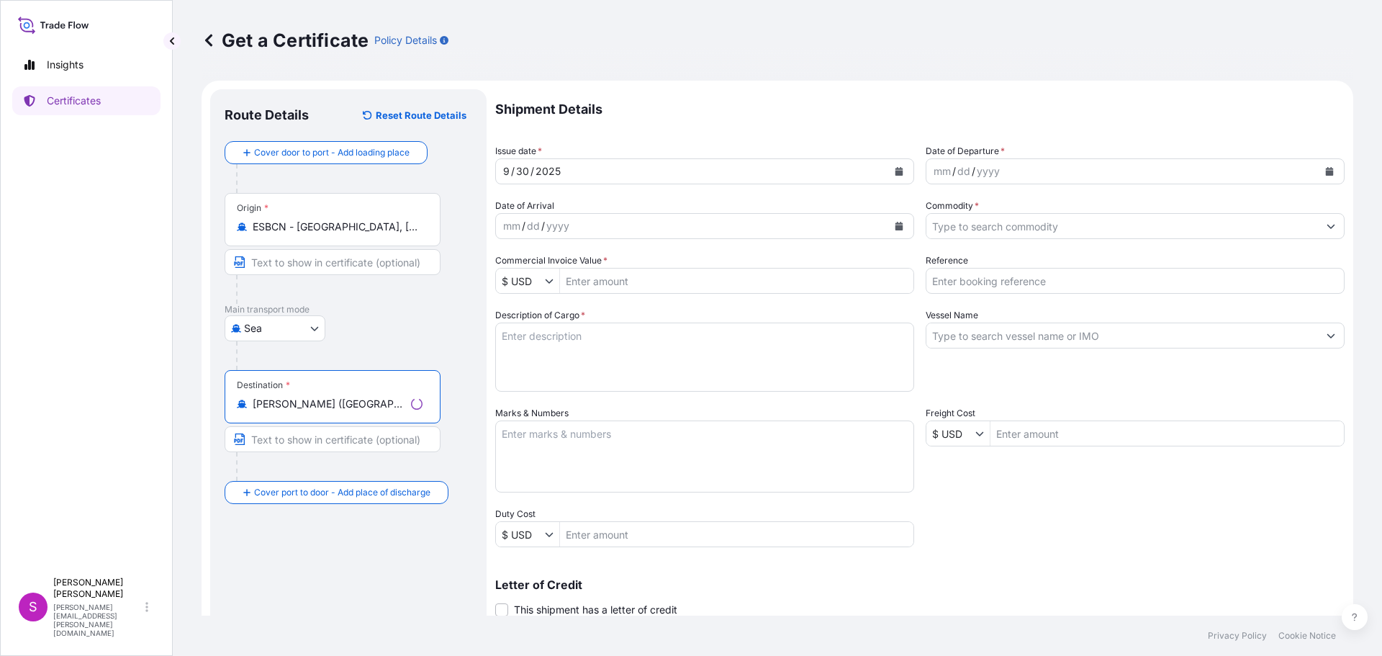
type input "[PERSON_NAME] ([GEOGRAPHIC_DATA]), [GEOGRAPHIC_DATA]"
click at [1042, 166] on div "mm / dd / yyyy" at bounding box center [1122, 171] width 392 height 26
click at [1326, 168] on icon "Calendar" at bounding box center [1330, 171] width 8 height 9
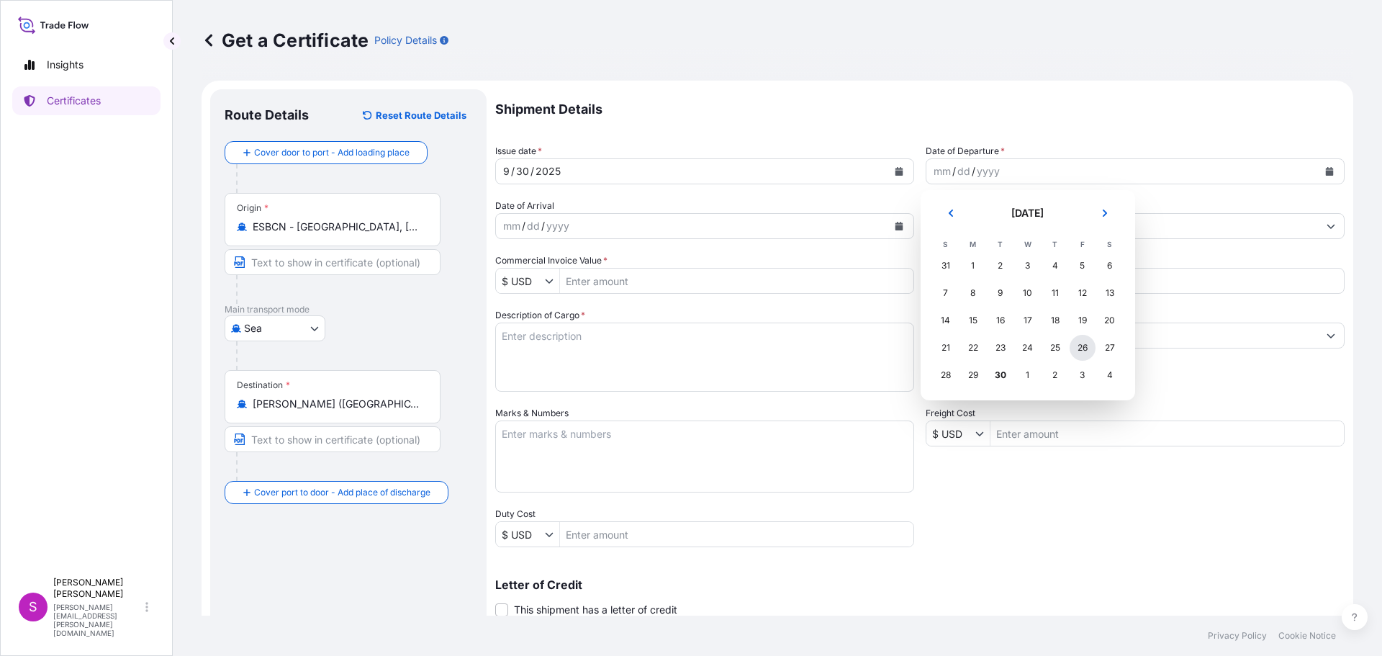
click at [1075, 348] on div "26" at bounding box center [1083, 348] width 26 height 26
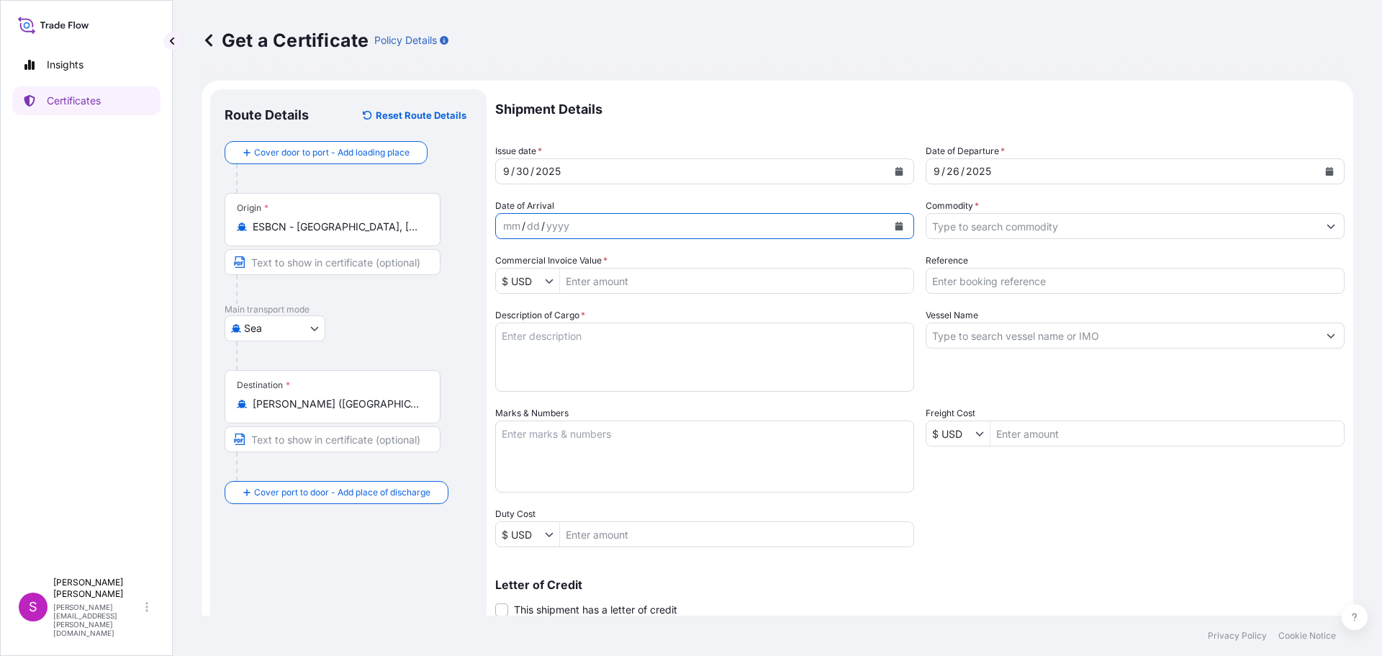
click at [895, 225] on icon "Calendar" at bounding box center [899, 226] width 9 height 9
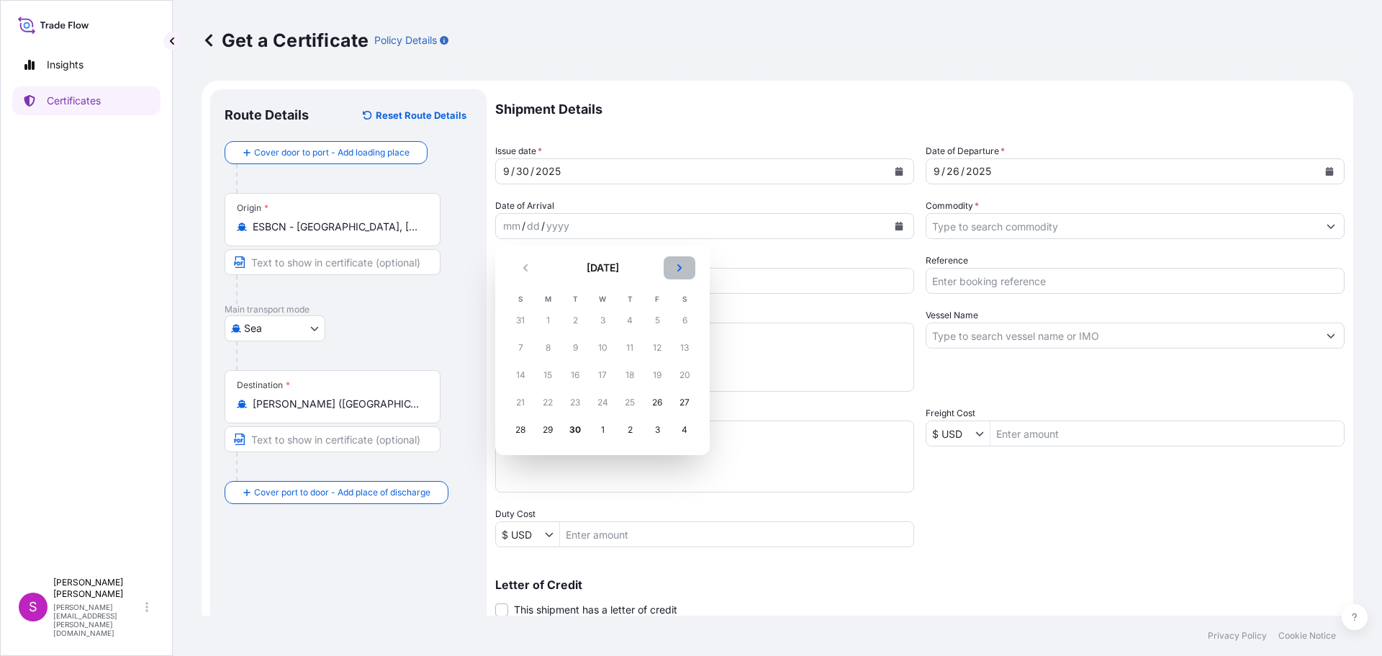
click at [683, 266] on icon "Next" at bounding box center [679, 267] width 9 height 9
click at [684, 316] on div "4" at bounding box center [685, 320] width 26 height 26
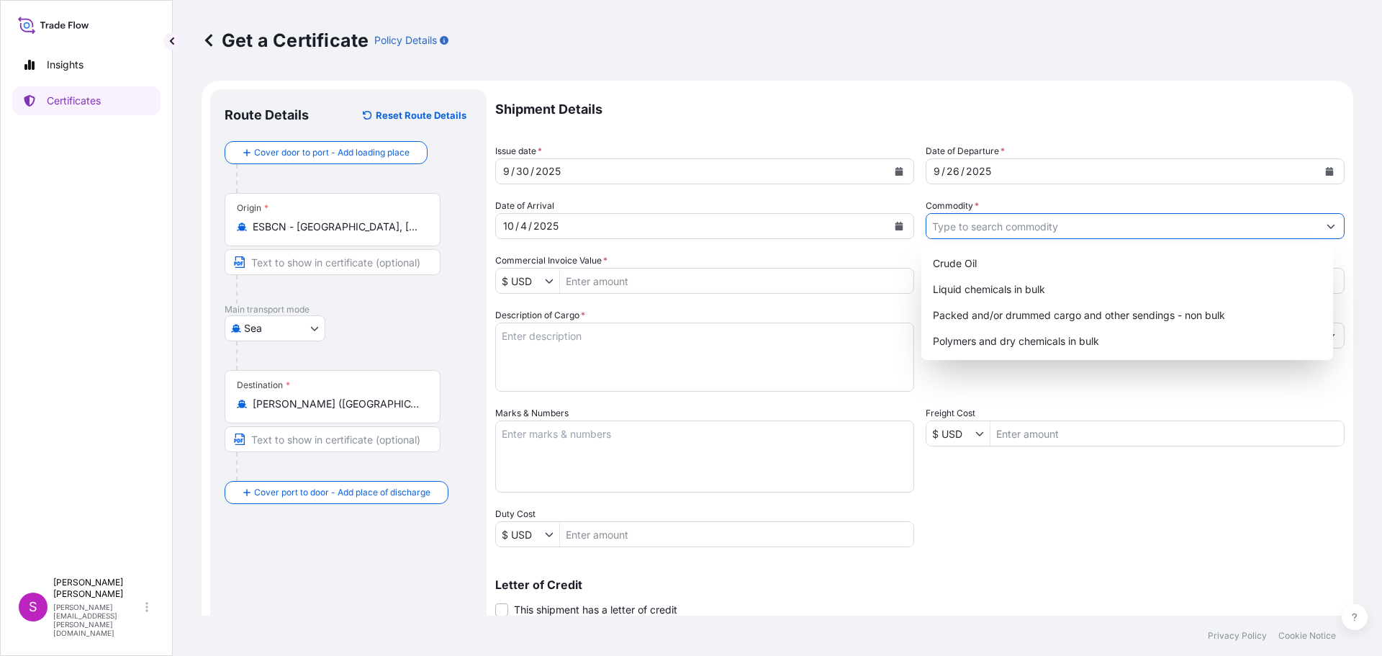
click at [963, 229] on input "Commodity *" at bounding box center [1122, 226] width 392 height 26
click at [1121, 317] on div "Packed and/or drummed cargo and other sendings - non bulk" at bounding box center [1127, 315] width 401 height 26
type input "Packed and/or drummed cargo and other sendings - non bulk"
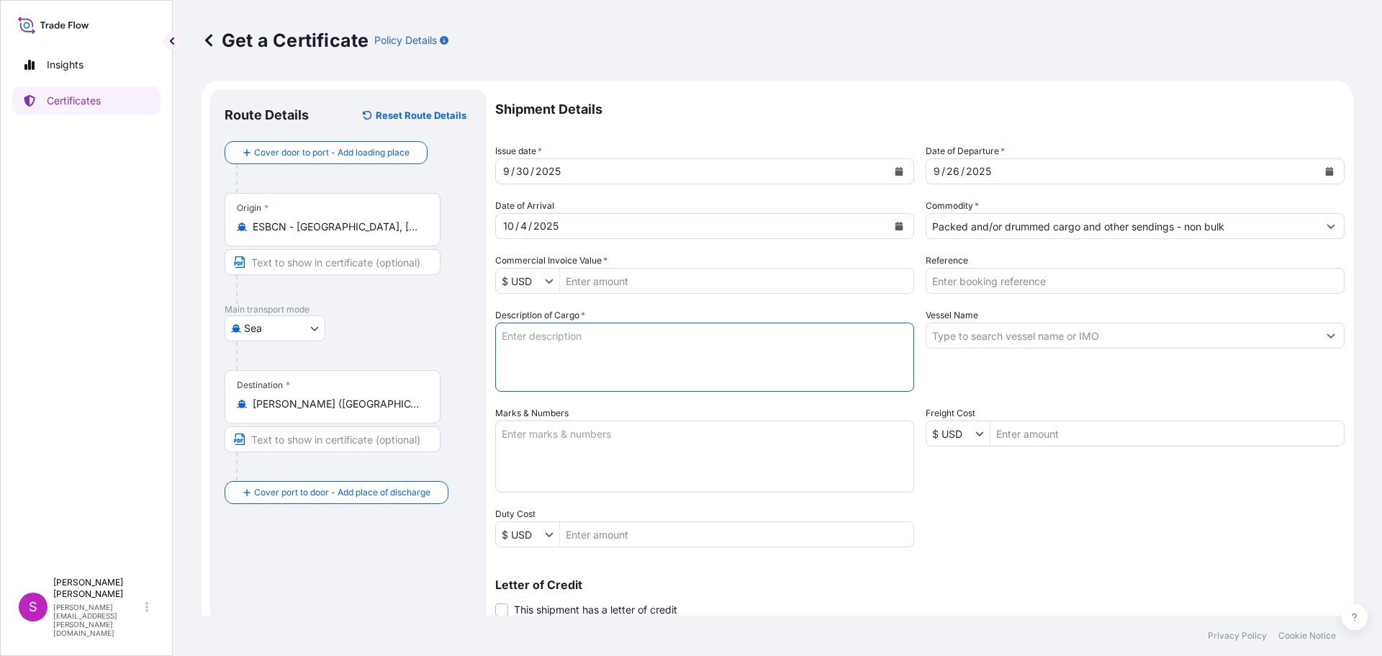
click at [595, 342] on textarea "Description of Cargo *" at bounding box center [704, 356] width 419 height 69
click at [547, 281] on icon "Show suggestions" at bounding box center [549, 280] width 9 height 9
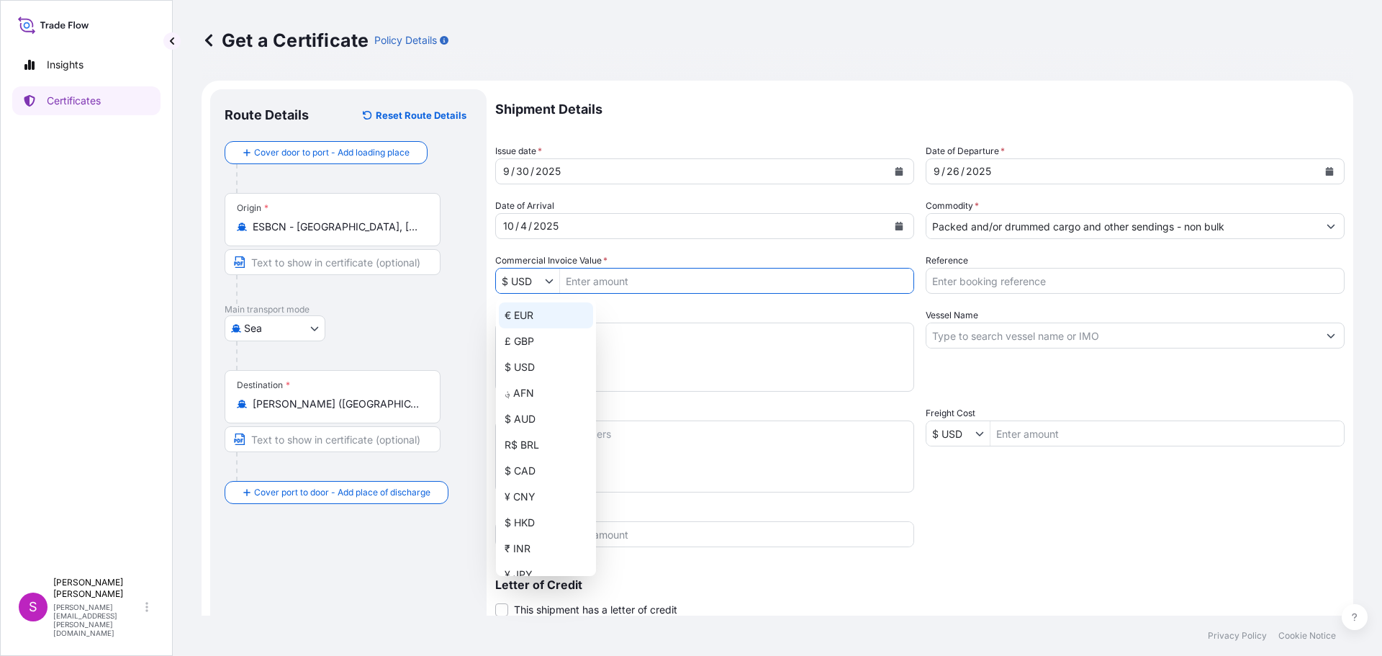
drag, startPoint x: 558, startPoint y: 308, endPoint x: 542, endPoint y: 315, distance: 17.4
click at [627, 272] on input "Commercial Invoice Value *" at bounding box center [736, 281] width 353 height 26
click at [551, 276] on icon "Show suggestions" at bounding box center [549, 280] width 9 height 9
click at [530, 361] on div "$ USD" at bounding box center [546, 367] width 94 height 26
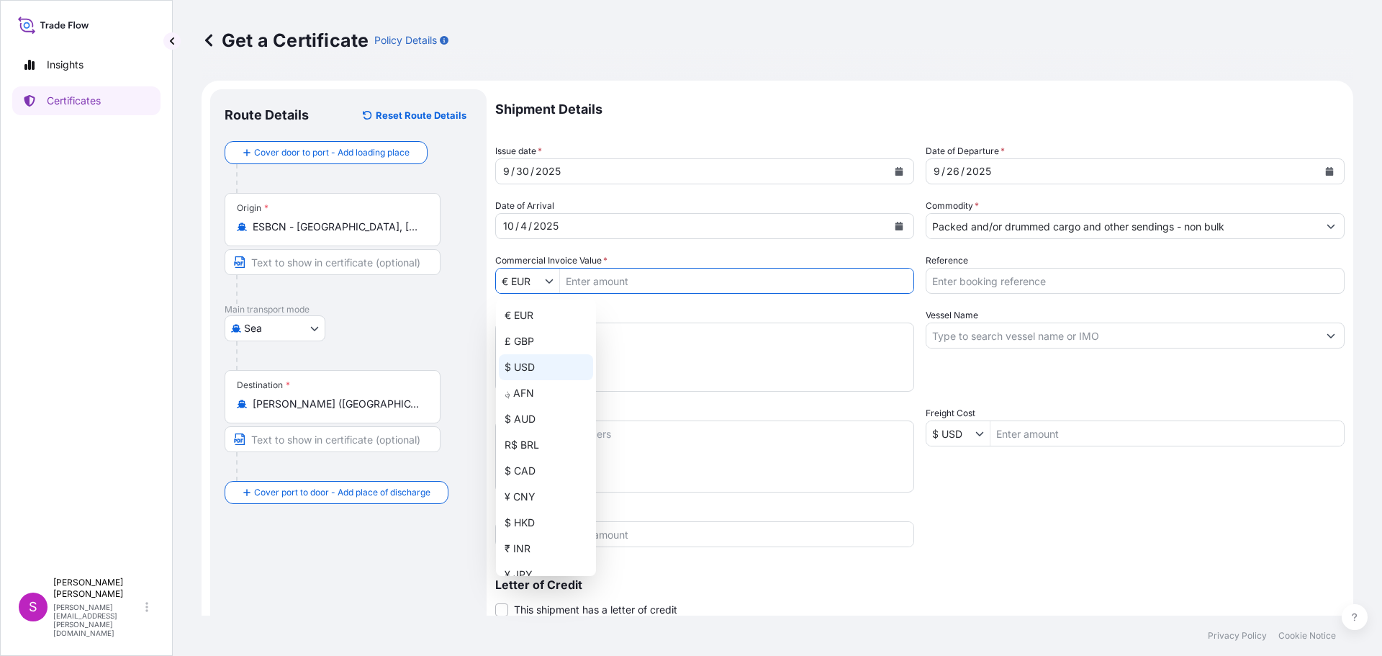
type input "$ USD"
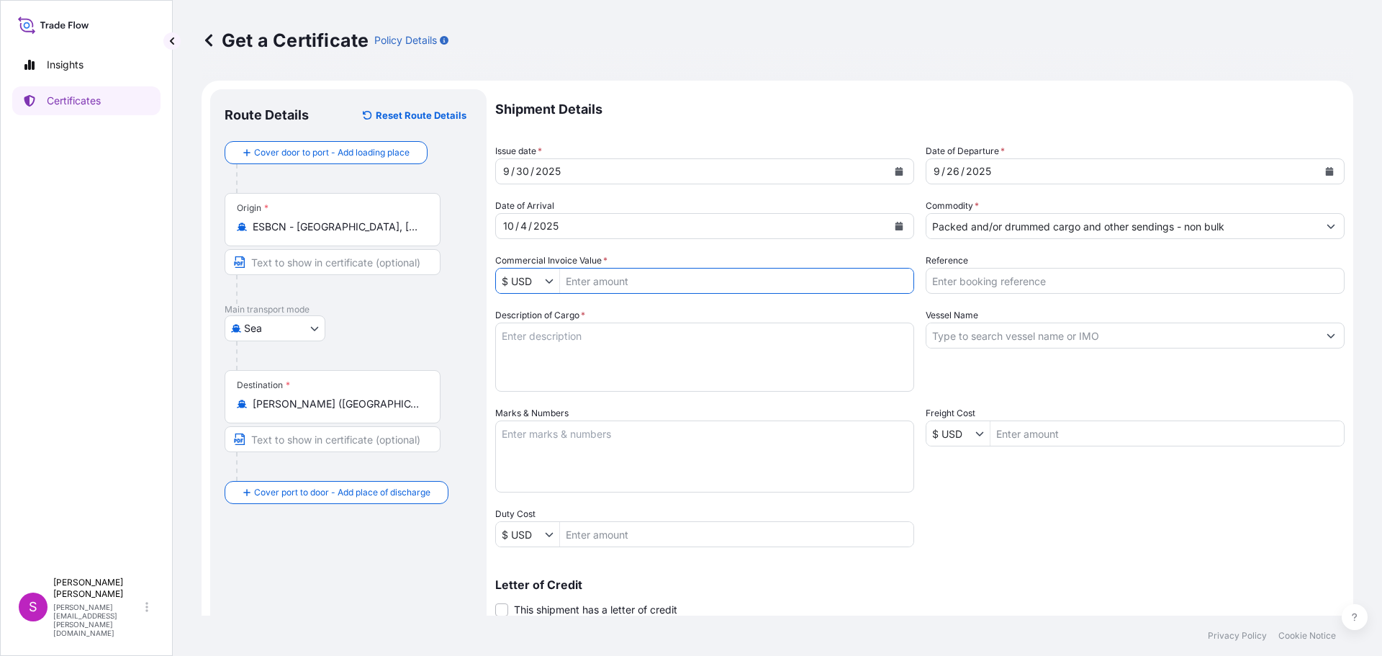
drag, startPoint x: 593, startPoint y: 286, endPoint x: 602, endPoint y: 275, distance: 13.8
click at [594, 286] on input "Commercial Invoice Value *" at bounding box center [736, 281] width 353 height 26
type input "1"
type input "118,800"
click at [549, 341] on textarea "Description of Cargo *" at bounding box center [704, 356] width 419 height 69
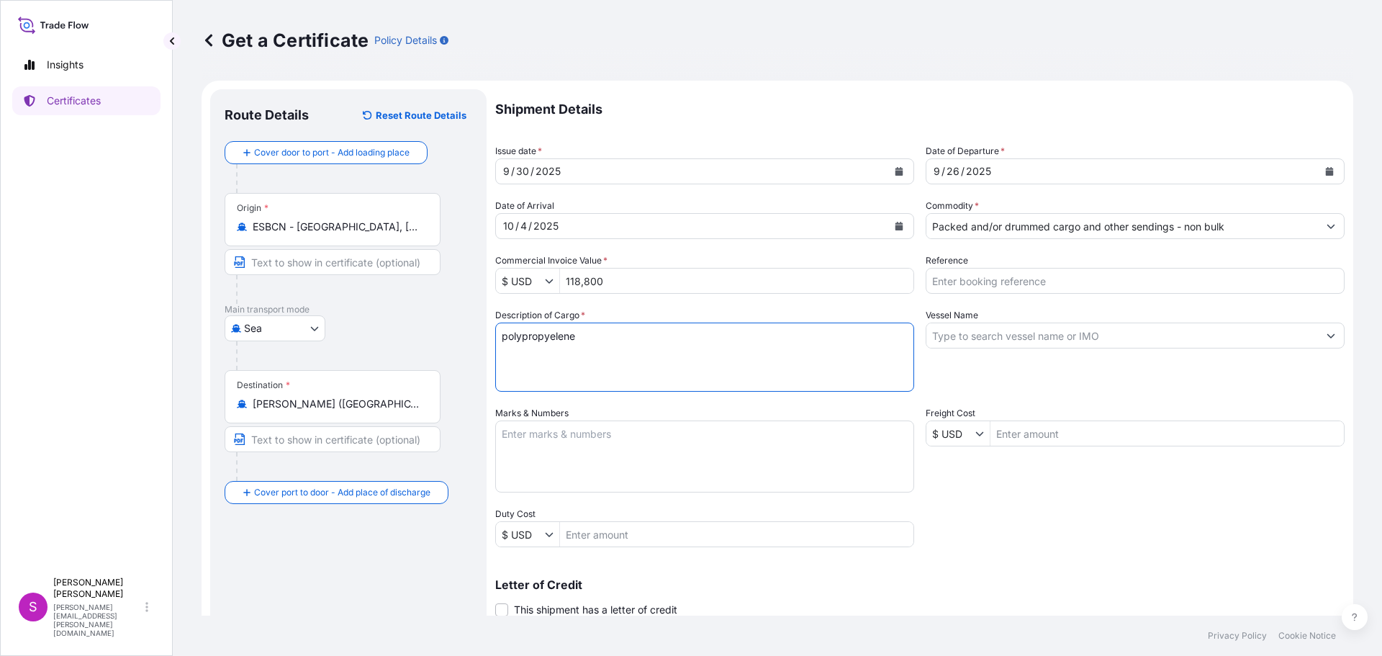
type textarea "polypropyelene"
drag, startPoint x: 968, startPoint y: 297, endPoint x: 977, endPoint y: 281, distance: 17.8
click at [977, 283] on div "Shipment Details Issue date * [DATE] Date of Departure * [DATE] Date of Arrival…" at bounding box center [919, 432] width 849 height 686
click at [977, 278] on input "Reference" at bounding box center [1135, 281] width 419 height 26
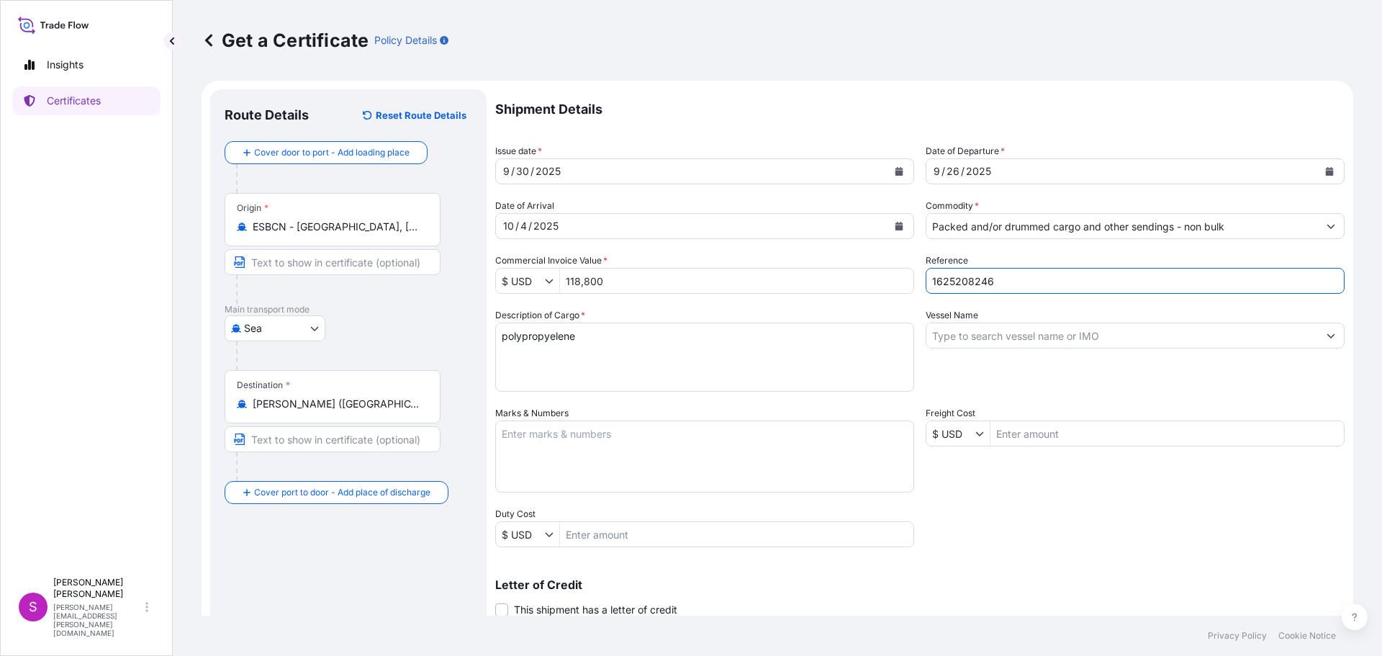
type input "1625208246"
click at [1020, 334] on input "Vessel Name" at bounding box center [1122, 335] width 392 height 26
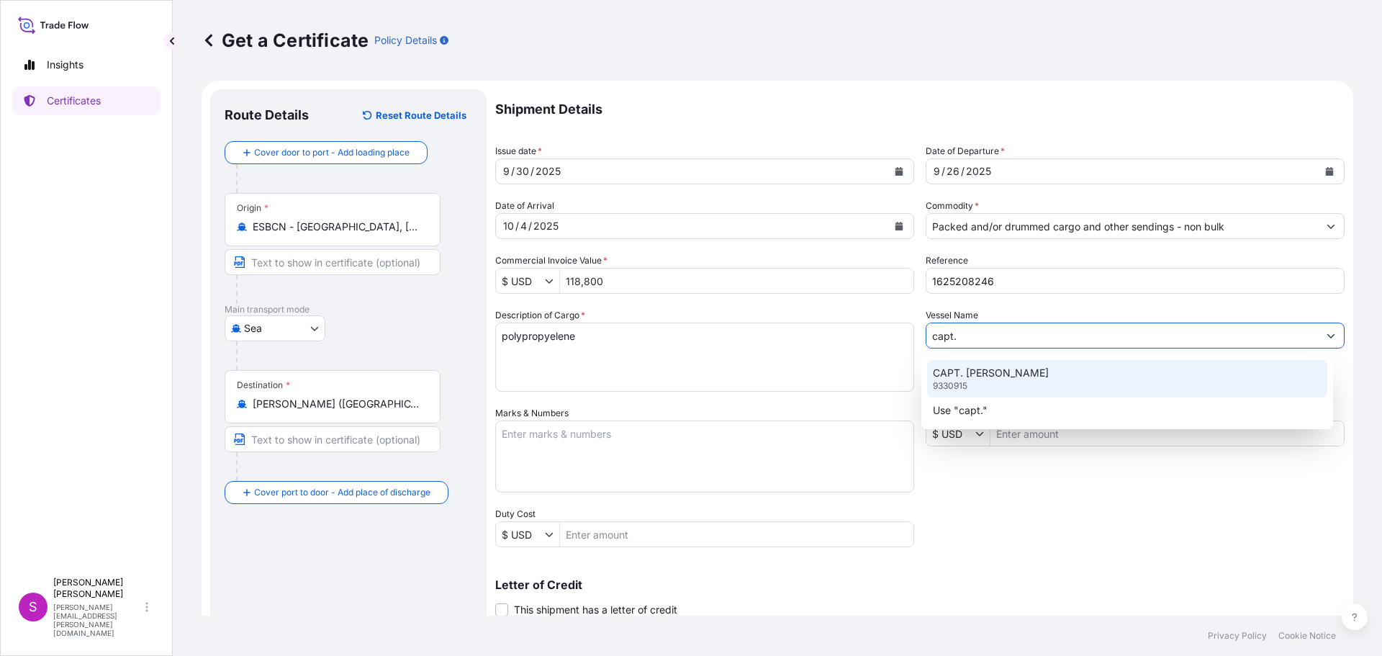
click at [1010, 375] on p "CAPT. [PERSON_NAME]" at bounding box center [991, 373] width 116 height 14
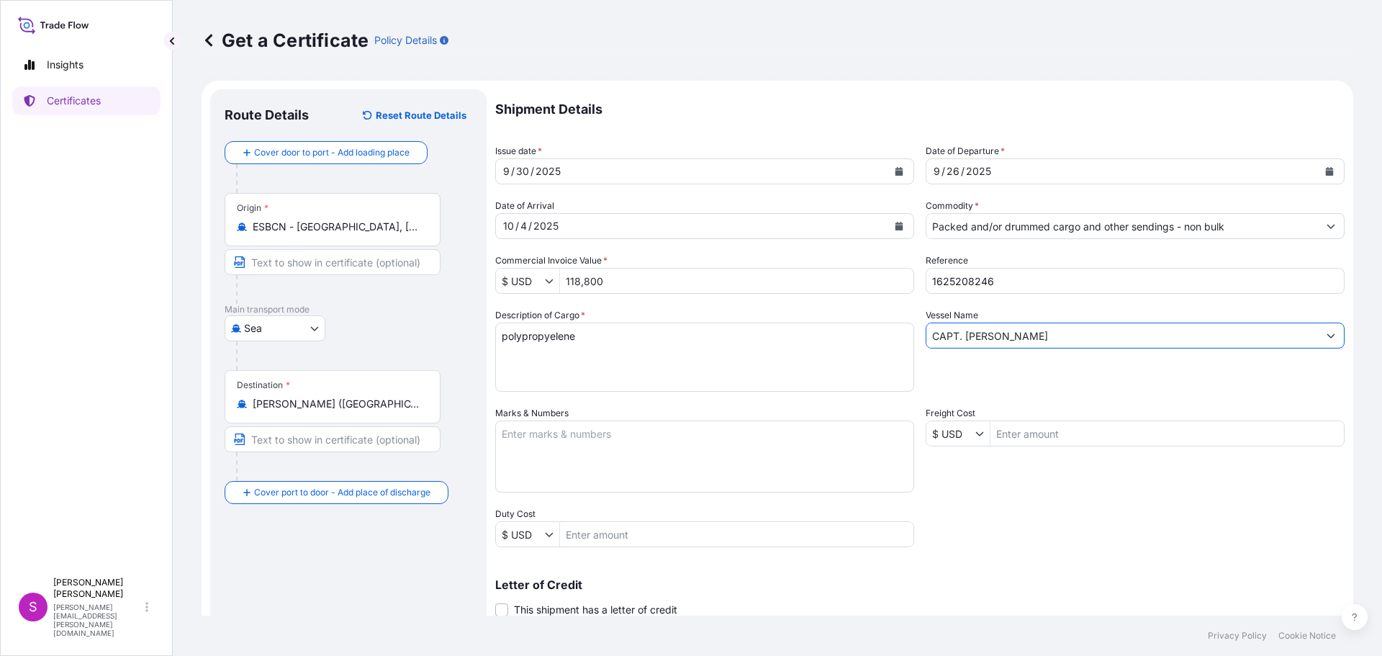
type input "CAPT. [PERSON_NAME]"
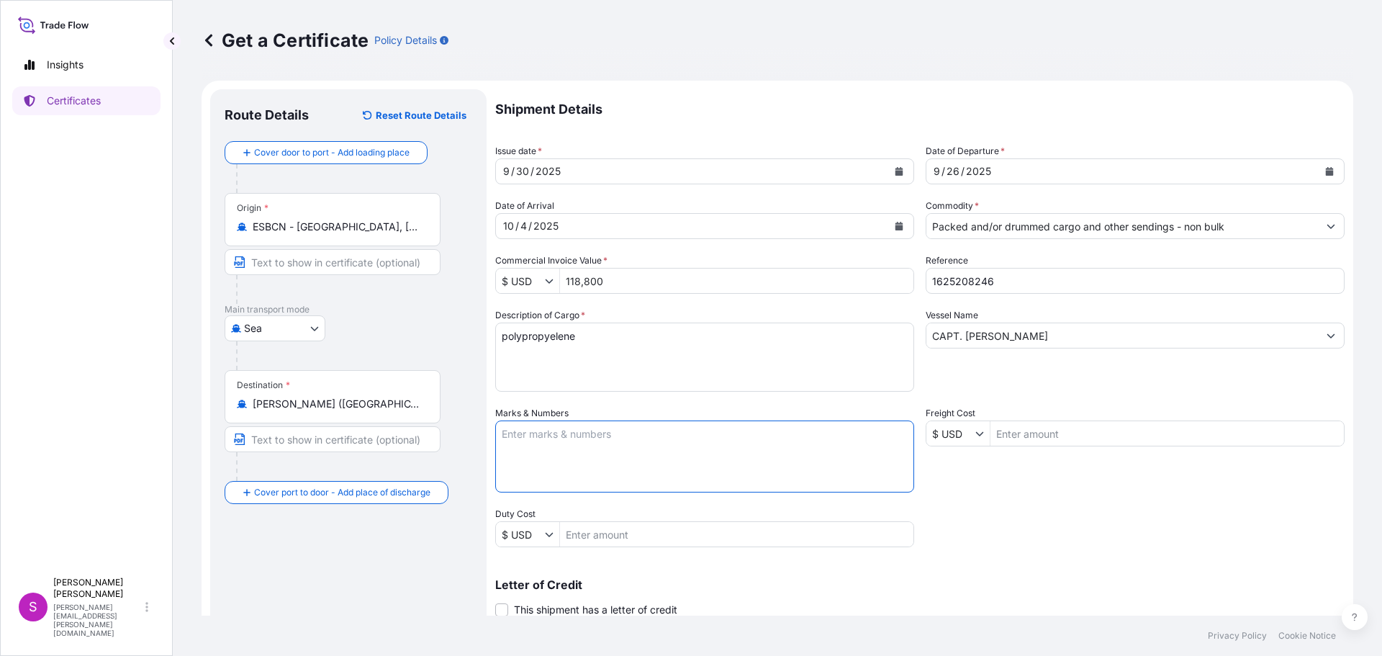
click at [607, 440] on textarea "Marks & Numbers" at bounding box center [704, 456] width 419 height 72
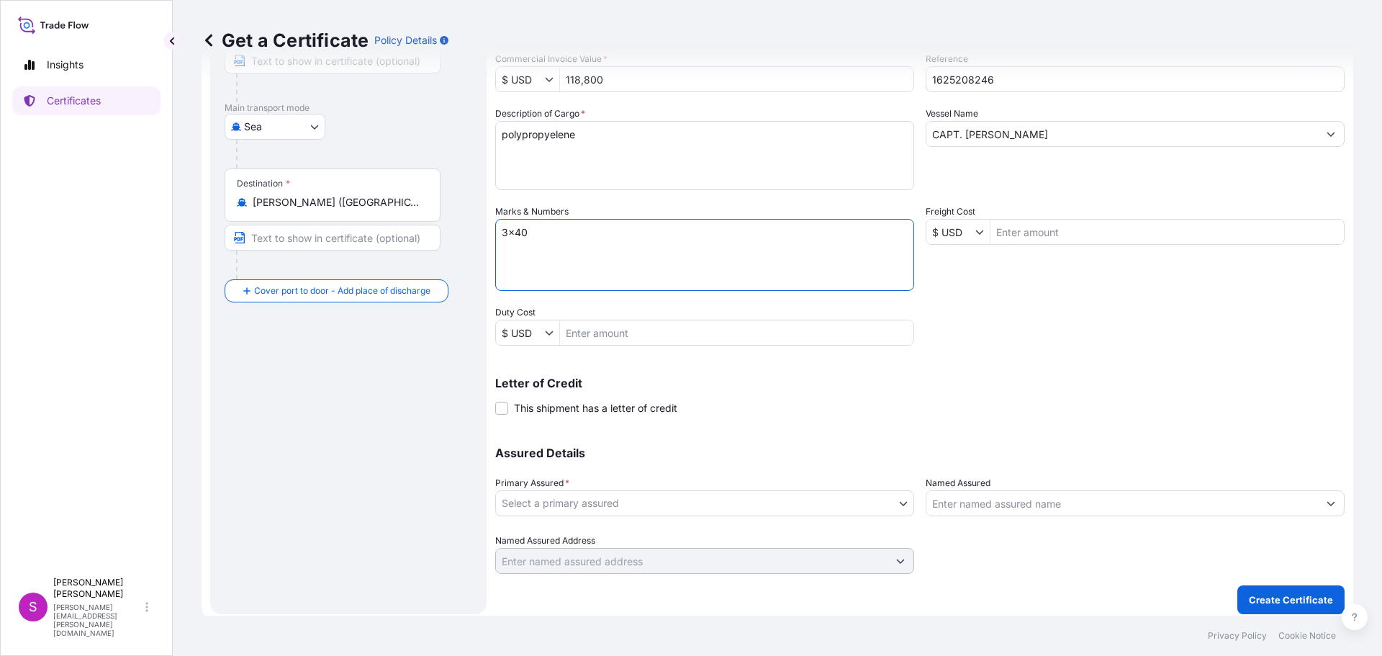
scroll to position [209, 0]
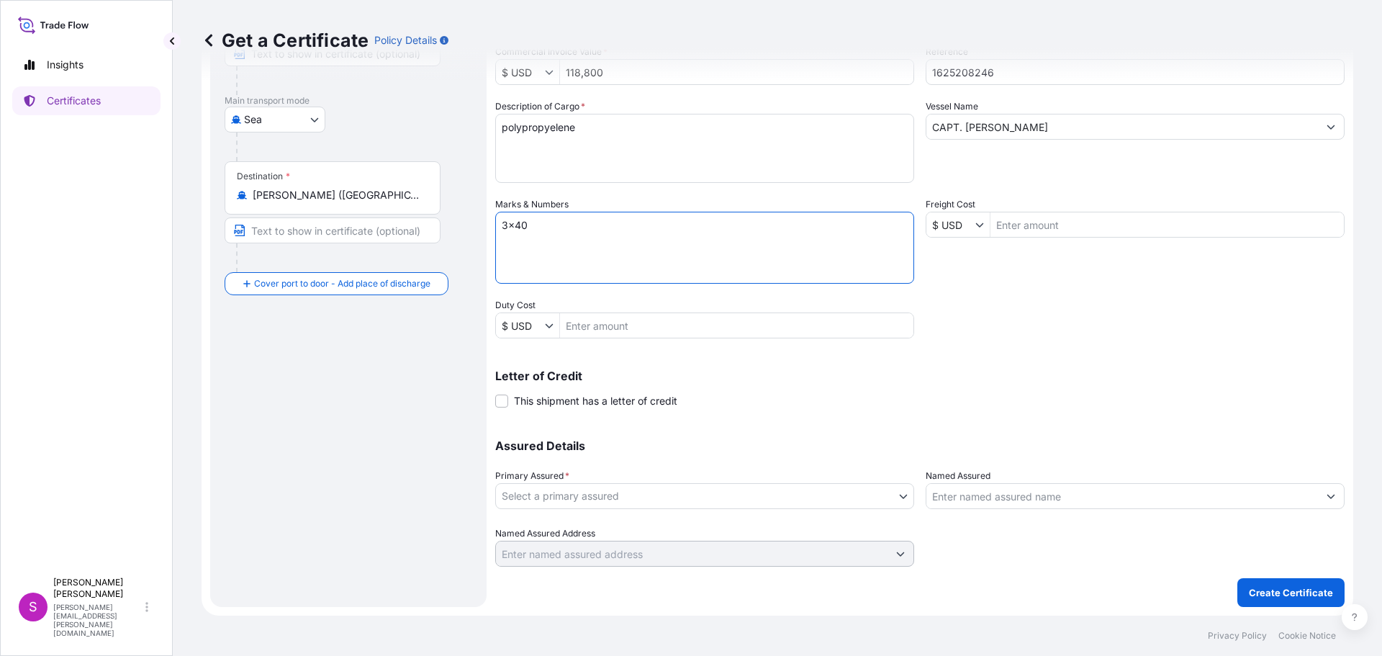
type textarea "3x40"
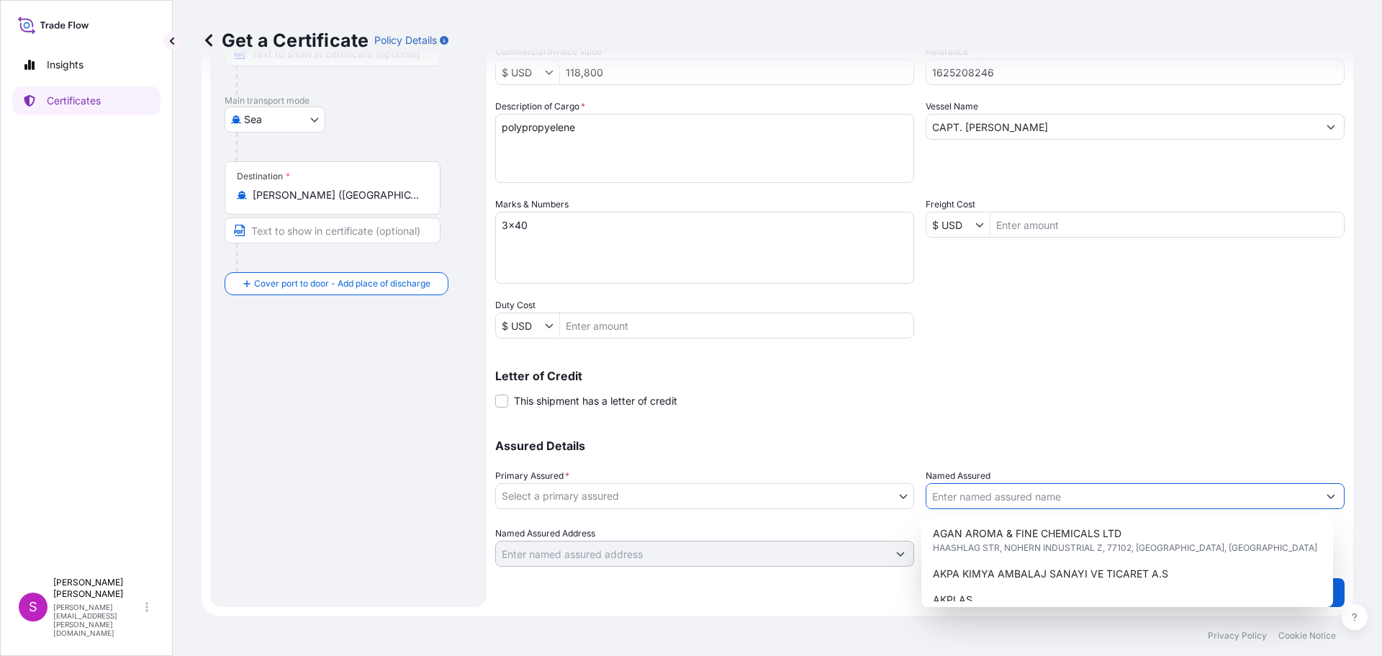
click at [949, 500] on input "Named Assured" at bounding box center [1122, 496] width 392 height 26
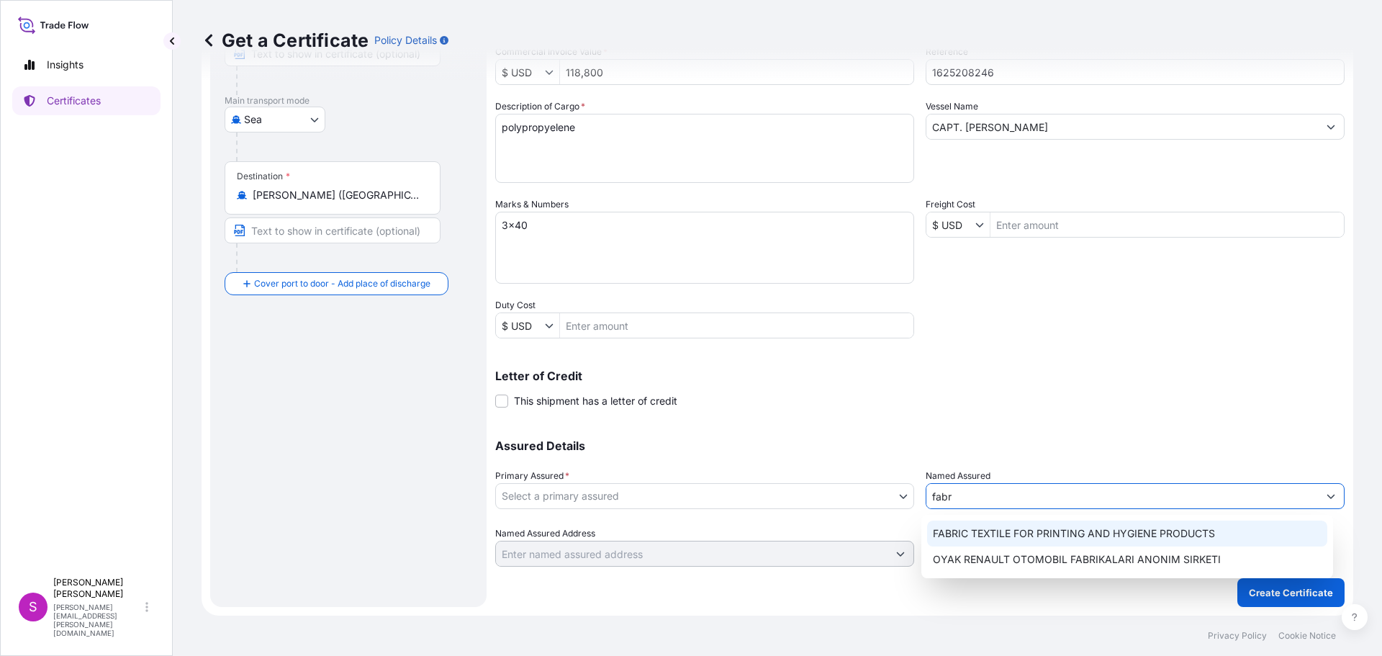
click at [995, 528] on span "FABRIC TEXTILE FOR PRINTING AND HYGIENE PRODUCTS" at bounding box center [1074, 533] width 282 height 14
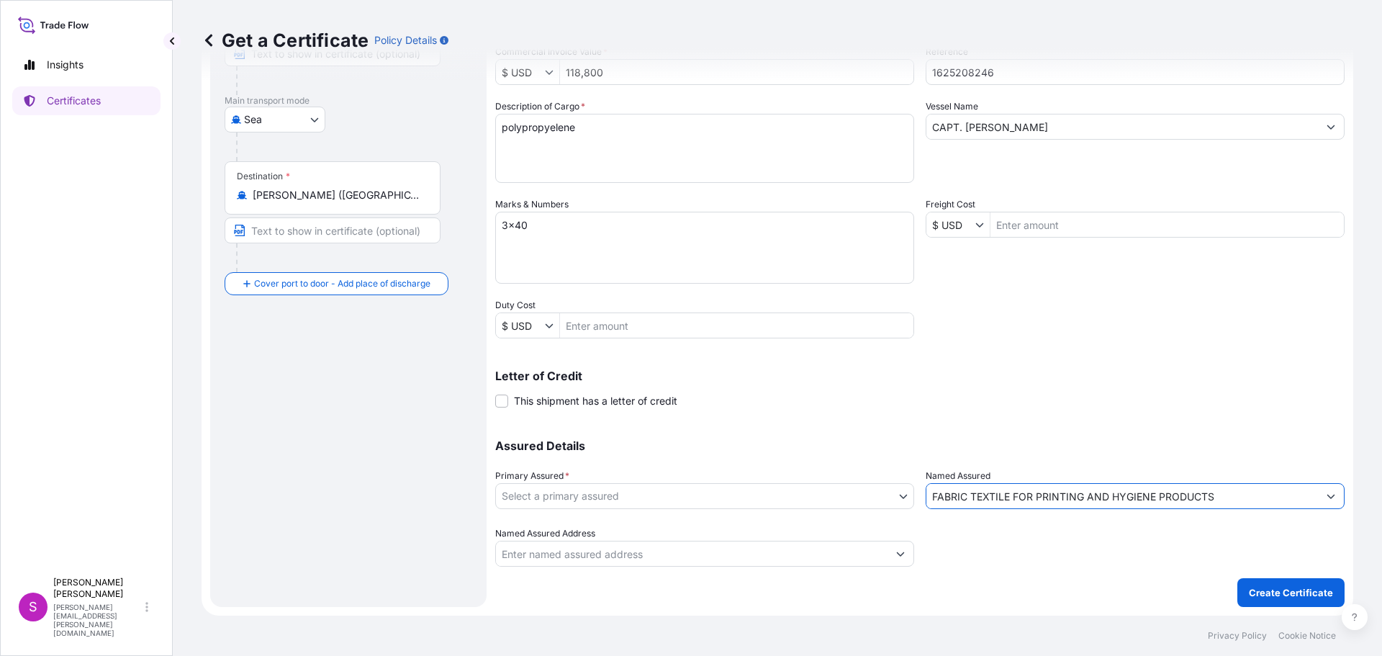
type input "FABRIC TEXTILE FOR PRINTING AND HYGIENE PRODUCTS"
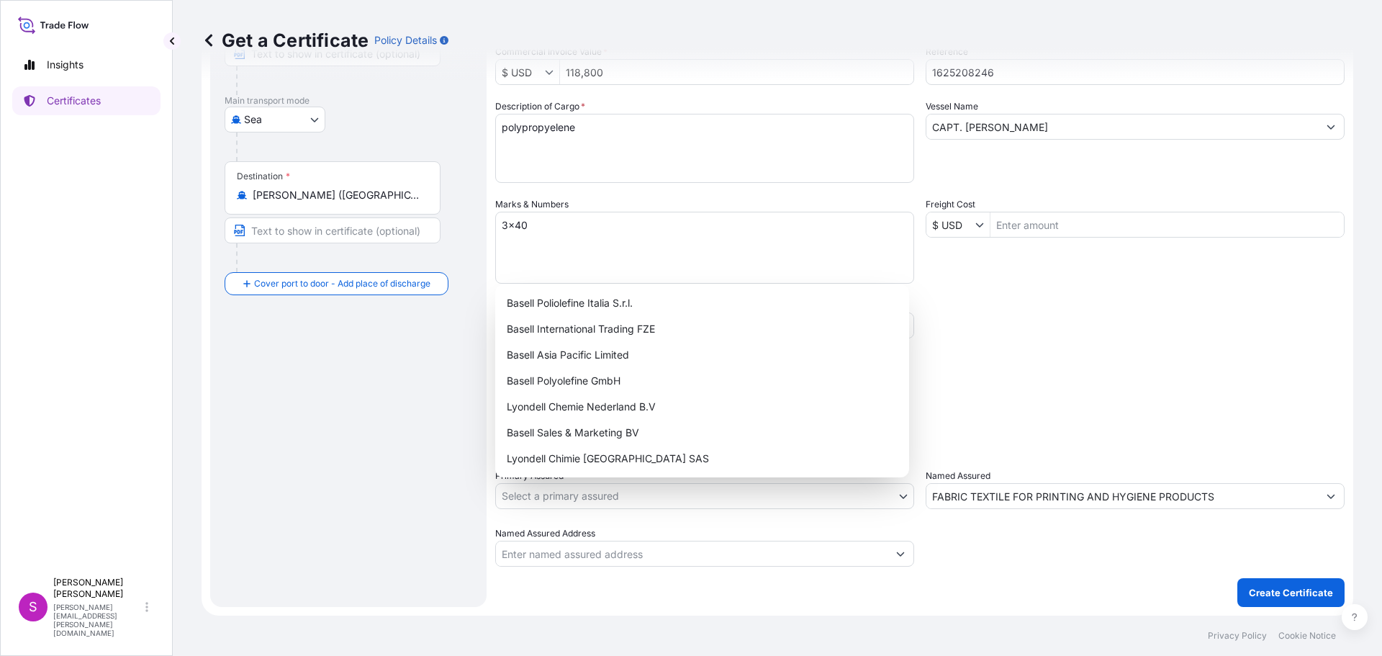
click at [718, 488] on body "8 options available. 1 option available. 0 options available. 2 options availab…" at bounding box center [691, 328] width 1382 height 656
click at [586, 337] on div "Basell International Trading FZE" at bounding box center [702, 329] width 402 height 26
select select "32039"
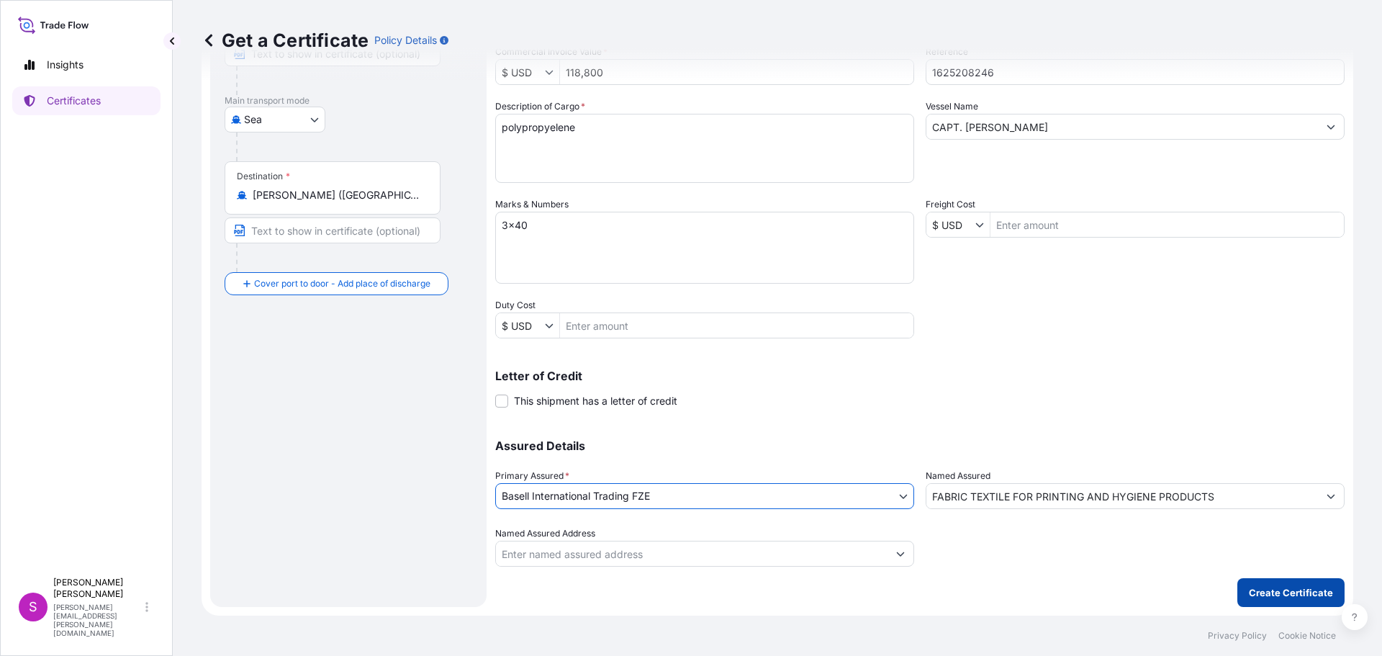
click at [1267, 585] on p "Create Certificate" at bounding box center [1291, 592] width 84 height 14
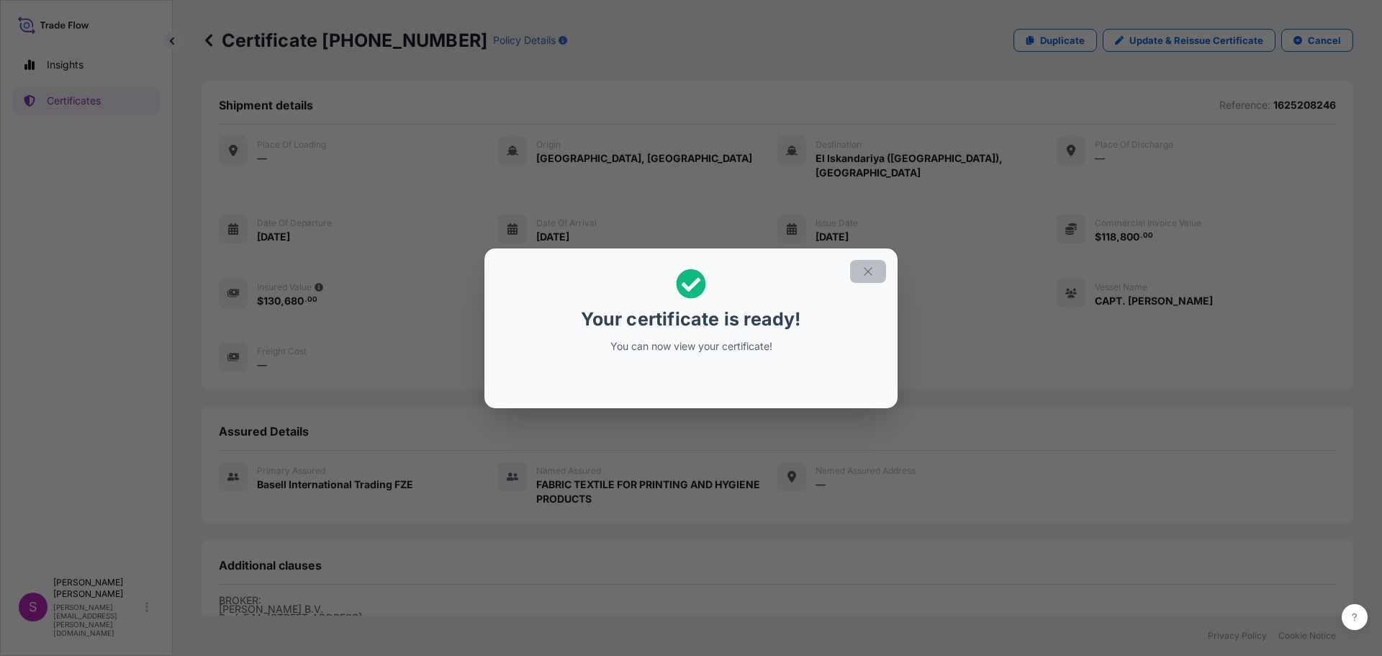
click at [877, 269] on button "button" at bounding box center [868, 271] width 36 height 23
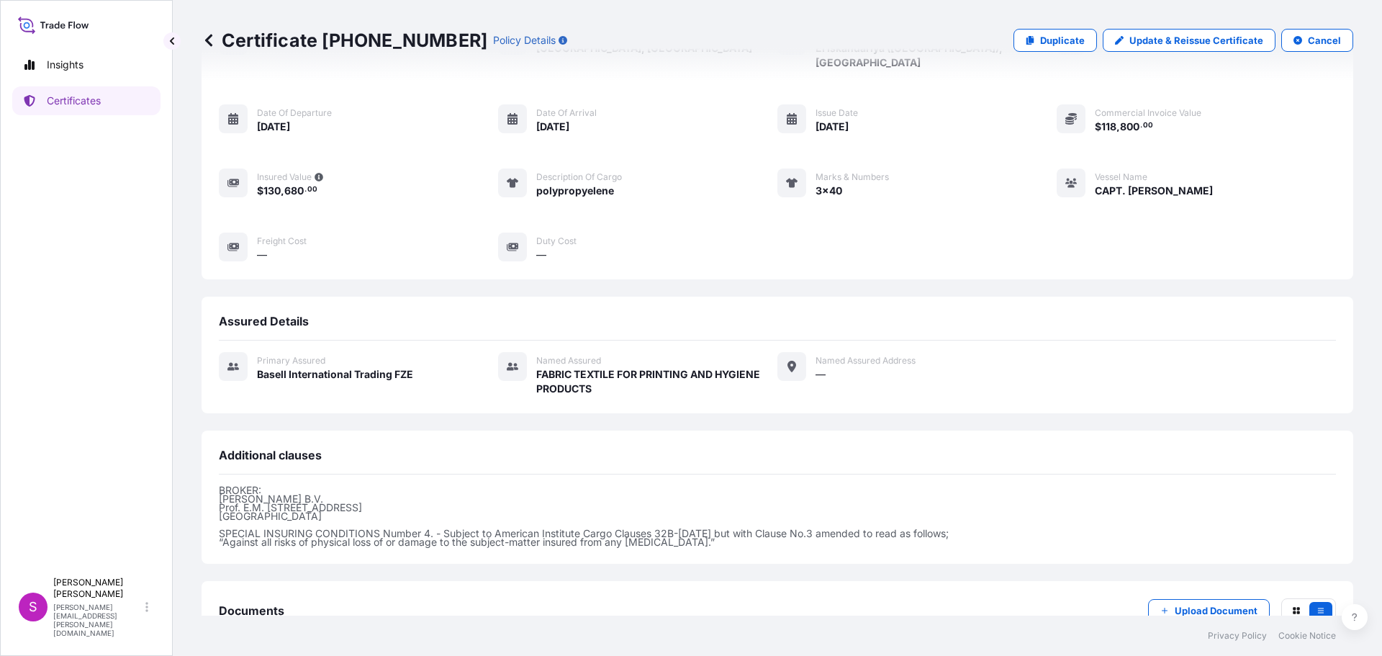
scroll to position [196, 0]
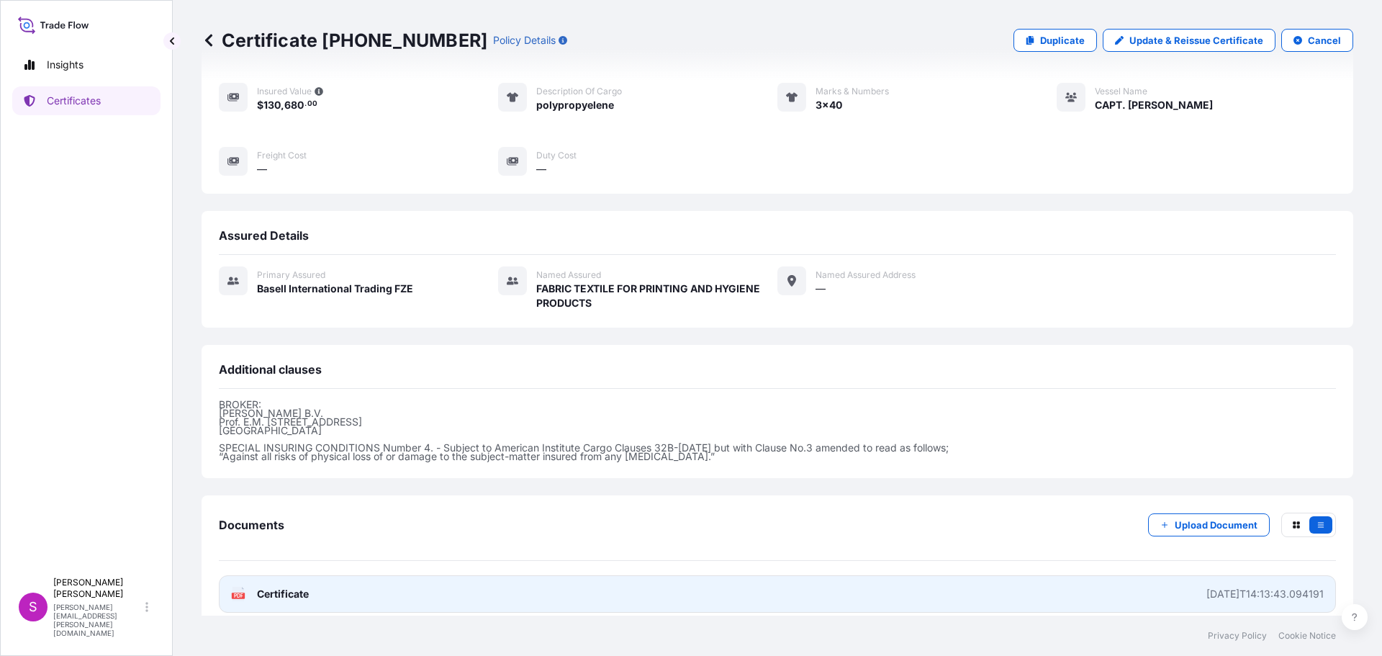
click at [238, 587] on icon at bounding box center [238, 594] width 12 height 14
